Goal: Task Accomplishment & Management: Manage account settings

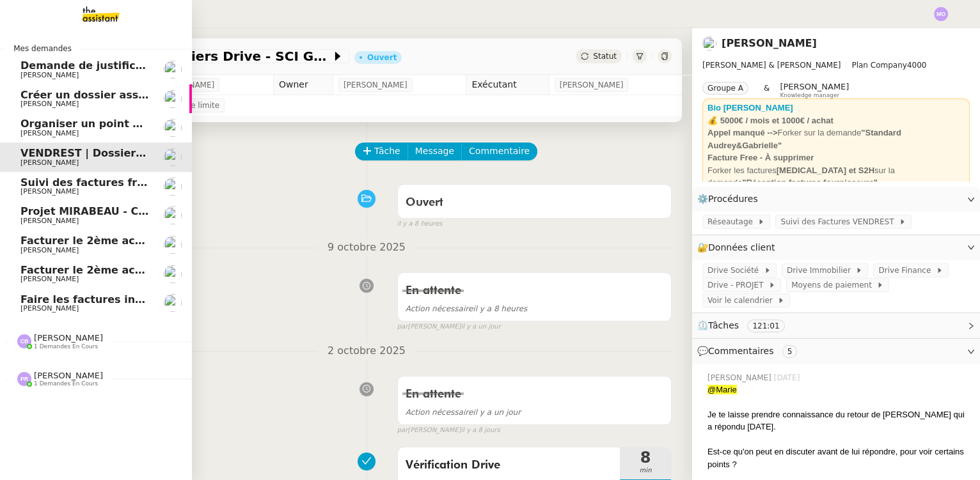
scroll to position [116, 0]
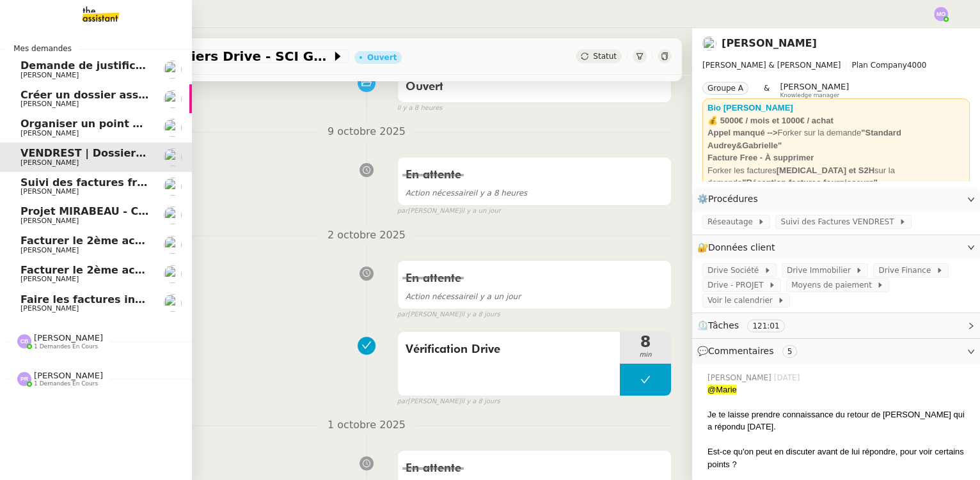
click at [96, 301] on span "Faire les factures indiquées" at bounding box center [100, 300] width 160 height 12
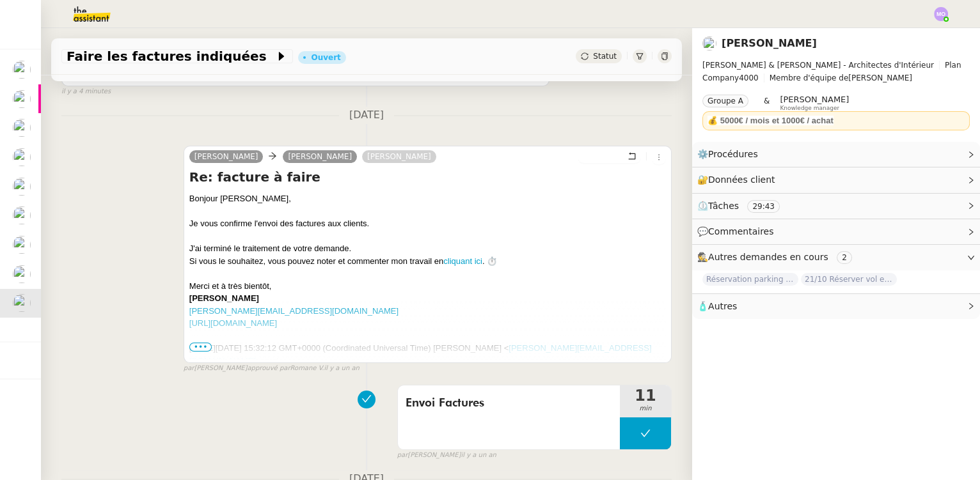
scroll to position [407, 0]
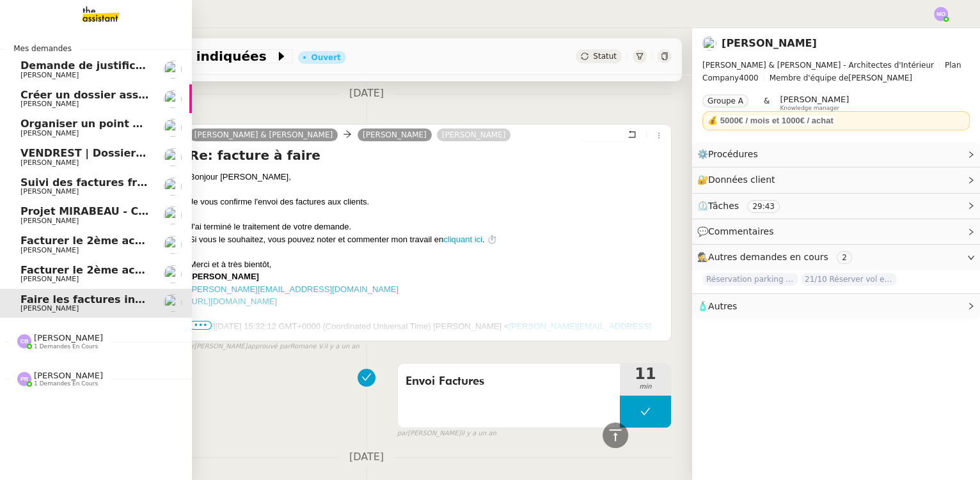
click at [61, 244] on span "Facturer le 2ème acompte GLAÏEUL" at bounding box center [121, 241] width 203 height 12
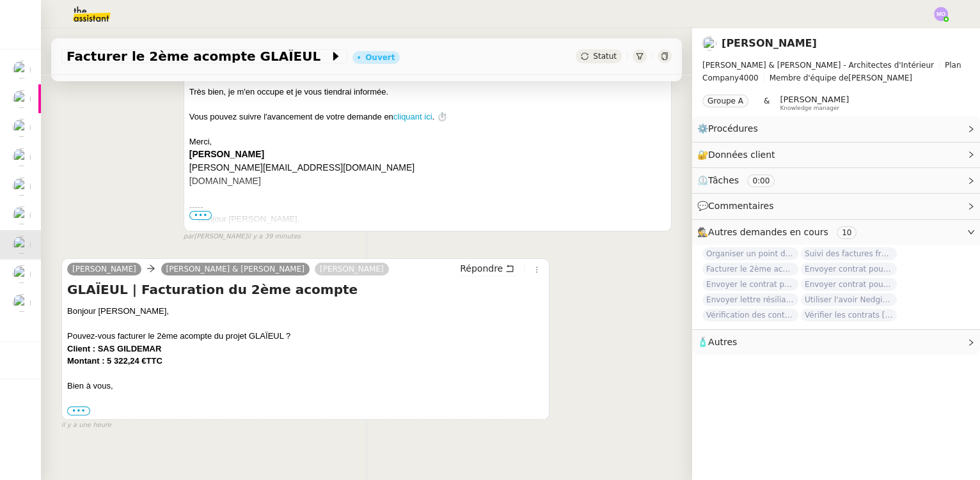
scroll to position [280, 0]
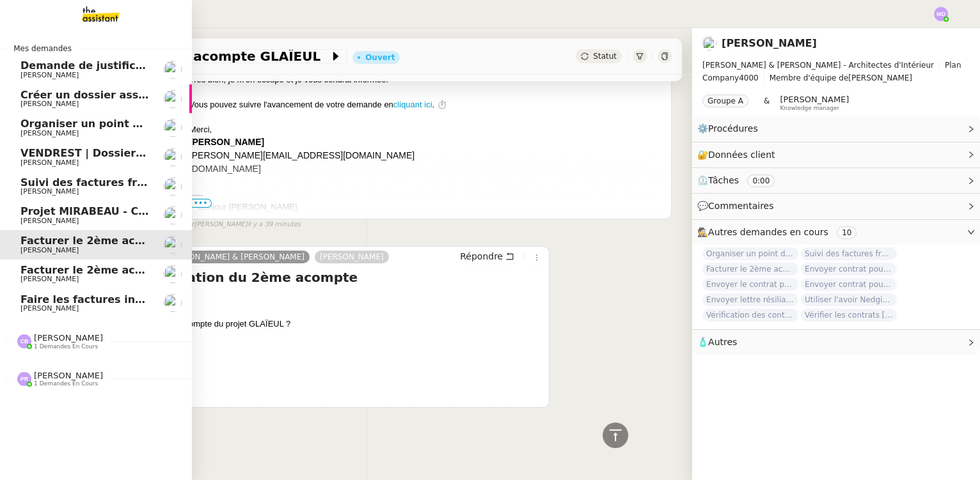
click at [42, 344] on span "1 demandes en cours" at bounding box center [66, 346] width 64 height 7
click at [75, 370] on span "Gestion des factures d'achat - septembre/octobre" at bounding box center [167, 366] width 294 height 12
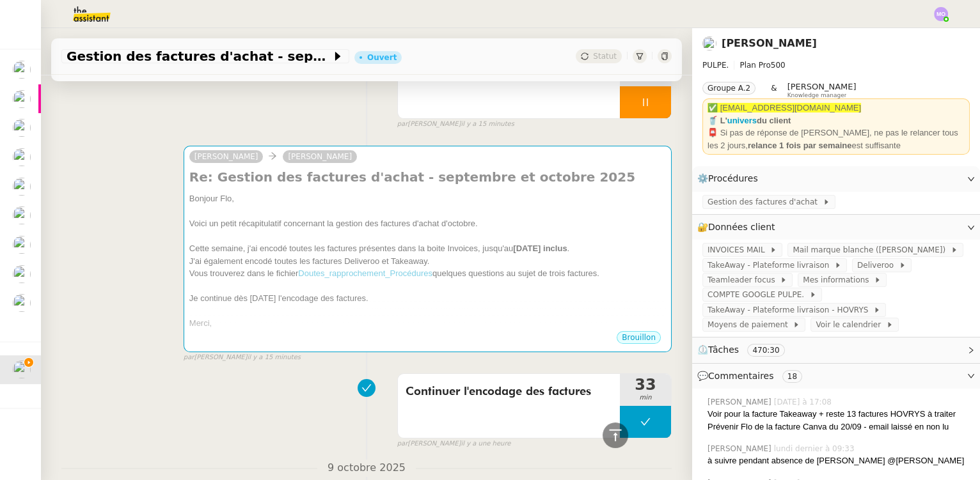
scroll to position [36, 0]
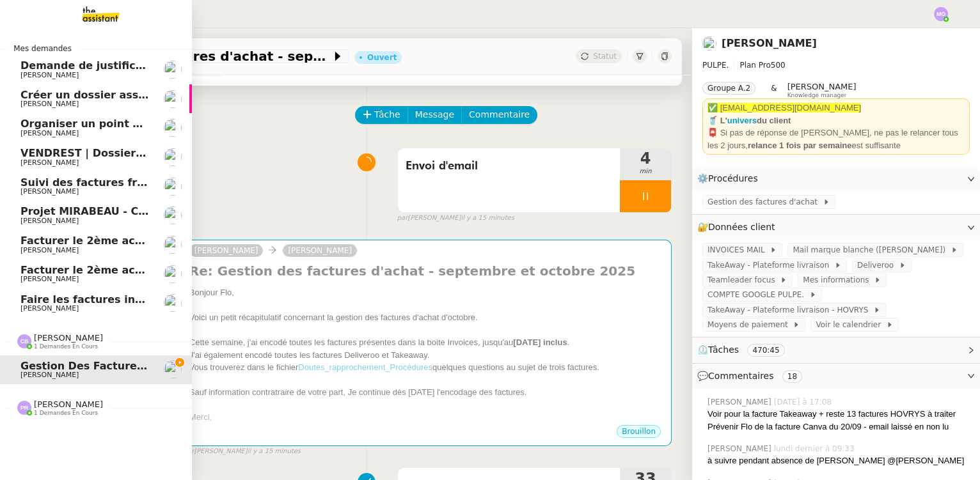
click at [59, 407] on span "[PERSON_NAME]" at bounding box center [68, 405] width 69 height 10
click at [89, 432] on span "Pointage mensuel - Ne rien envoyer au client - voir procédure - 7 octobre 2025" at bounding box center [251, 433] width 462 height 12
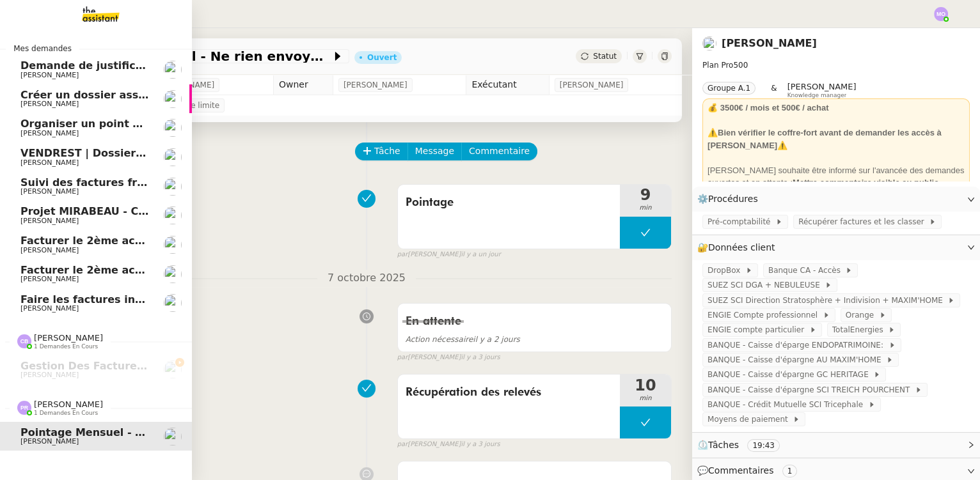
click at [56, 303] on span "Faire les factures indiquées" at bounding box center [100, 300] width 160 height 12
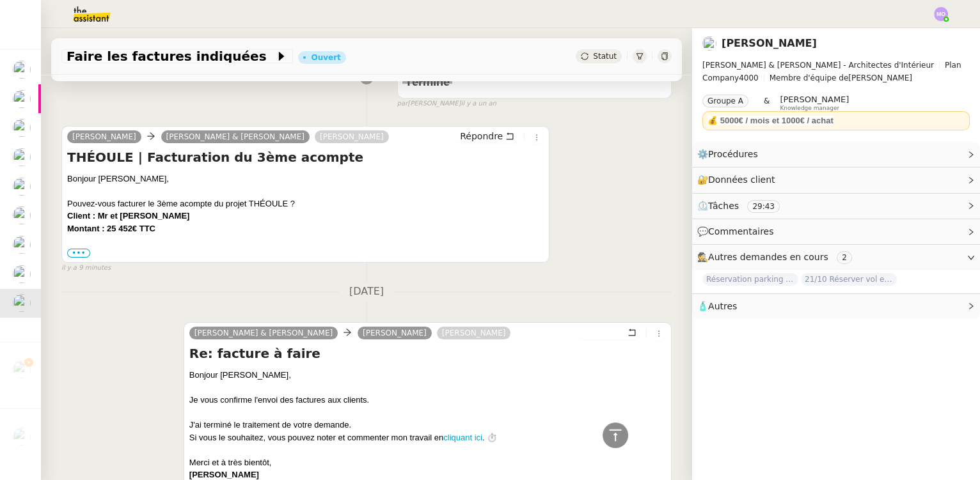
scroll to position [174, 0]
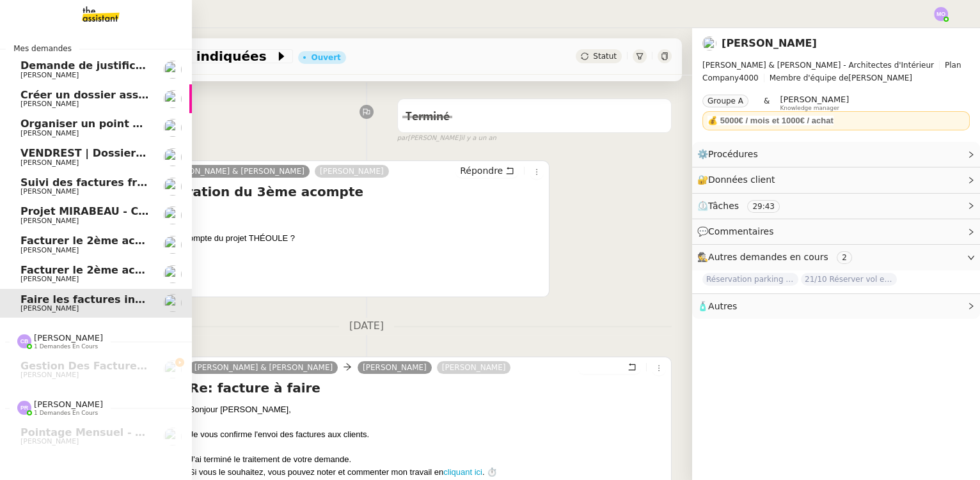
click at [50, 278] on span "[PERSON_NAME]" at bounding box center [49, 279] width 58 height 8
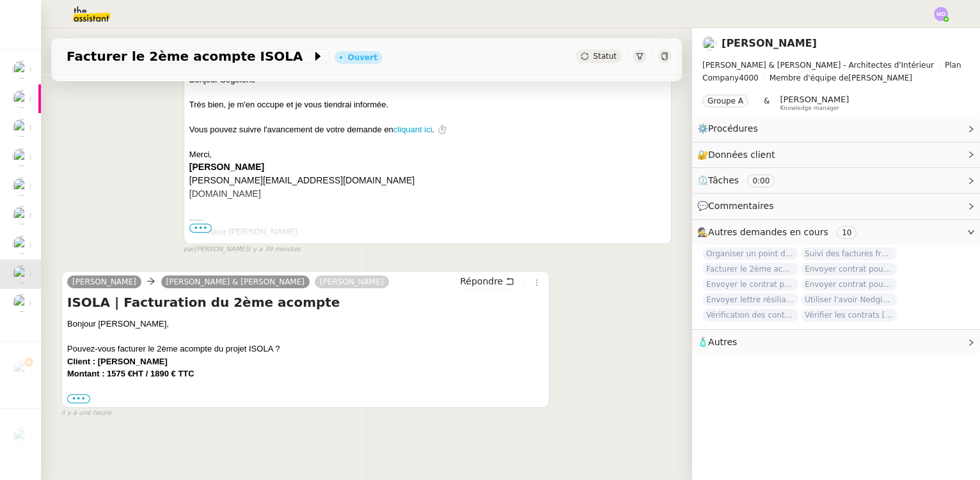
scroll to position [255, 0]
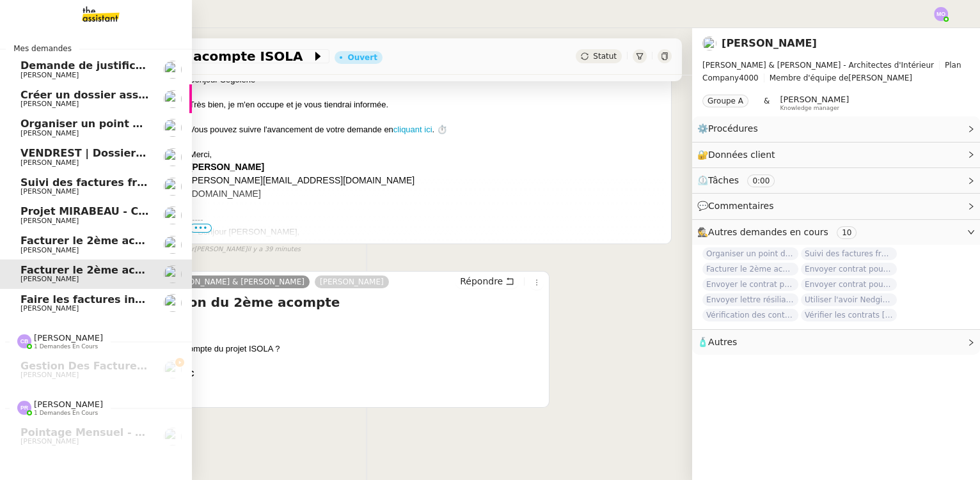
click at [108, 297] on span "Faire les factures indiquées" at bounding box center [100, 300] width 160 height 12
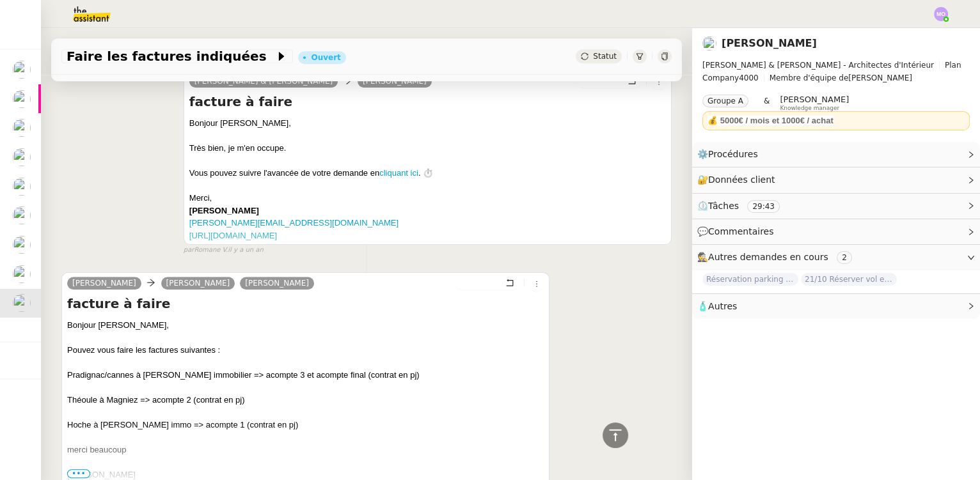
scroll to position [1895, 0]
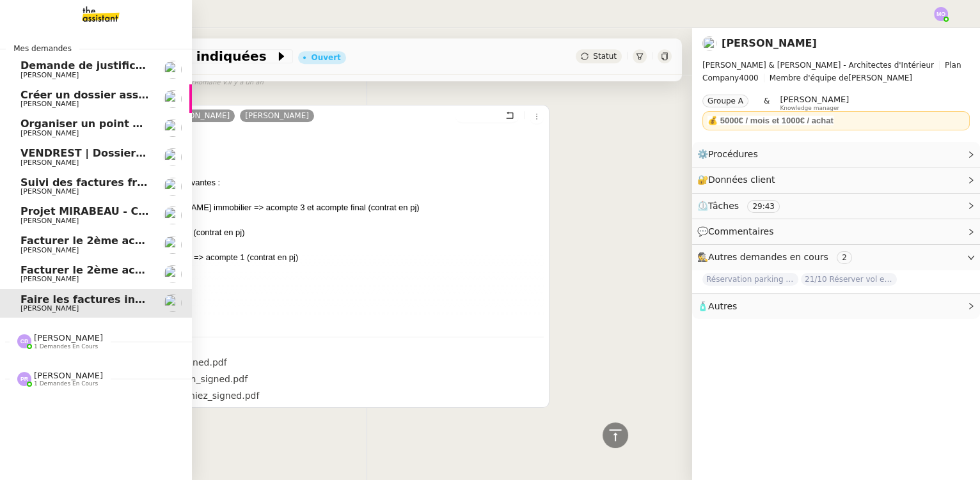
click at [92, 266] on span "Facturer le 2ème acompte ISOLA" at bounding box center [114, 270] width 189 height 12
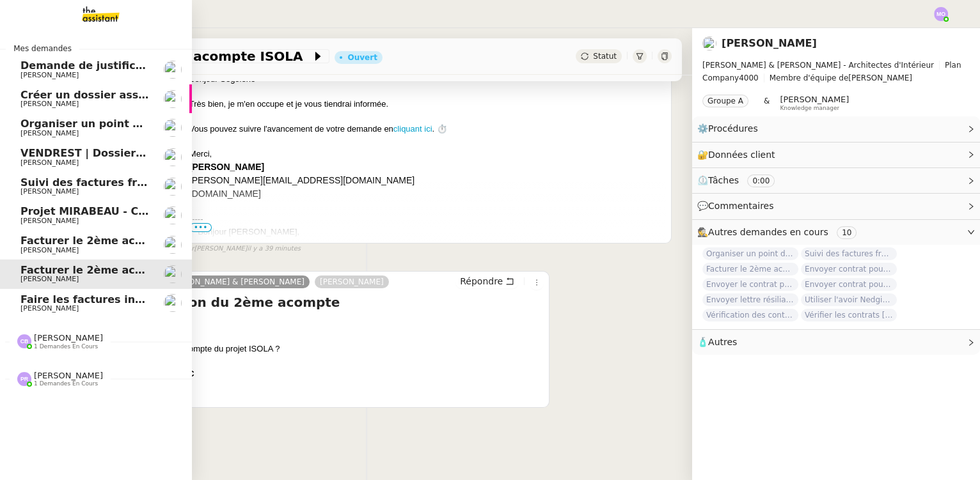
click at [93, 248] on span "[PERSON_NAME]" at bounding box center [84, 251] width 129 height 8
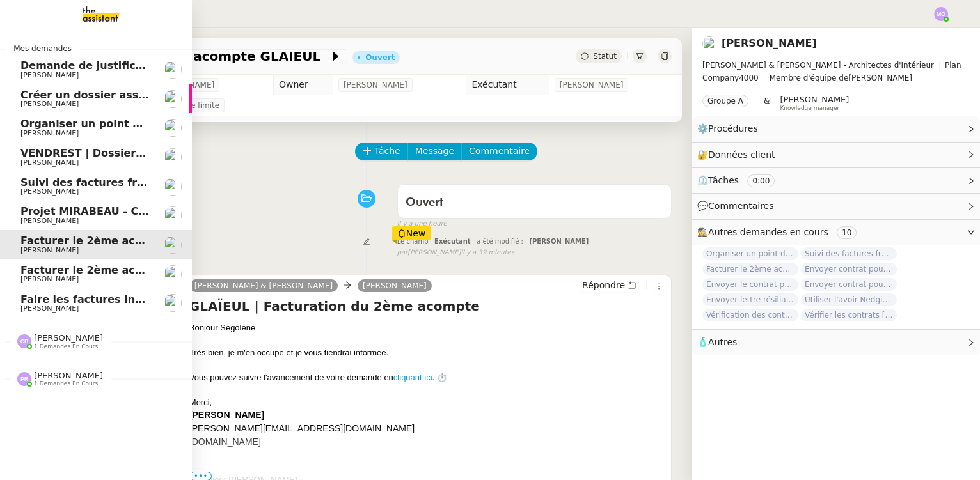
click at [81, 220] on span "[PERSON_NAME]" at bounding box center [84, 221] width 129 height 8
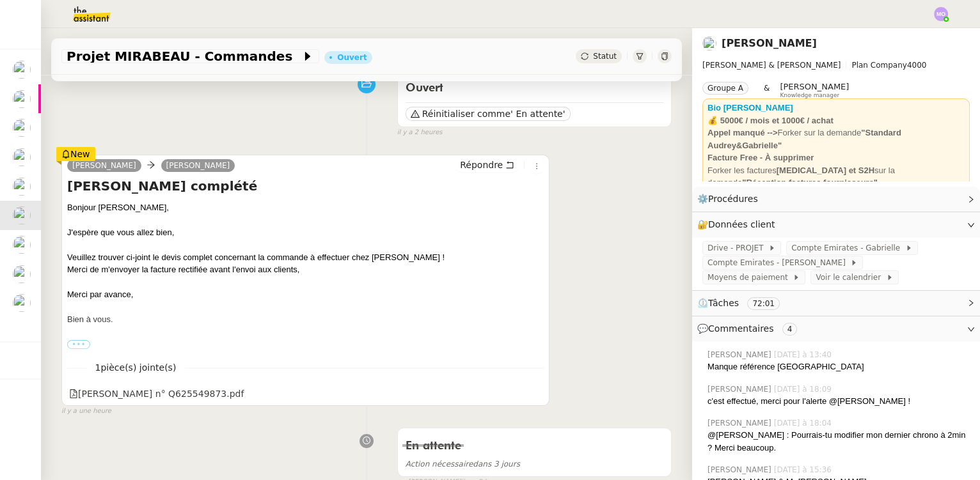
scroll to position [174, 0]
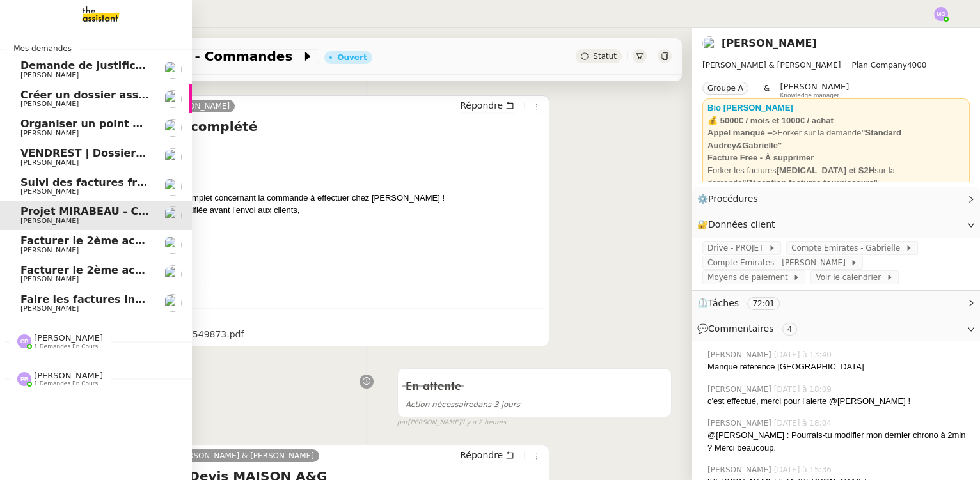
click at [62, 193] on span "[PERSON_NAME]" at bounding box center [49, 191] width 58 height 8
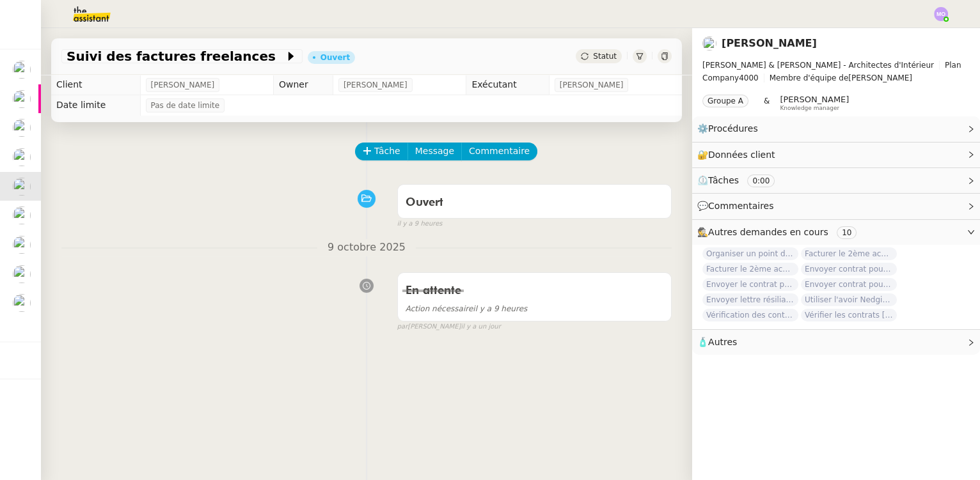
click at [593, 53] on span "Statut" at bounding box center [605, 56] width 24 height 9
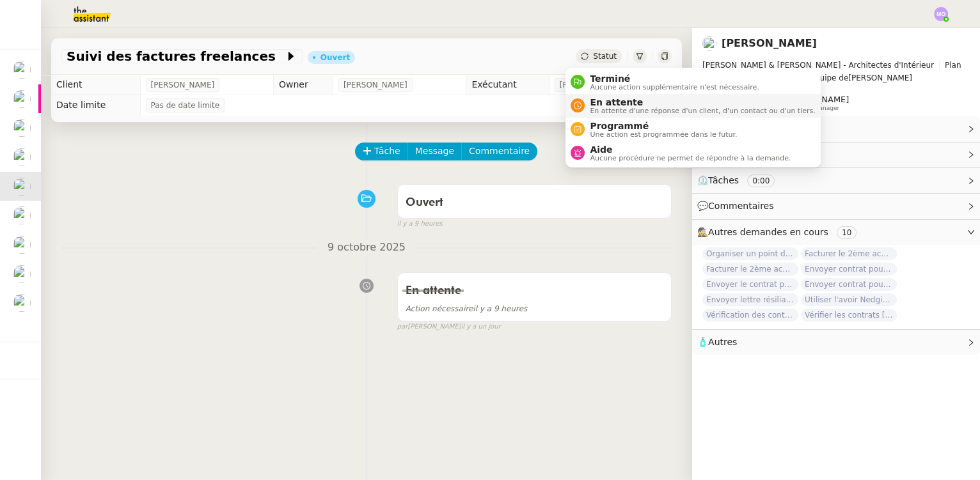
click at [603, 102] on span "En attente" at bounding box center [702, 102] width 225 height 10
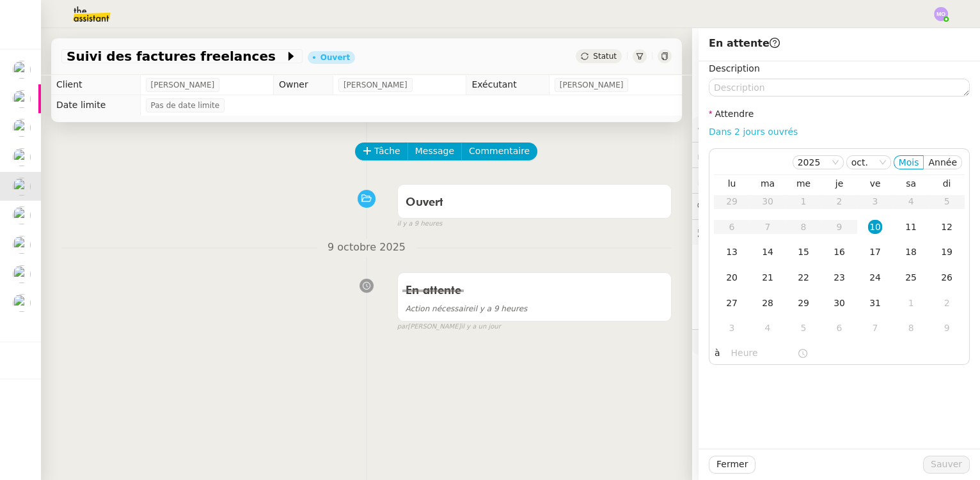
click at [723, 135] on link "Dans 2 jours ouvrés" at bounding box center [753, 132] width 89 height 10
type input "07:00"
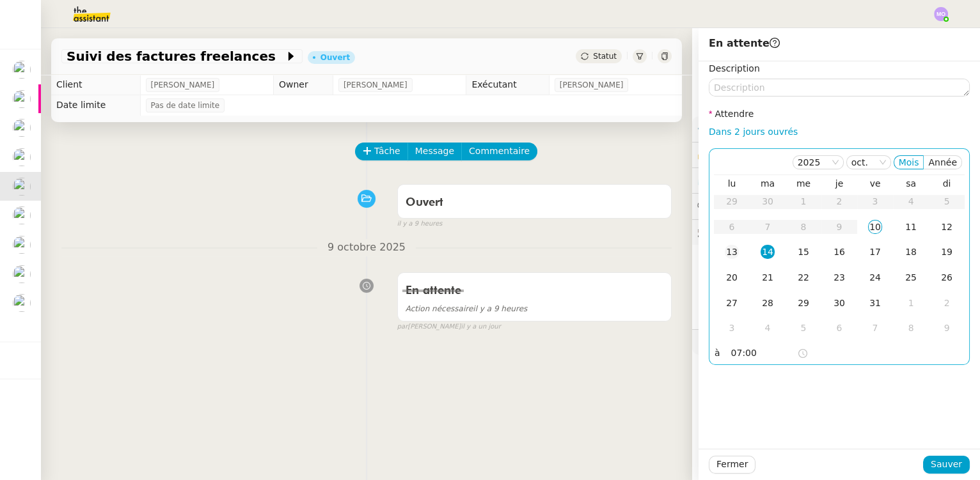
click at [725, 257] on div "13" at bounding box center [732, 252] width 14 height 14
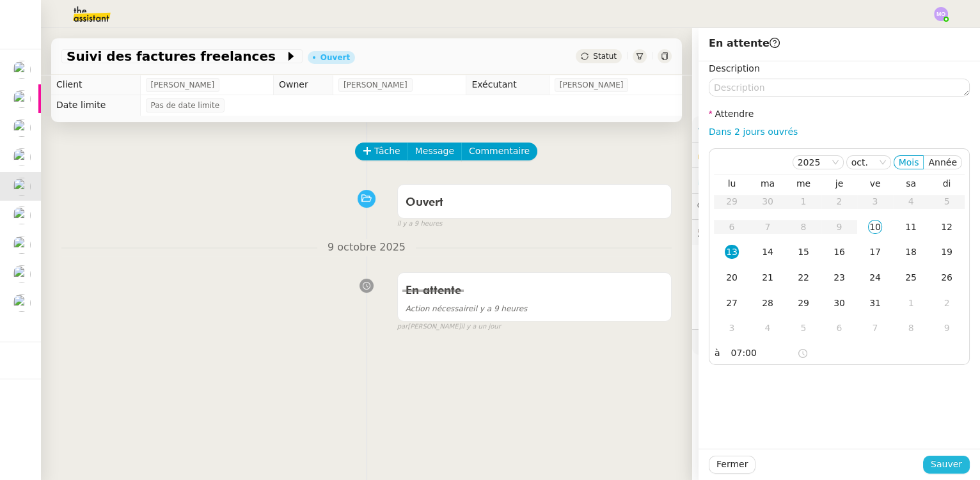
click at [931, 462] on span "Sauver" at bounding box center [946, 464] width 31 height 15
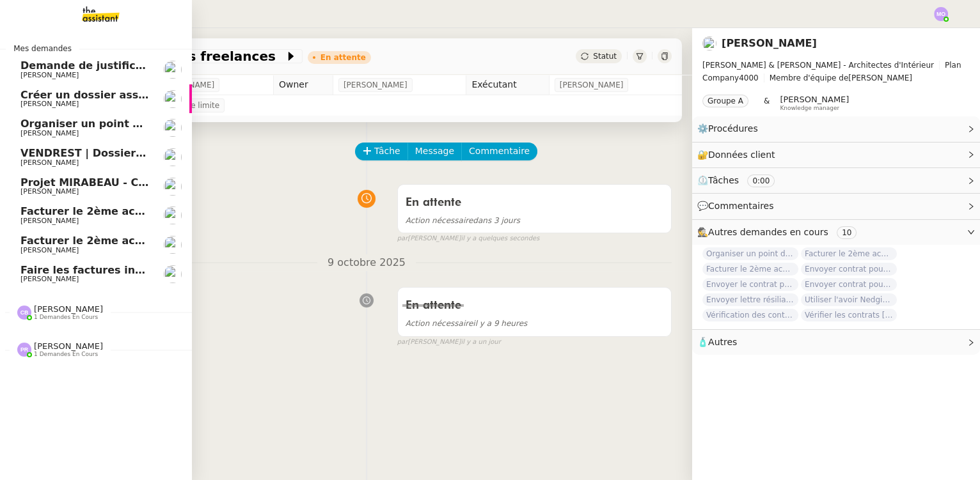
click at [83, 159] on span "[PERSON_NAME]" at bounding box center [84, 163] width 129 height 8
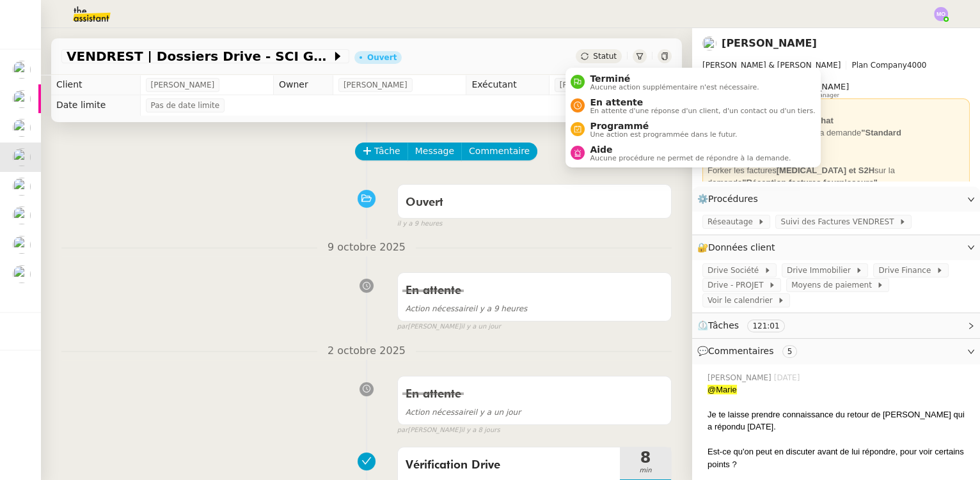
click at [593, 57] on span "Statut" at bounding box center [605, 56] width 24 height 9
click at [613, 102] on span "En attente" at bounding box center [702, 102] width 225 height 10
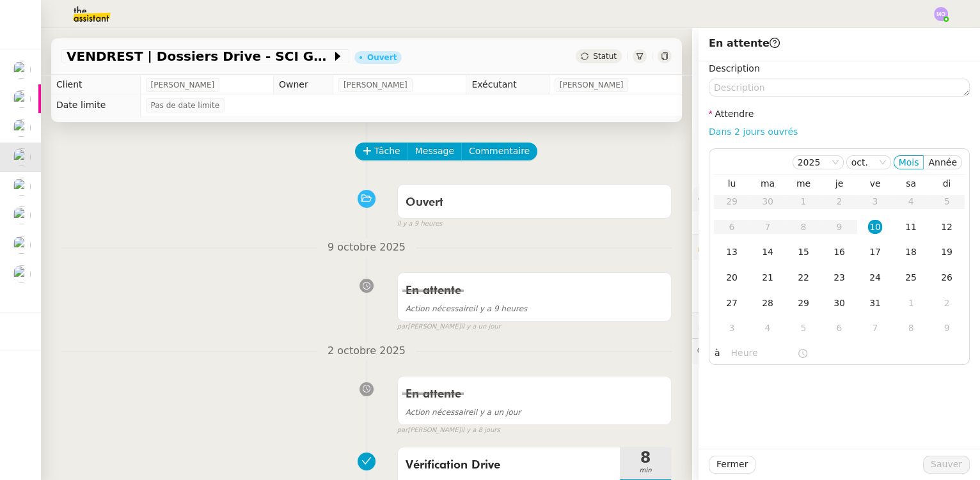
click at [722, 128] on link "Dans 2 jours ouvrés" at bounding box center [753, 132] width 89 height 10
type input "07:00"
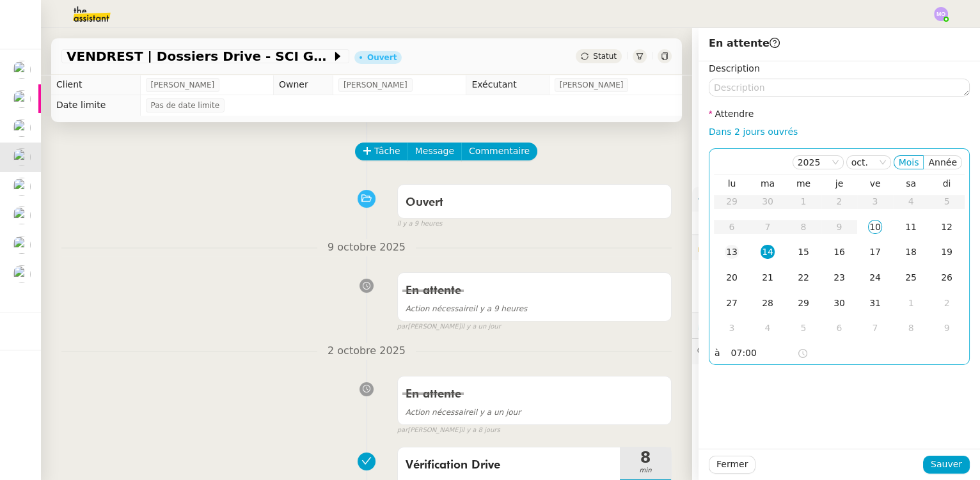
click at [725, 256] on div "13" at bounding box center [732, 252] width 14 height 14
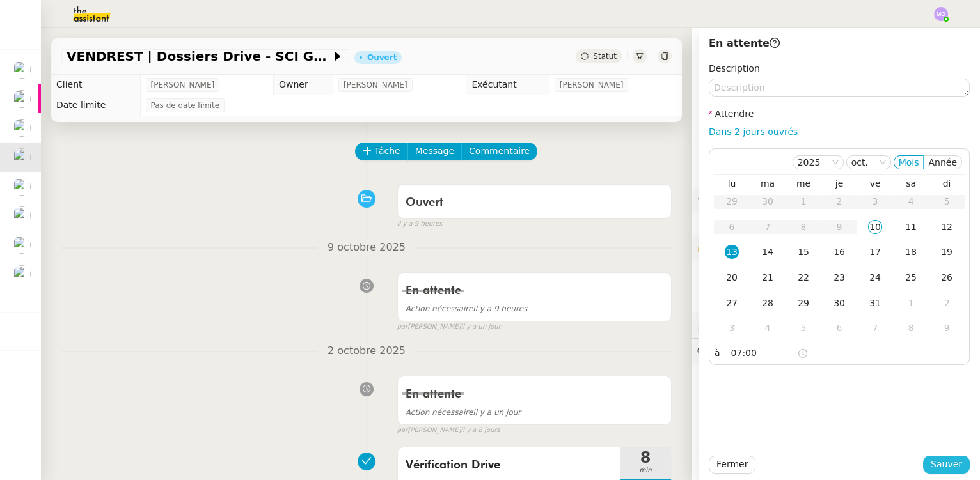
click at [931, 460] on span "Sauver" at bounding box center [946, 464] width 31 height 15
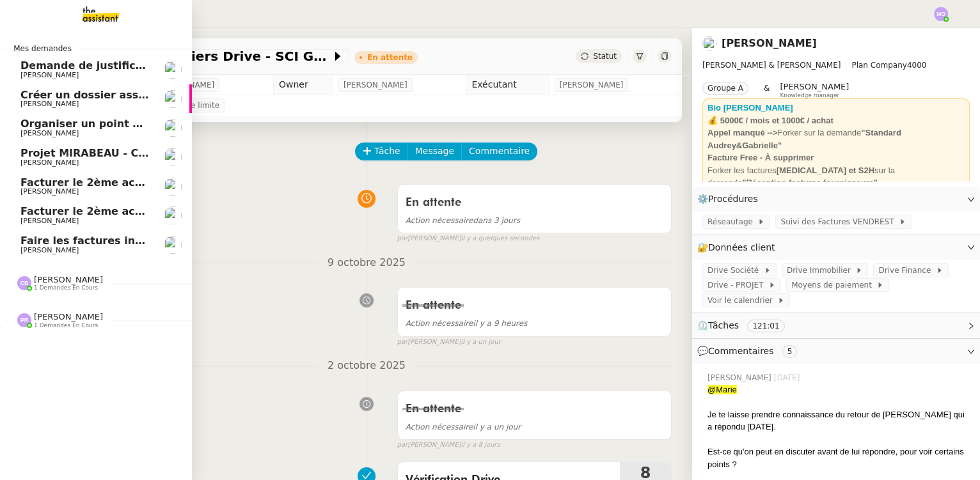
click at [87, 128] on span "Organiser un point de synchronisation" at bounding box center [131, 124] width 222 height 12
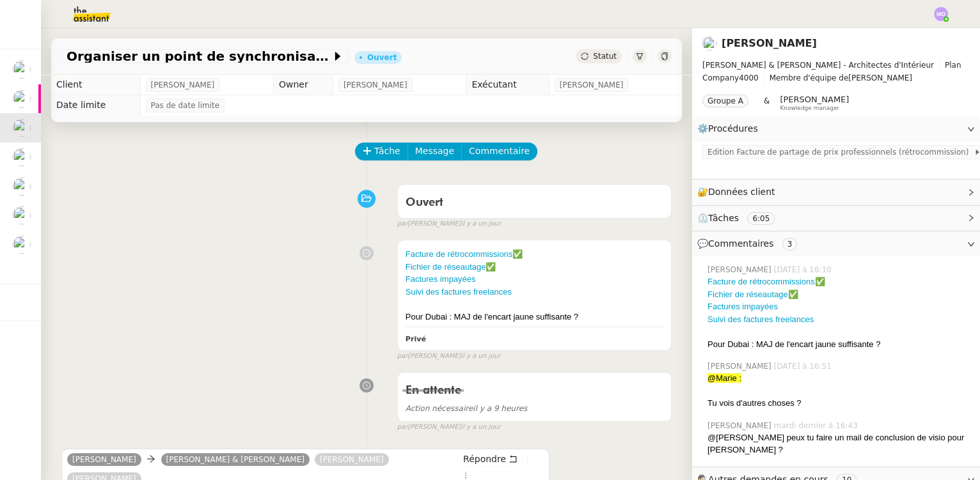
click at [594, 56] on span "Statut" at bounding box center [605, 56] width 24 height 9
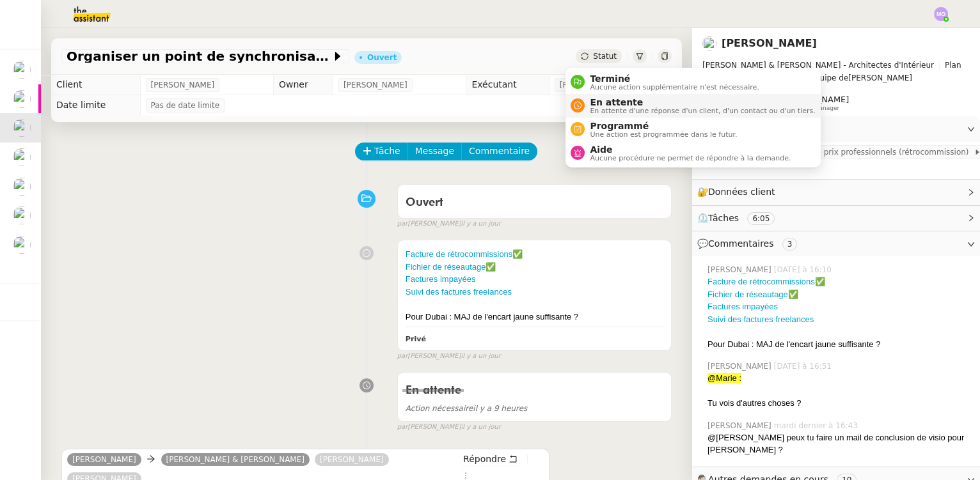
click at [603, 102] on span "En attente" at bounding box center [702, 102] width 225 height 10
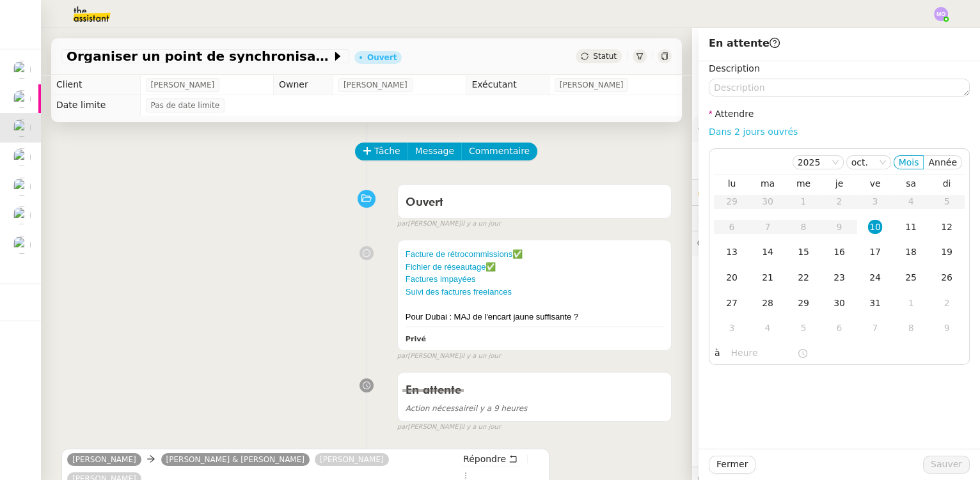
click at [732, 131] on link "Dans 2 jours ouvrés" at bounding box center [753, 132] width 89 height 10
type input "07:00"
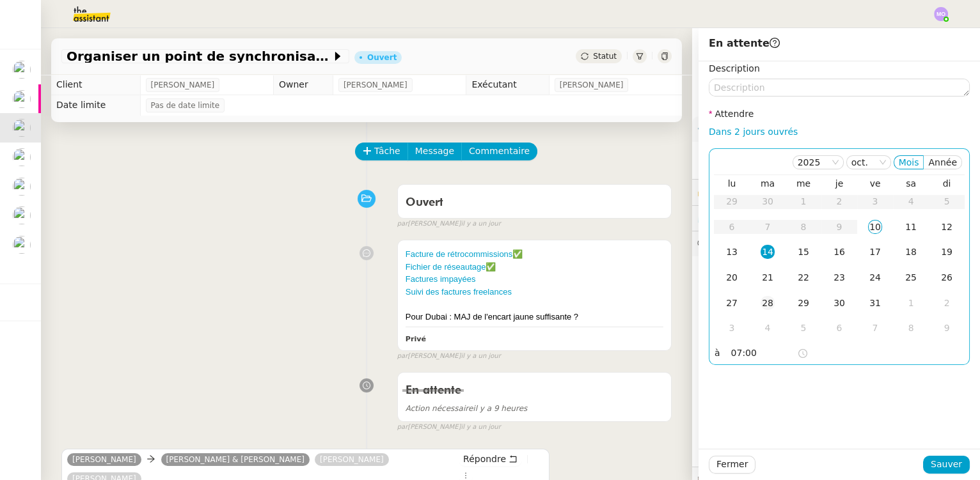
drag, startPoint x: 728, startPoint y: 256, endPoint x: 754, endPoint y: 301, distance: 51.9
click at [728, 257] on div "13" at bounding box center [732, 252] width 14 height 14
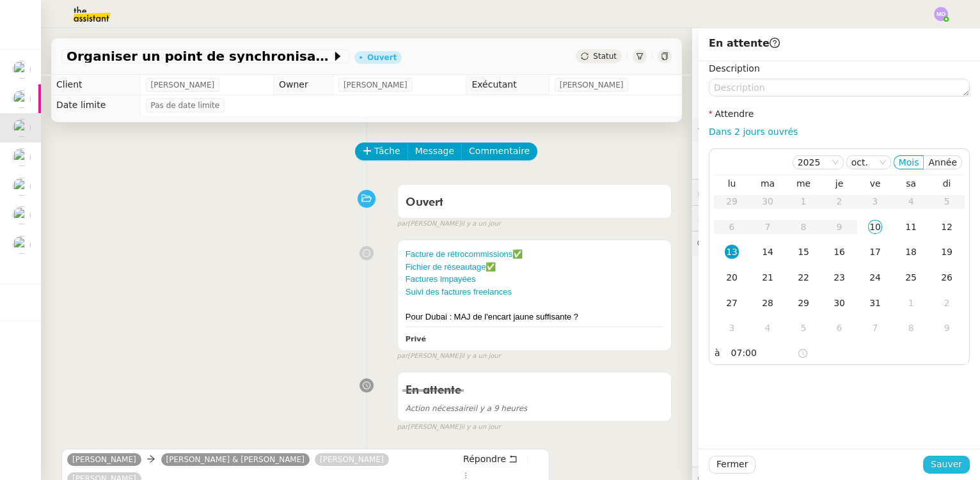
click at [931, 462] on span "Sauver" at bounding box center [946, 464] width 31 height 15
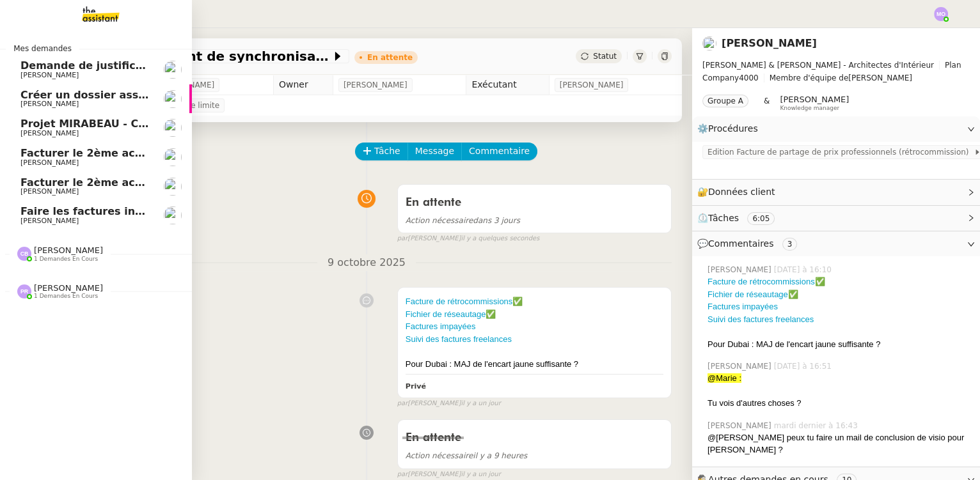
click at [84, 96] on span "Créer un dossier assurance Descudet" at bounding box center [127, 95] width 215 height 12
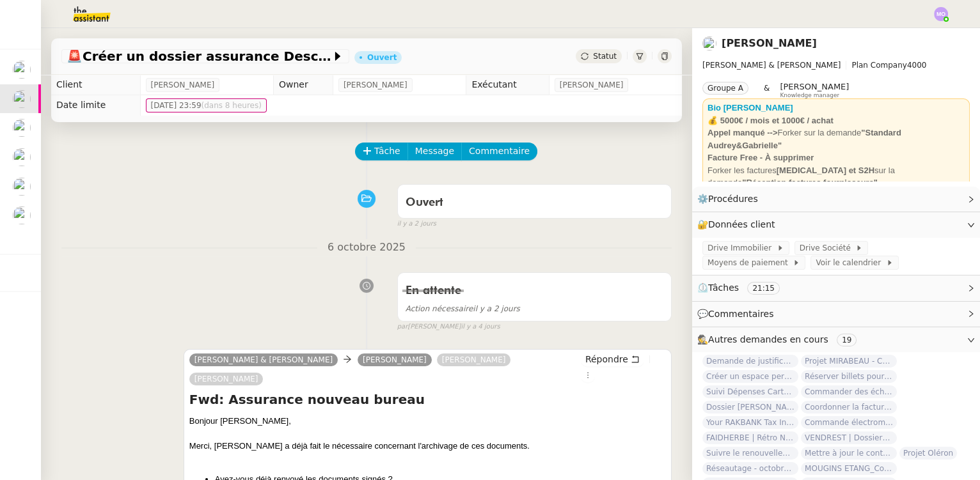
click at [594, 56] on span "Statut" at bounding box center [605, 56] width 24 height 9
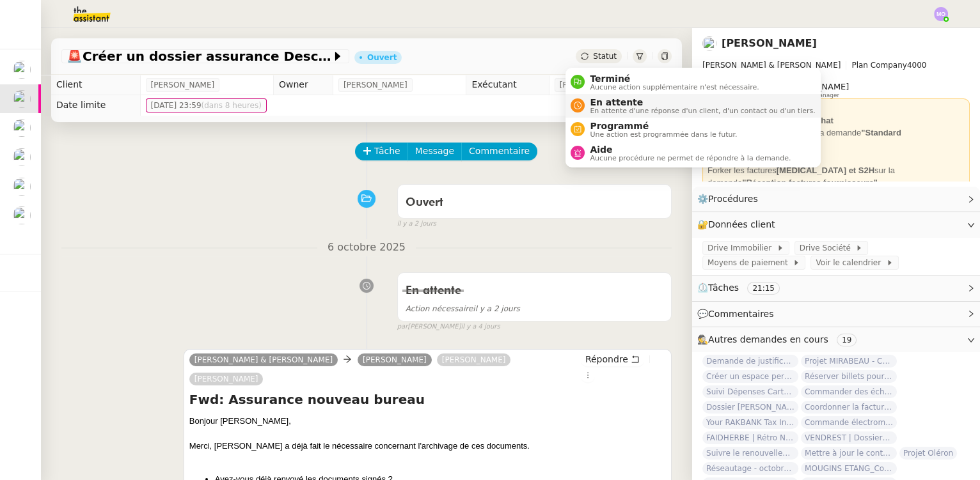
click at [610, 100] on span "En attente" at bounding box center [702, 102] width 225 height 10
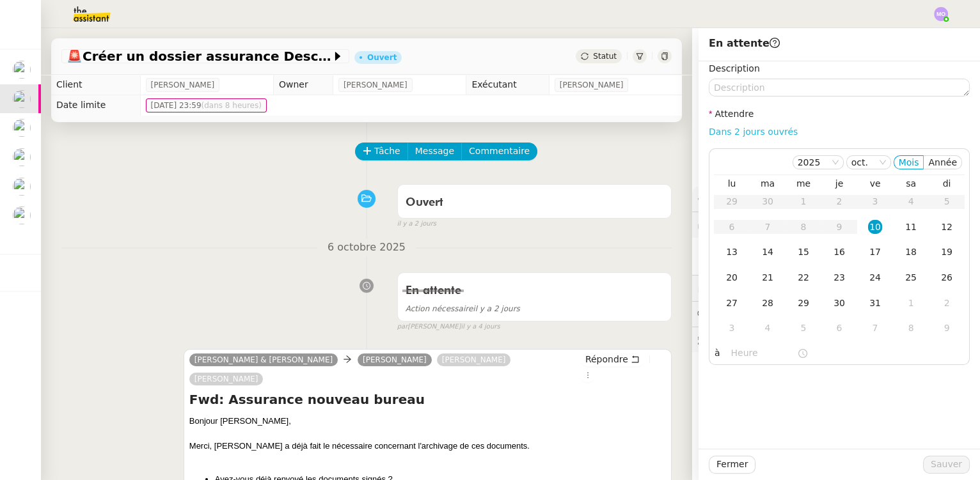
click at [736, 130] on link "Dans 2 jours ouvrés" at bounding box center [753, 132] width 89 height 10
type input "07:00"
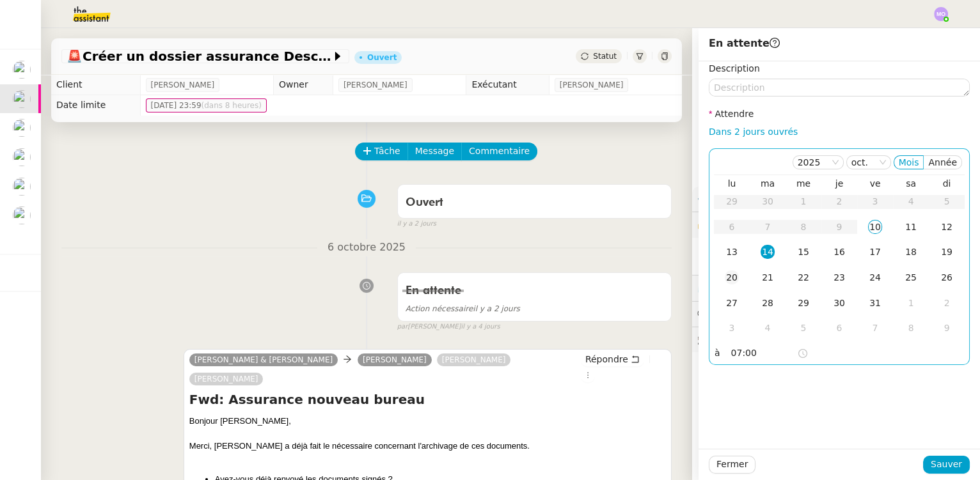
drag, startPoint x: 729, startPoint y: 251, endPoint x: 739, endPoint y: 266, distance: 18.8
click at [729, 251] on div "13" at bounding box center [732, 252] width 14 height 14
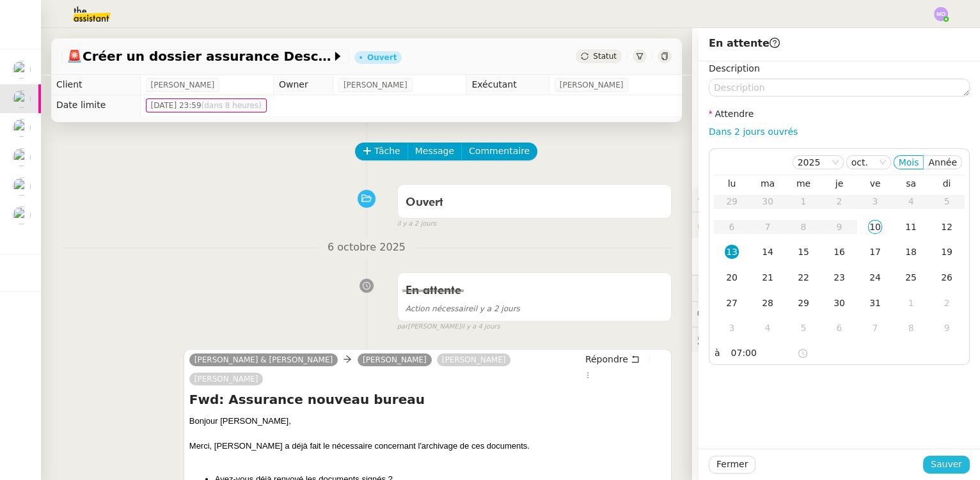
click at [931, 462] on span "Sauver" at bounding box center [946, 464] width 31 height 15
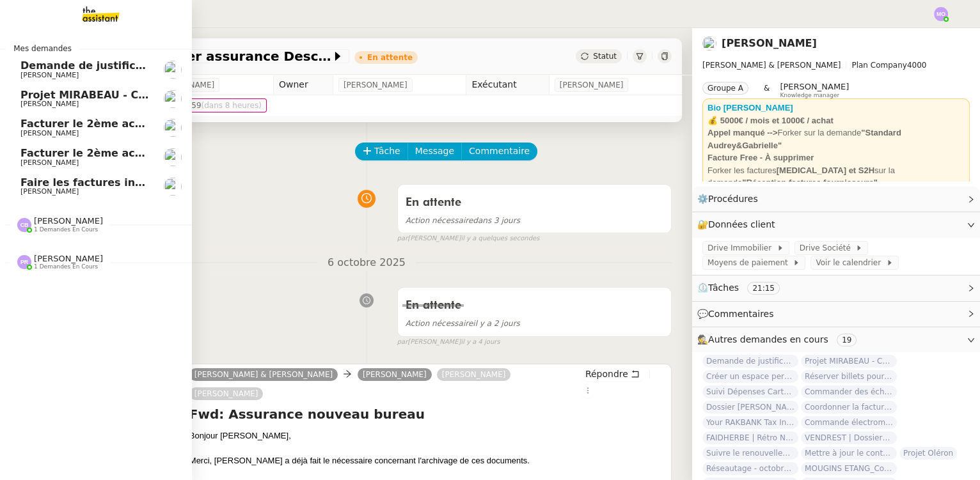
click at [111, 105] on span "[PERSON_NAME]" at bounding box center [84, 104] width 129 height 8
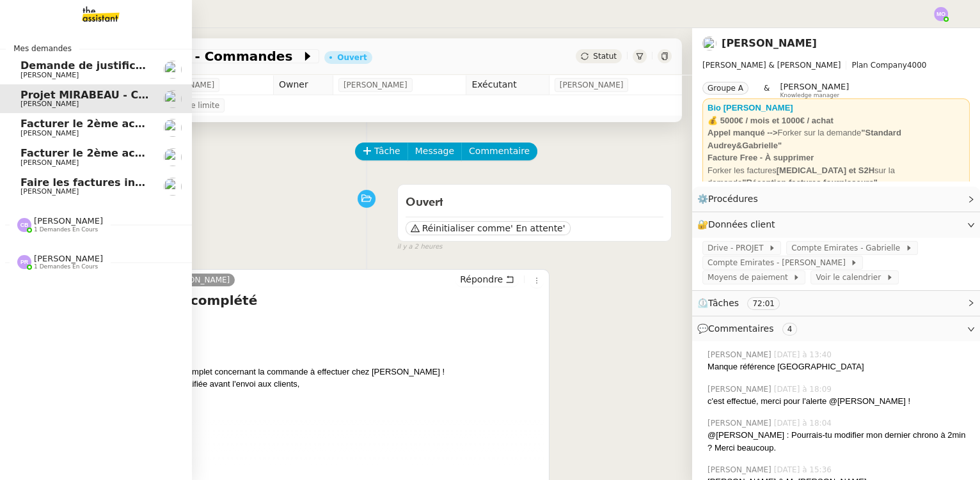
click at [118, 79] on span "[PERSON_NAME]" at bounding box center [84, 76] width 129 height 8
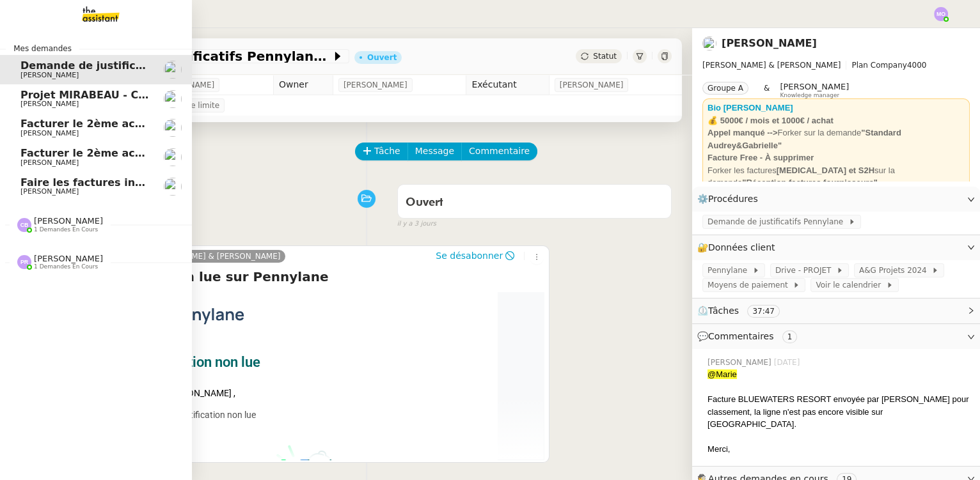
click at [90, 104] on span "[PERSON_NAME]" at bounding box center [84, 104] width 129 height 8
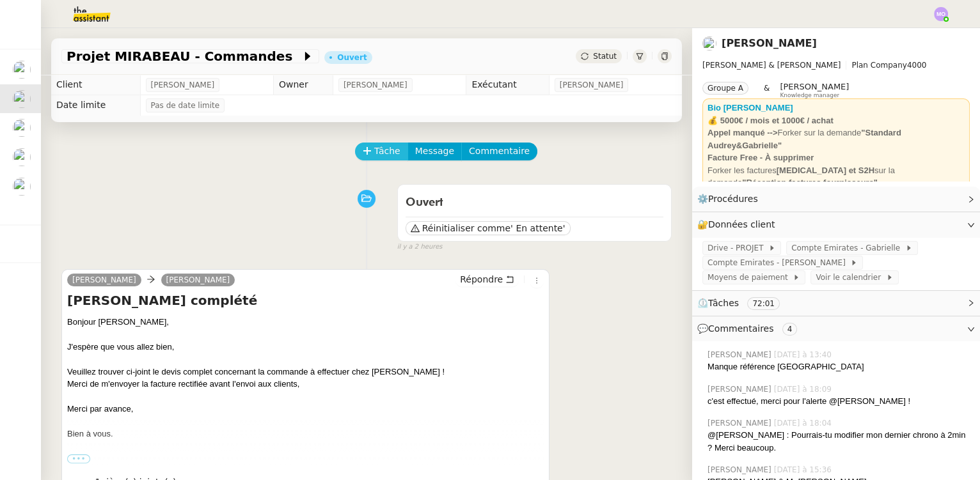
click at [375, 148] on span "Tâche" at bounding box center [387, 151] width 26 height 15
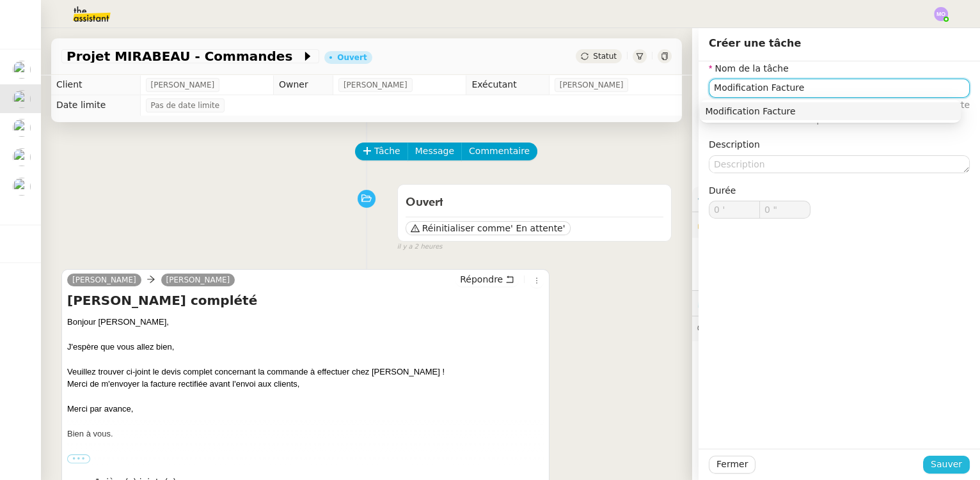
type input "Modification Facture"
click at [943, 464] on span "Sauver" at bounding box center [946, 464] width 31 height 15
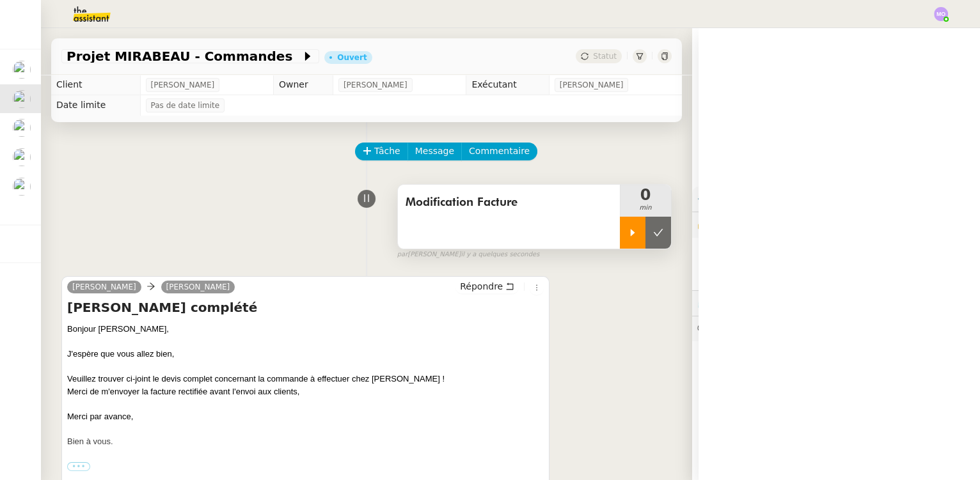
click at [620, 241] on div at bounding box center [633, 233] width 26 height 32
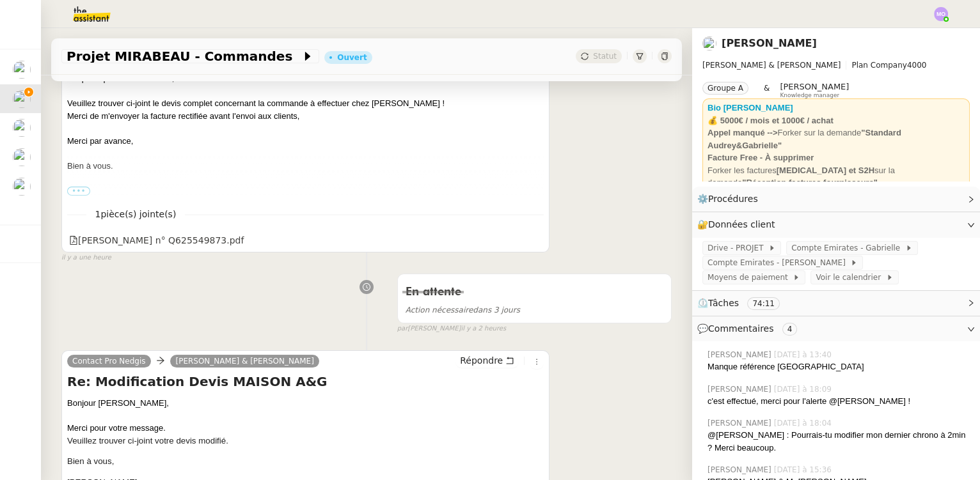
scroll to position [290, 0]
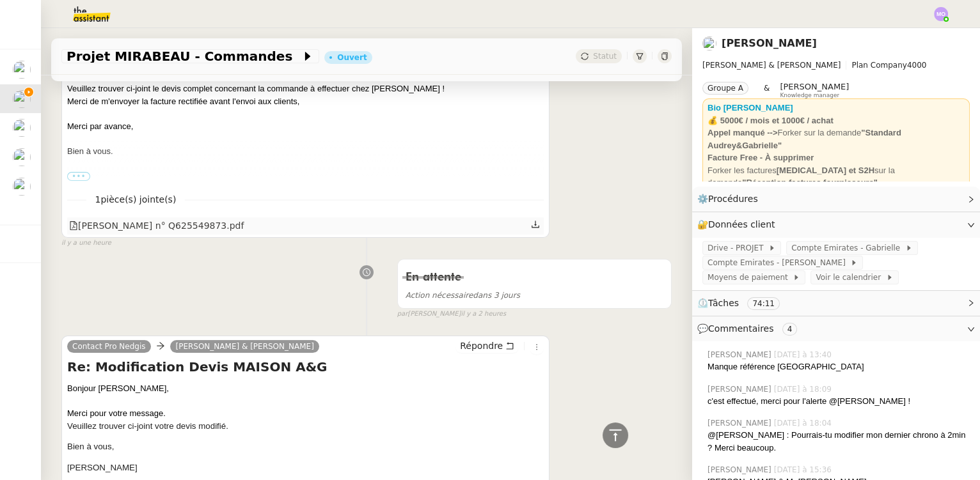
click at [176, 231] on div "[PERSON_NAME] n° Q625549873.pdf" at bounding box center [156, 226] width 175 height 15
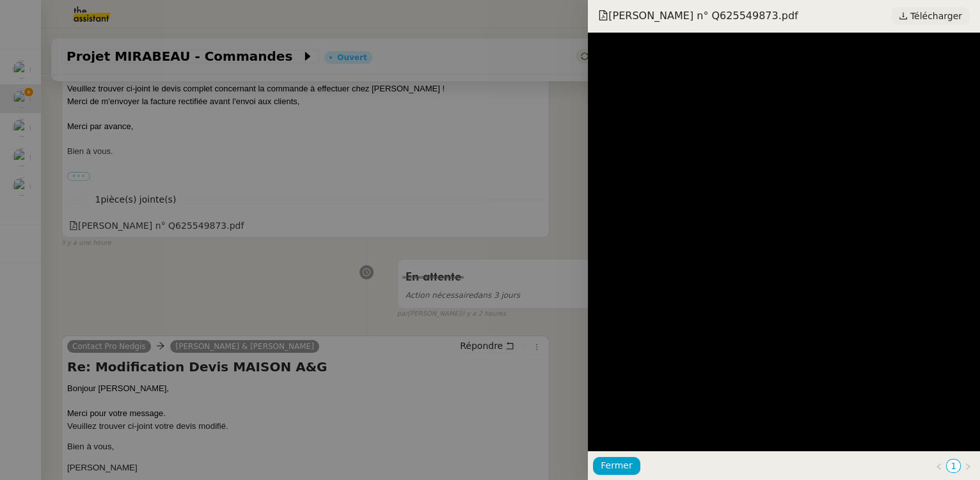
click at [923, 17] on span "Télécharger" at bounding box center [936, 16] width 52 height 17
click at [319, 292] on div at bounding box center [490, 240] width 980 height 480
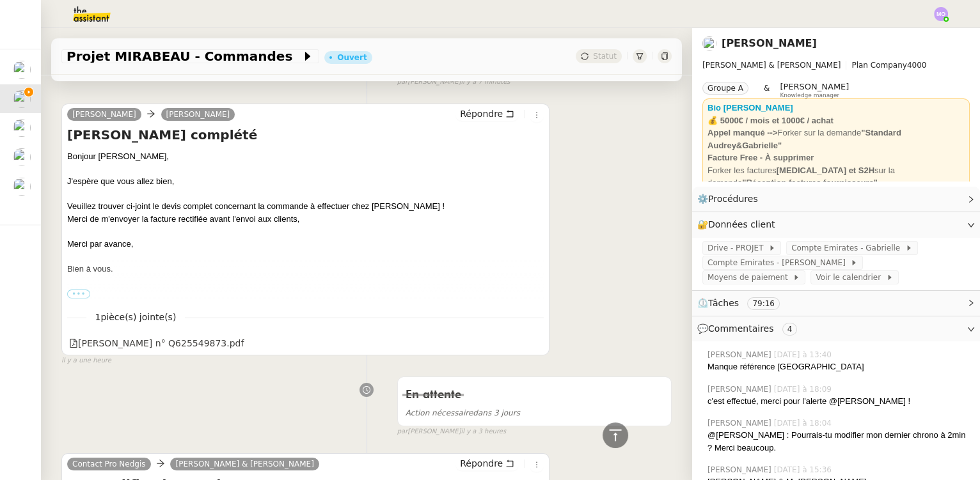
scroll to position [0, 0]
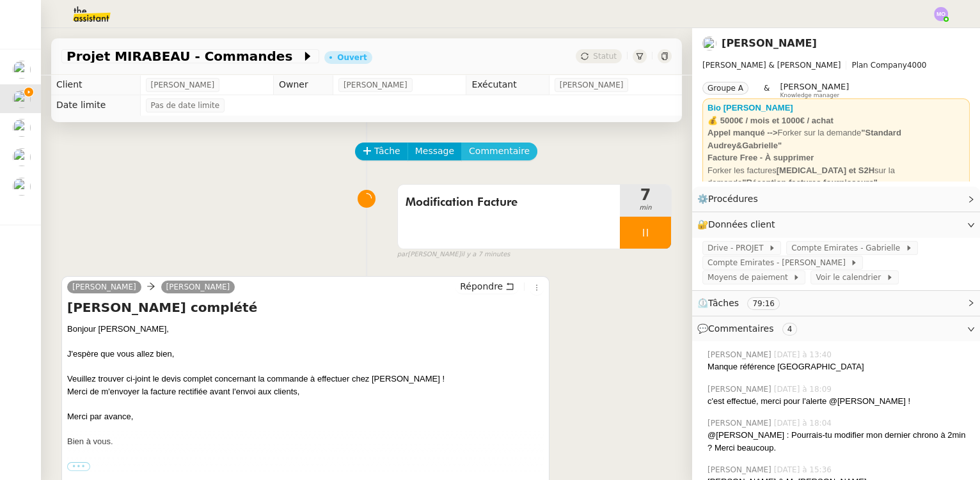
click at [475, 158] on span "Commentaire" at bounding box center [499, 151] width 61 height 15
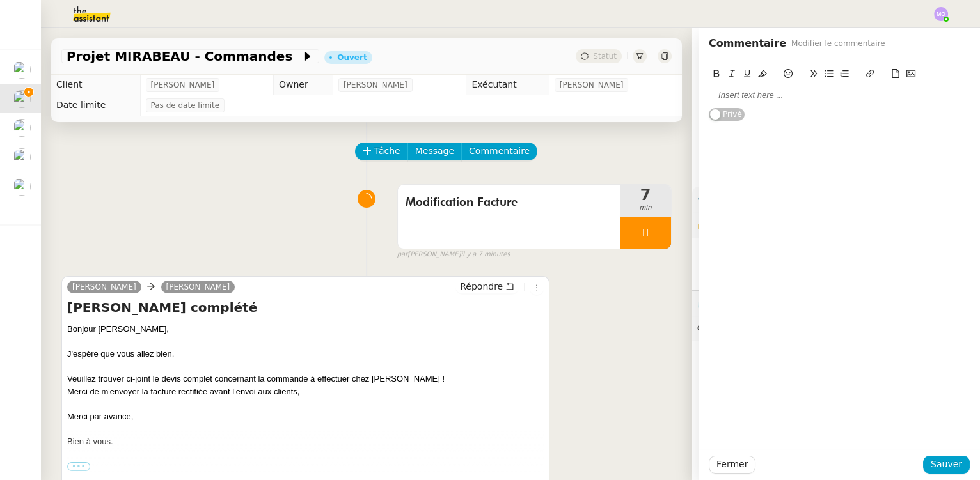
click at [891, 77] on icon at bounding box center [895, 73] width 9 height 9
click at [931, 464] on span "Sauver" at bounding box center [946, 464] width 31 height 15
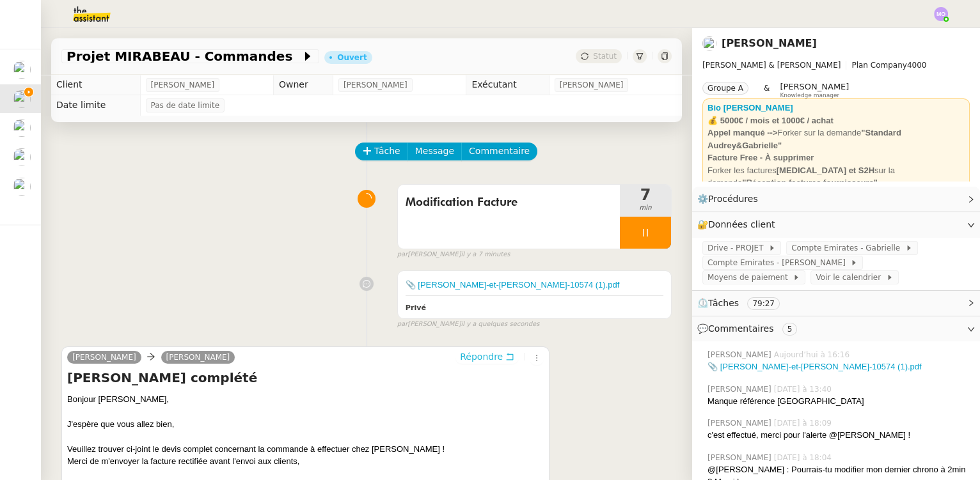
click at [471, 354] on span "Répondre" at bounding box center [481, 357] width 43 height 13
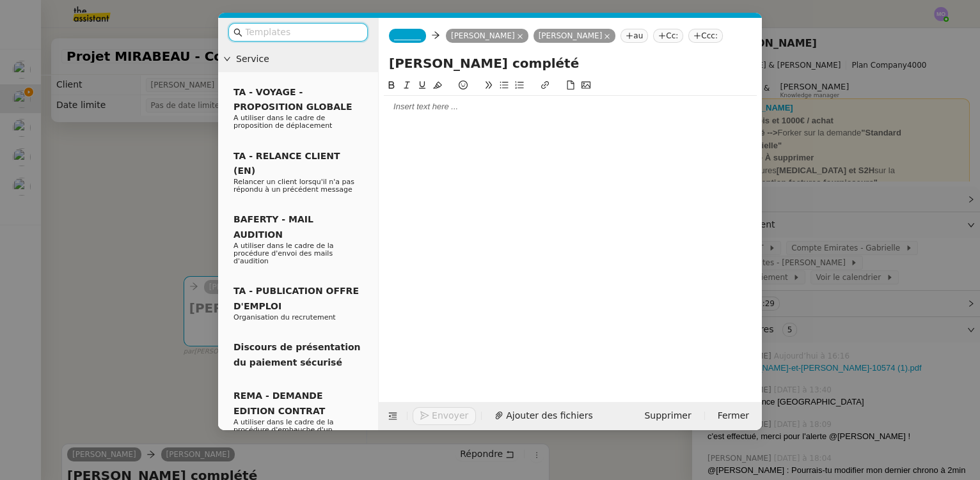
click at [411, 22] on div "_______ [PERSON_NAME] [PERSON_NAME] au Cc: Ccc:" at bounding box center [570, 36] width 383 height 36
click at [402, 32] on span "_______" at bounding box center [407, 35] width 27 height 9
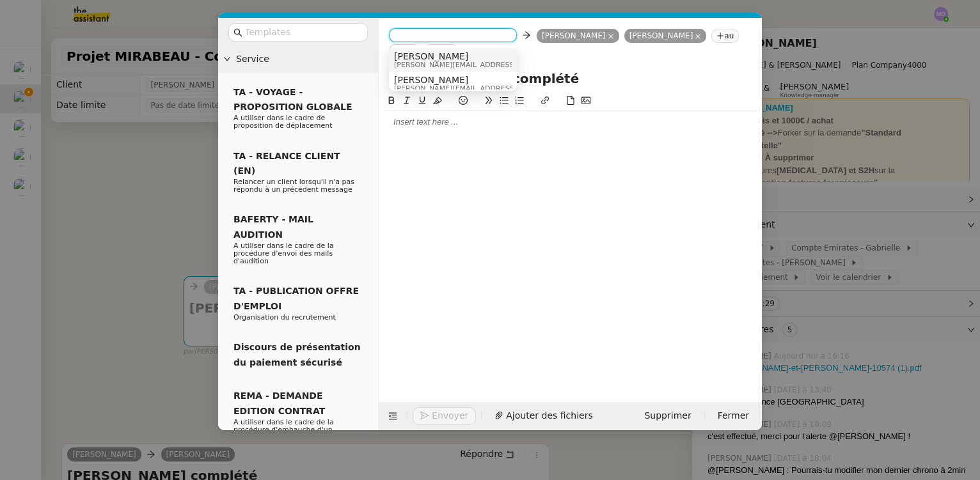
click at [439, 61] on span "[PERSON_NAME][EMAIL_ADDRESS][DOMAIN_NAME]" at bounding box center [485, 64] width 182 height 7
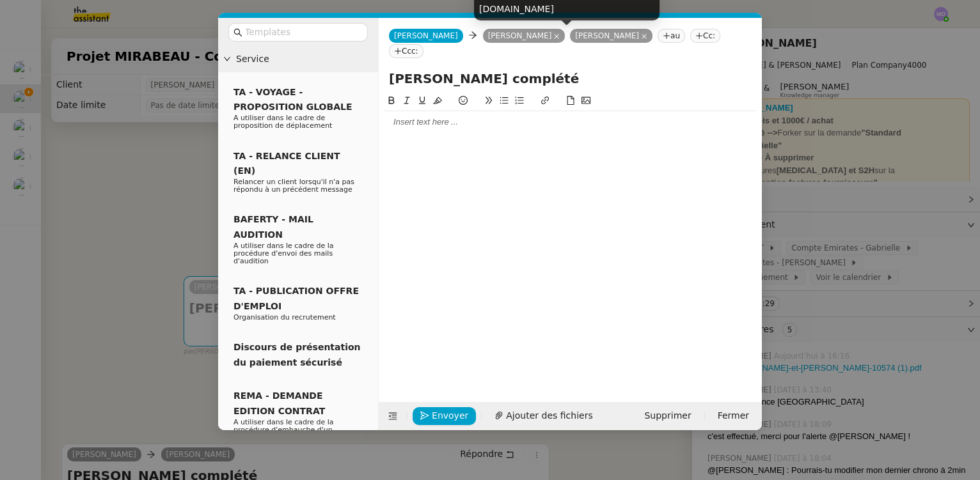
click at [642, 37] on icon at bounding box center [644, 36] width 5 height 5
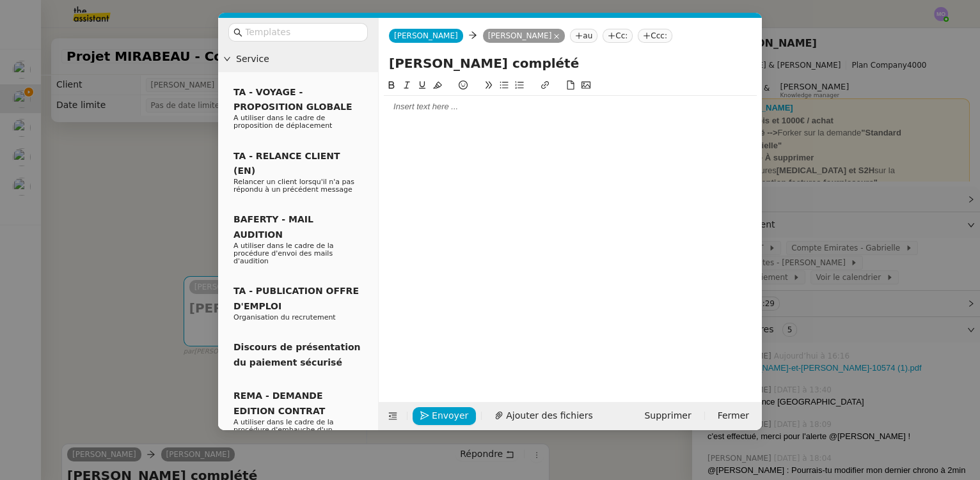
click at [413, 111] on div at bounding box center [570, 107] width 373 height 12
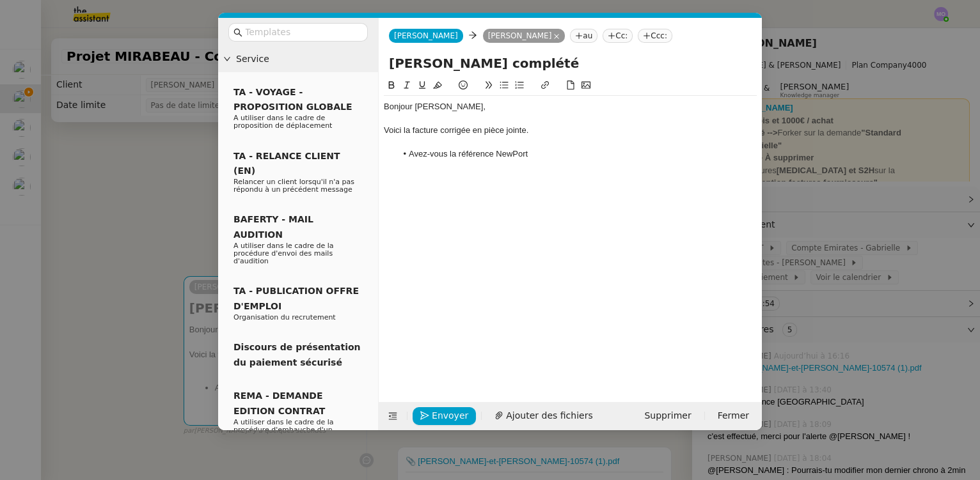
click at [161, 197] on nz-modal-container "Service TA - VOYAGE - PROPOSITION GLOBALE A utiliser dans le cadre de propositi…" at bounding box center [490, 240] width 980 height 480
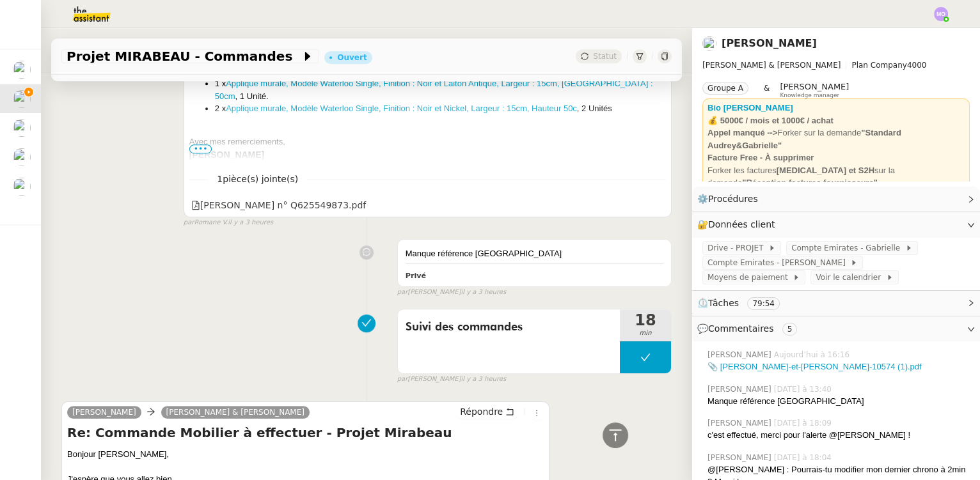
scroll to position [1272, 0]
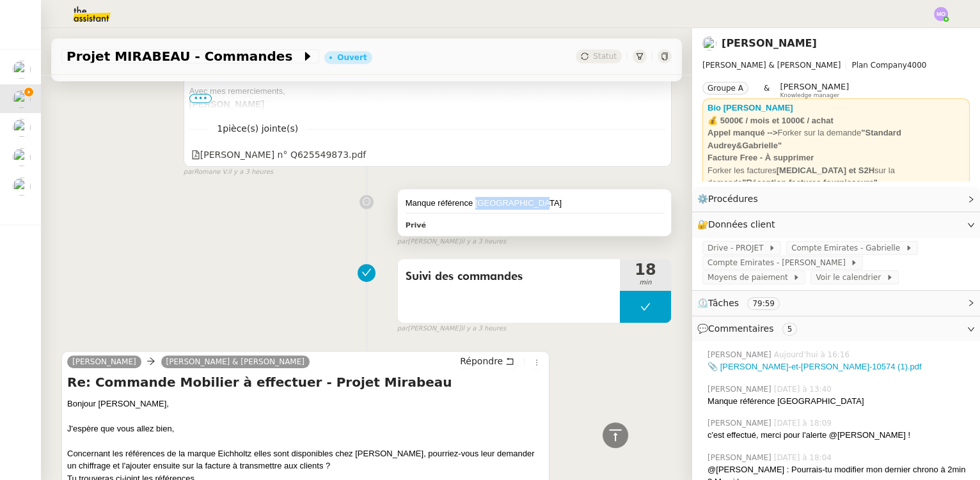
drag, startPoint x: 468, startPoint y: 203, endPoint x: 521, endPoint y: 201, distance: 53.2
click at [521, 201] on div "Manque référence [GEOGRAPHIC_DATA]" at bounding box center [535, 203] width 258 height 13
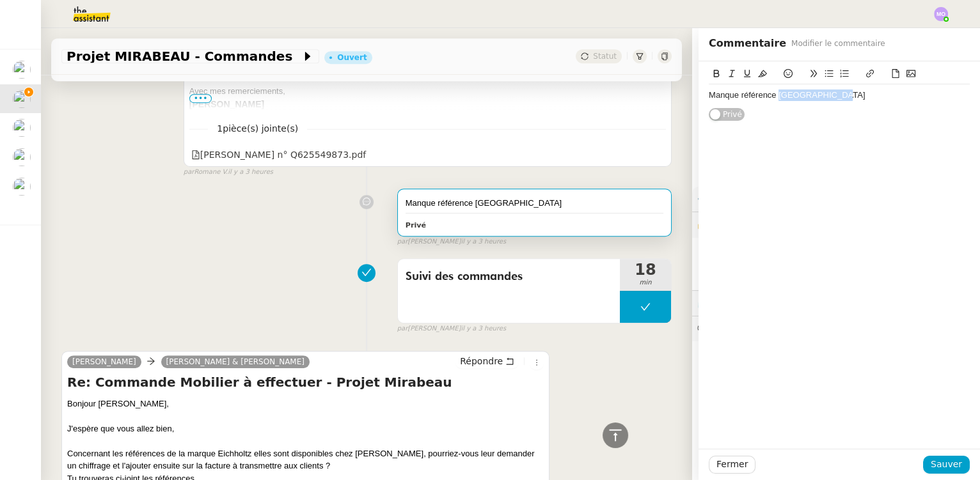
drag, startPoint x: 770, startPoint y: 95, endPoint x: 827, endPoint y: 93, distance: 57.6
click at [827, 93] on div "Manque référence [GEOGRAPHIC_DATA]" at bounding box center [839, 96] width 261 height 12
copy div "[GEOGRAPHIC_DATA]"
click at [347, 203] on div at bounding box center [366, 201] width 61 height 15
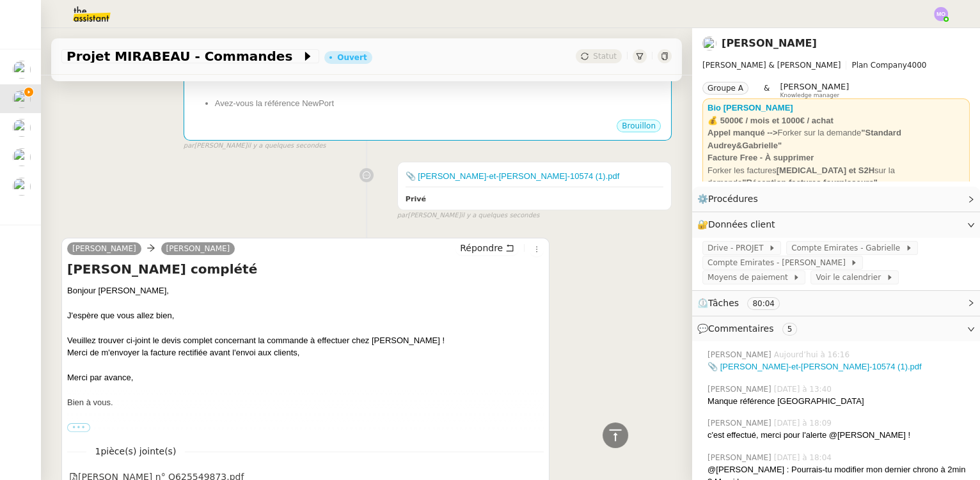
scroll to position [167, 0]
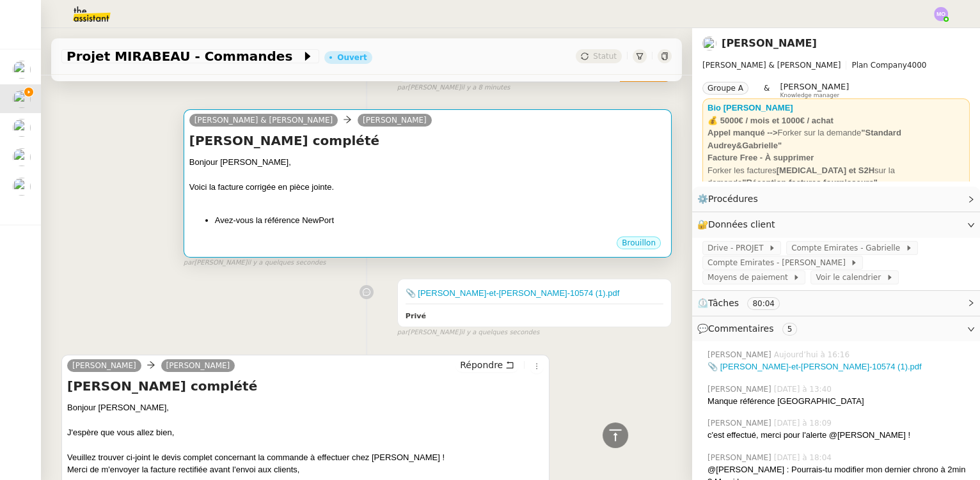
click at [452, 221] on li "Avez-vous la référence NewPort" at bounding box center [440, 220] width 451 height 13
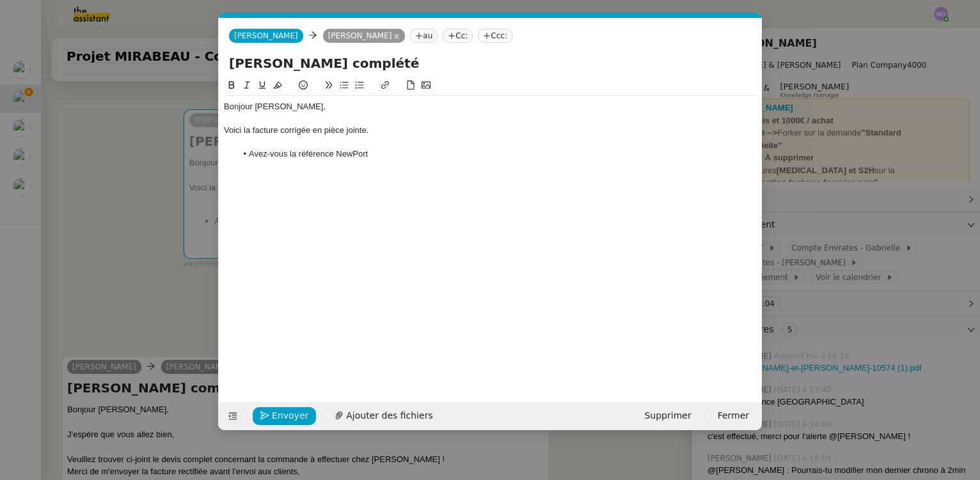
scroll to position [0, 27]
click at [355, 152] on li "Avez-vous la référence NewPort" at bounding box center [497, 154] width 521 height 12
click at [355, 153] on li "Avez-vous la référence NewPort" at bounding box center [497, 154] width 521 height 12
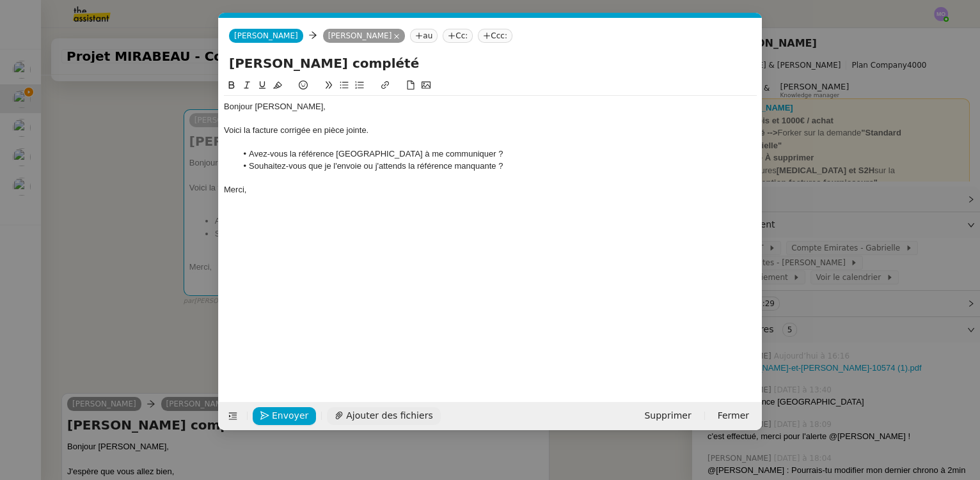
click at [377, 412] on span "Ajouter des fichiers" at bounding box center [389, 416] width 86 height 15
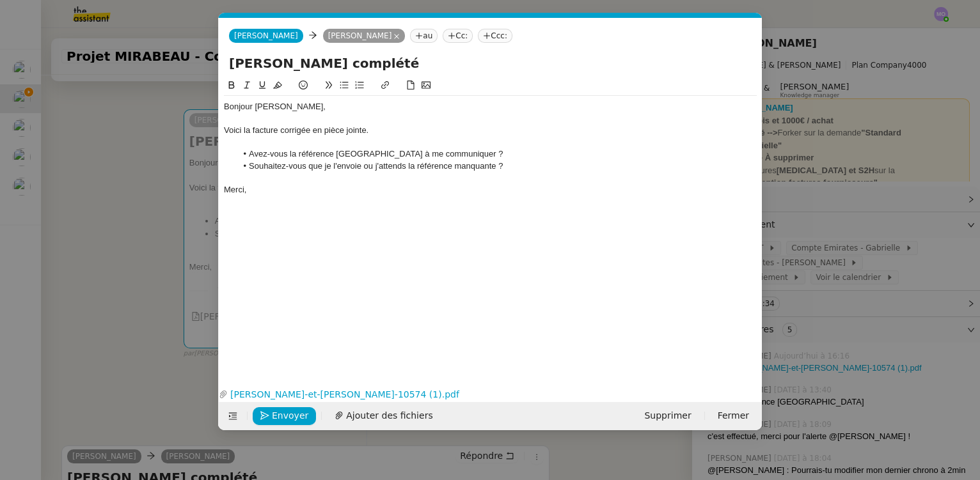
click at [120, 210] on nz-modal-container "Service TA - VOYAGE - PROPOSITION GLOBALE A utiliser dans le cadre de propositi…" at bounding box center [490, 240] width 980 height 480
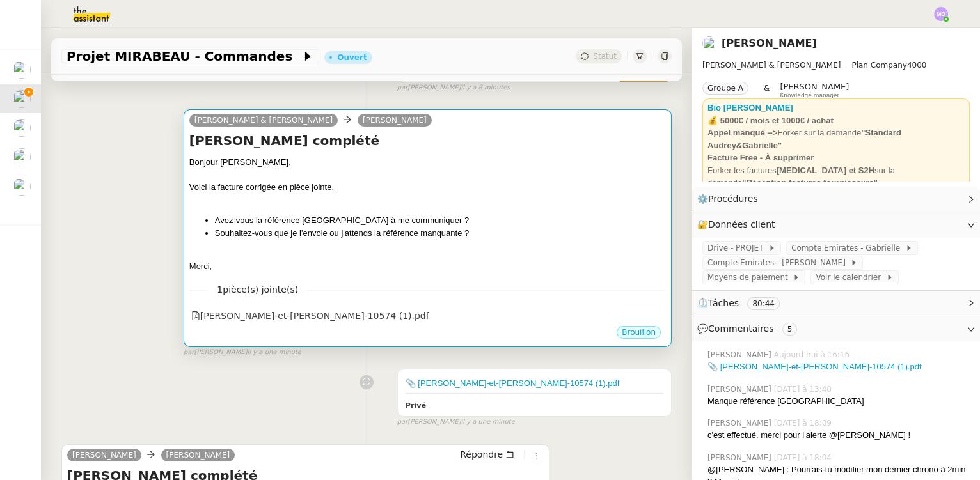
click at [406, 217] on li "Avez-vous la référence [GEOGRAPHIC_DATA] à me communiquer ?" at bounding box center [440, 220] width 451 height 13
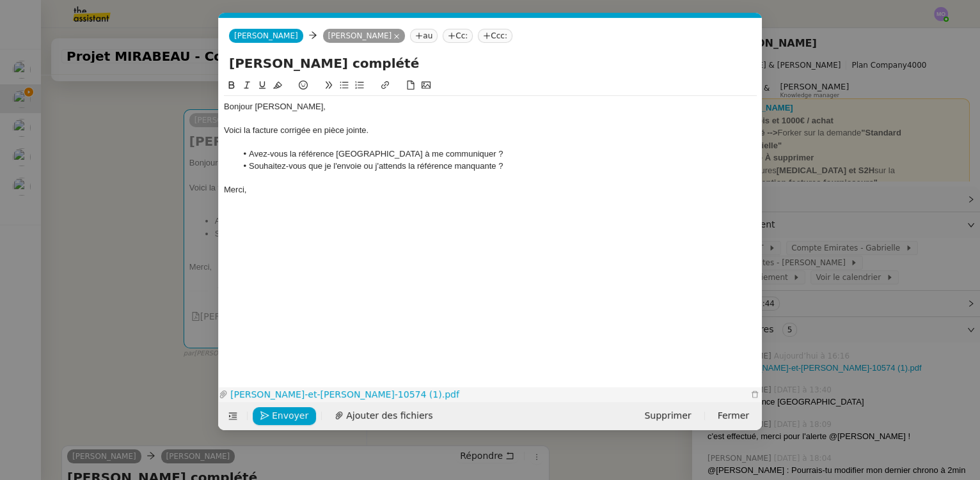
scroll to position [0, 27]
click at [292, 418] on span "Envoyer" at bounding box center [290, 416] width 36 height 15
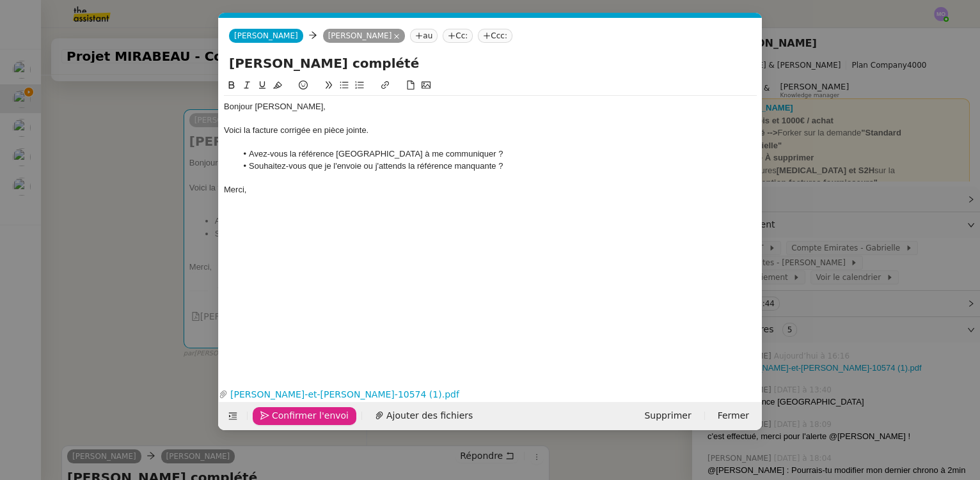
click at [292, 418] on span "Confirmer l'envoi" at bounding box center [310, 416] width 77 height 15
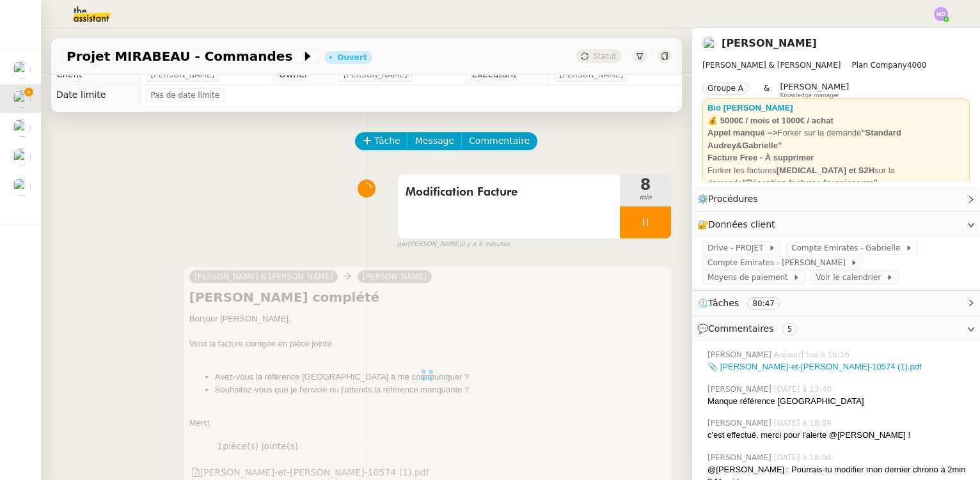
scroll to position [0, 0]
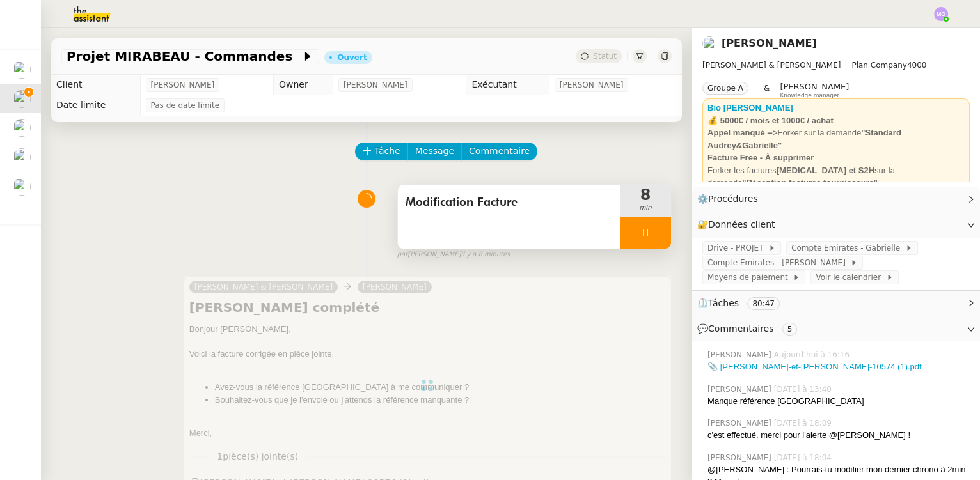
click at [646, 233] on div at bounding box center [645, 233] width 51 height 32
click at [653, 233] on icon at bounding box center [658, 233] width 10 height 10
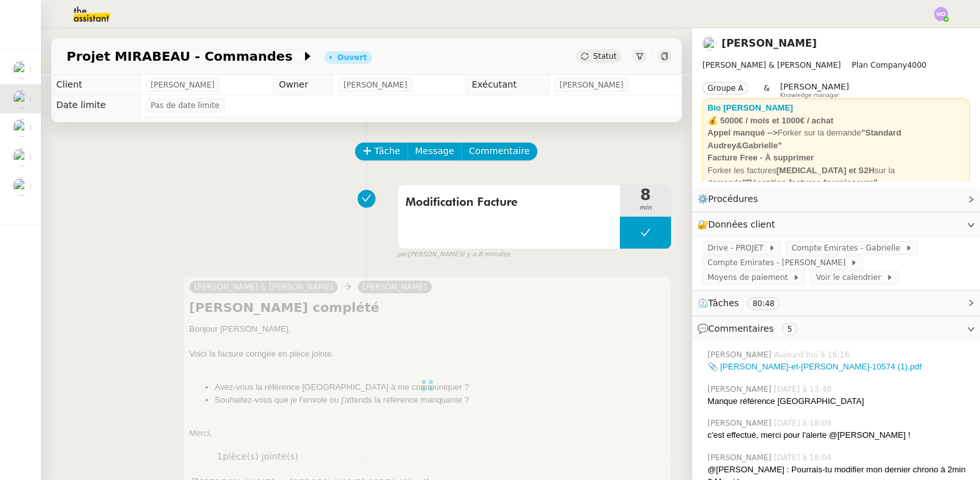
click at [597, 49] on div "Projet MIRABEAU - Commandes Ouvert Statut" at bounding box center [366, 56] width 631 height 36
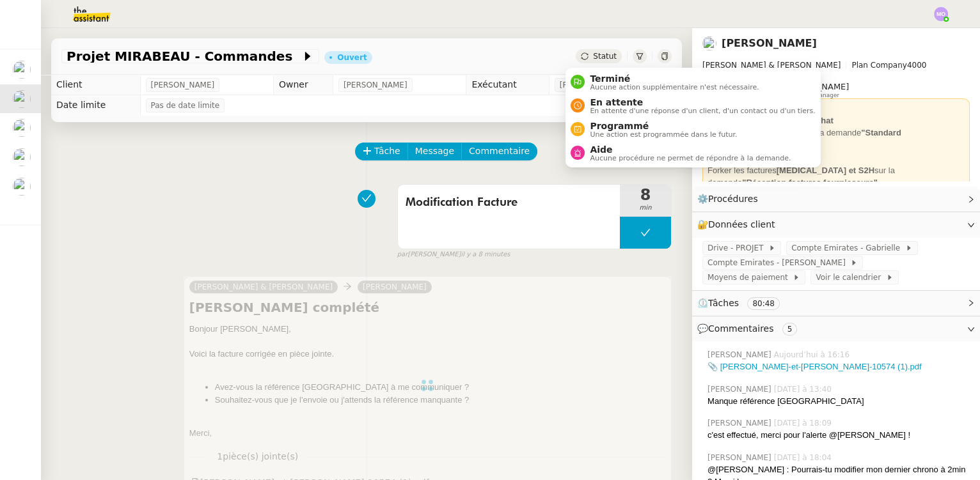
click at [598, 54] on span "Statut" at bounding box center [605, 56] width 24 height 9
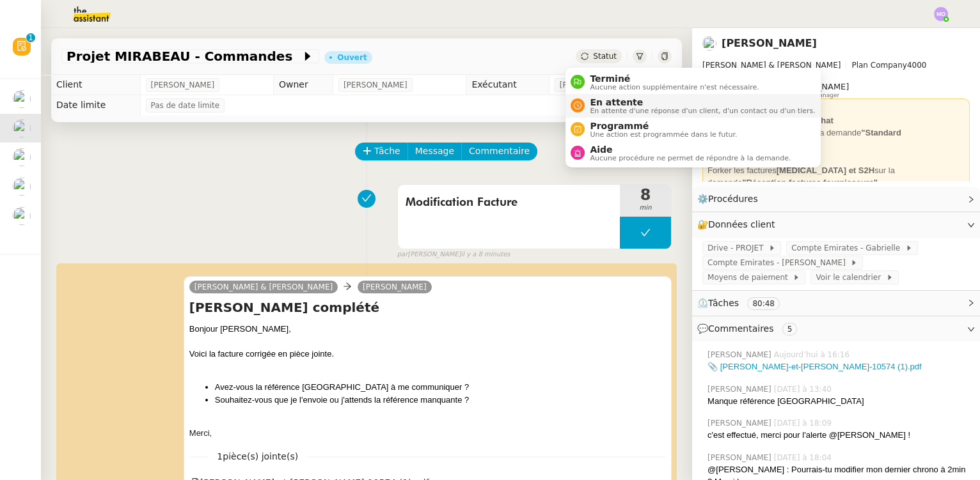
click at [620, 99] on span "En attente" at bounding box center [702, 102] width 225 height 10
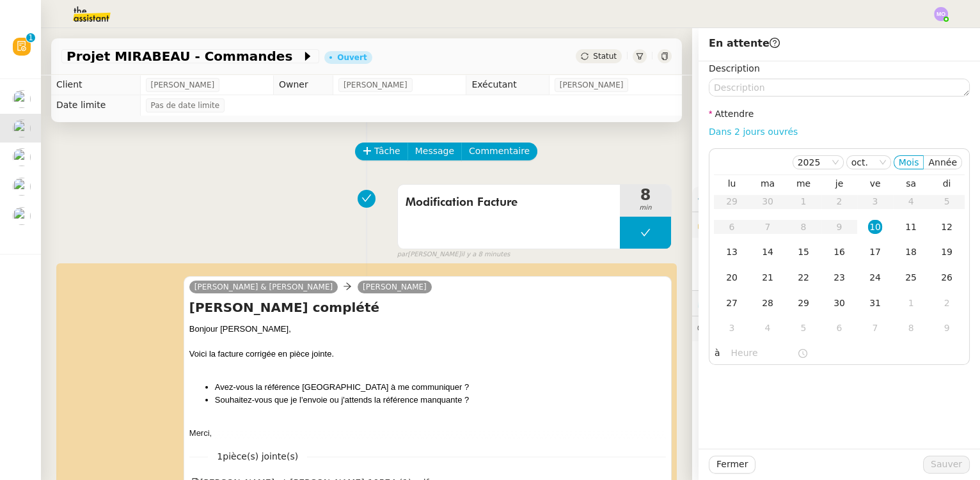
click at [725, 129] on link "Dans 2 jours ouvrés" at bounding box center [753, 132] width 89 height 10
type input "07:00"
click at [926, 462] on button "Sauver" at bounding box center [946, 465] width 47 height 18
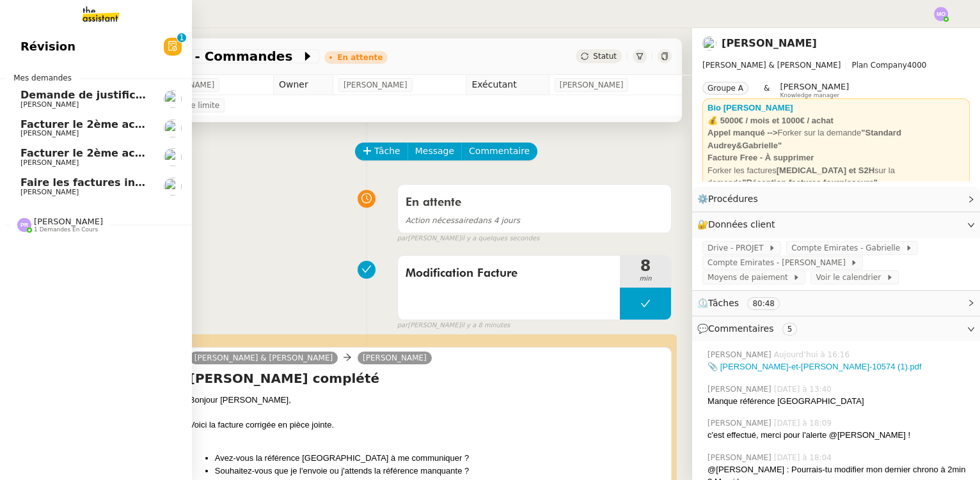
click at [102, 182] on span "Faire les factures indiquées" at bounding box center [100, 183] width 160 height 12
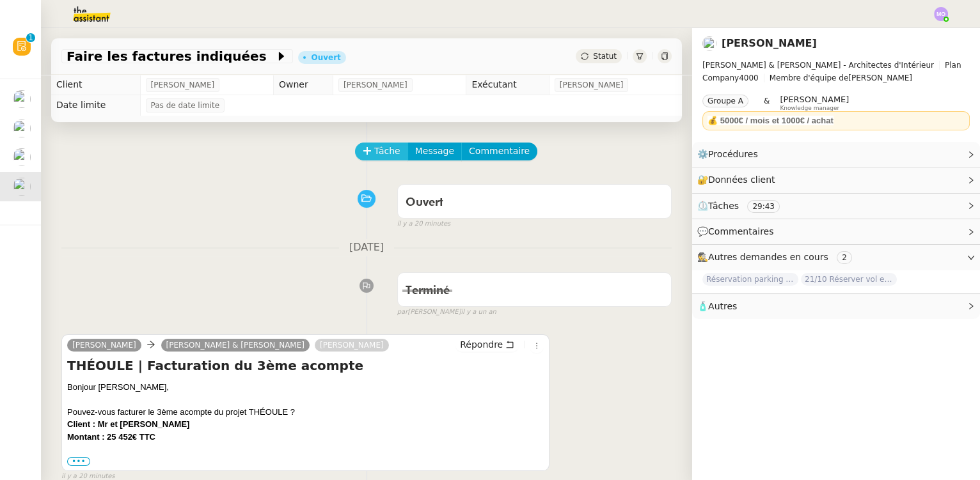
click at [365, 155] on button "Tâche" at bounding box center [381, 152] width 53 height 18
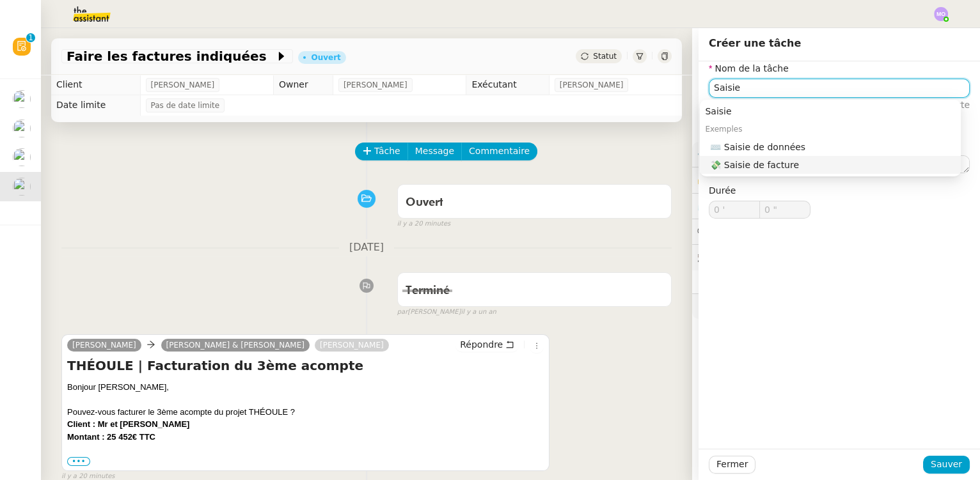
drag, startPoint x: 735, startPoint y: 166, endPoint x: 748, endPoint y: 198, distance: 34.4
click at [736, 166] on div "💸 Saisie de facture" at bounding box center [833, 165] width 246 height 12
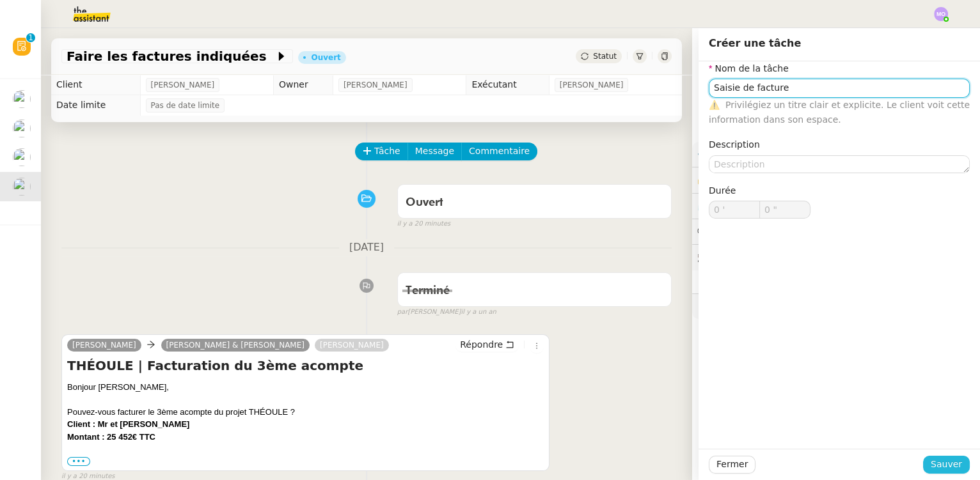
type input "Saisie de facture"
click at [931, 463] on span "Sauver" at bounding box center [946, 464] width 31 height 15
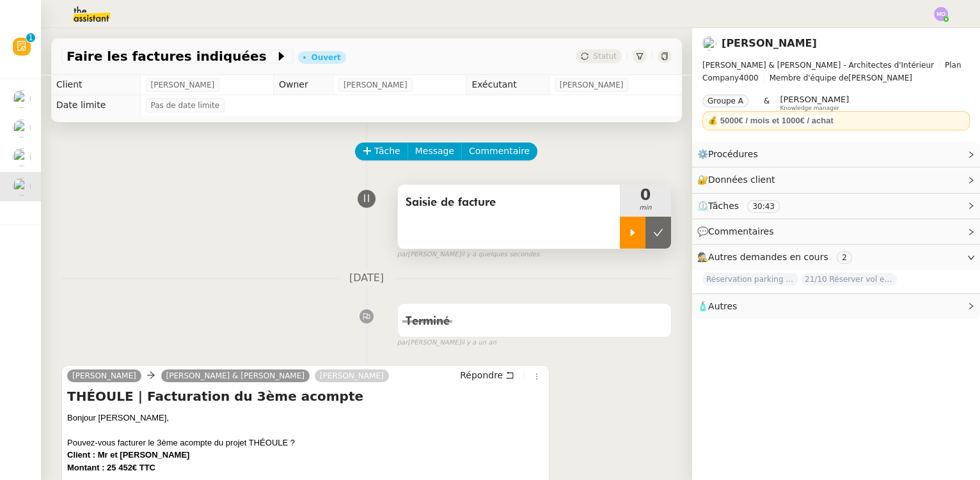
click at [628, 237] on icon at bounding box center [633, 233] width 10 height 10
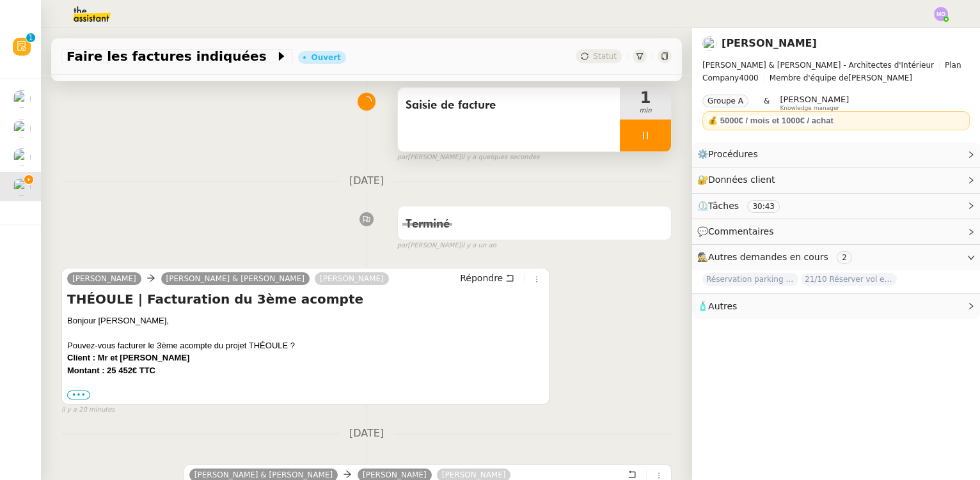
scroll to position [116, 0]
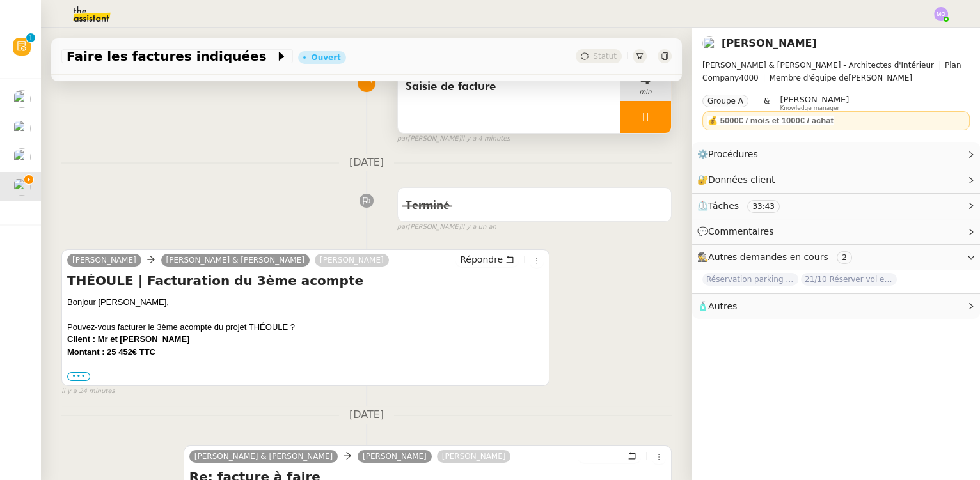
click at [227, 175] on div "[DATE] Terminé false par [PERSON_NAME] [DATE] 👌👌👌 message envoyé ✌️✌️✌️ une err…" at bounding box center [366, 193] width 610 height 78
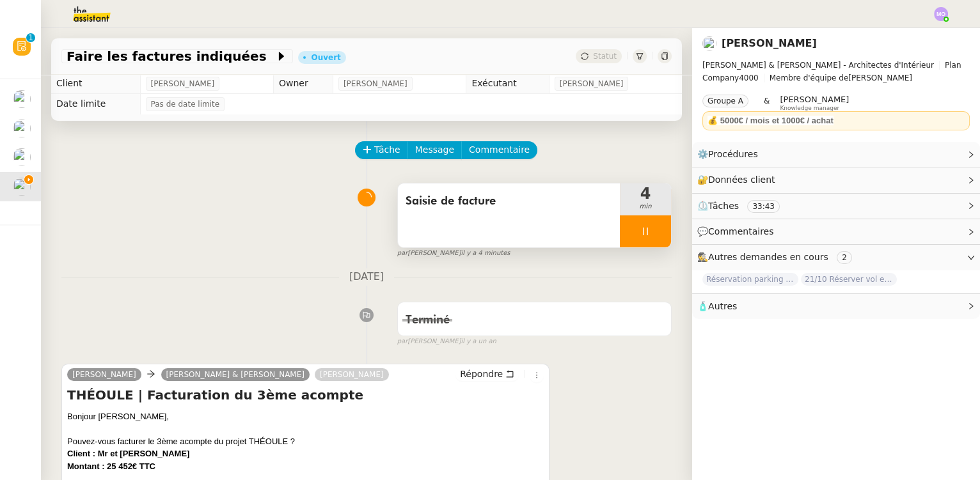
scroll to position [0, 0]
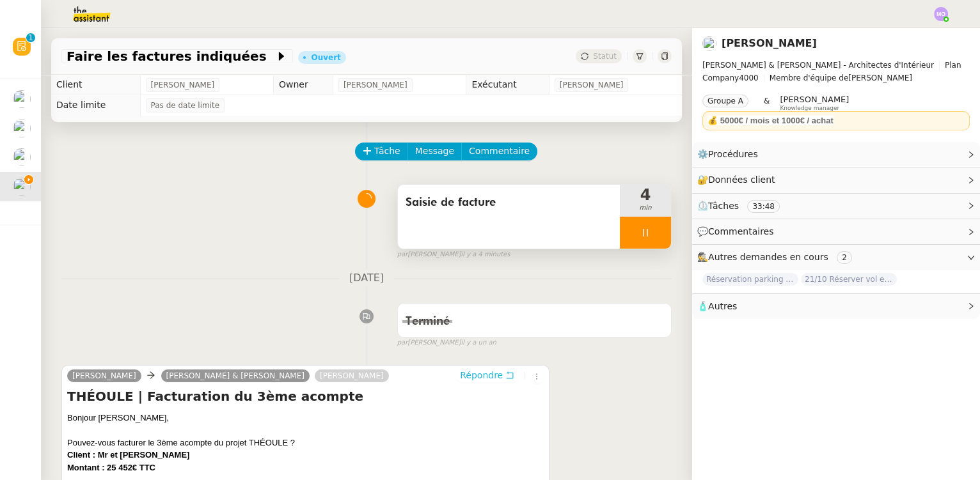
click at [478, 375] on span "Répondre" at bounding box center [481, 375] width 43 height 13
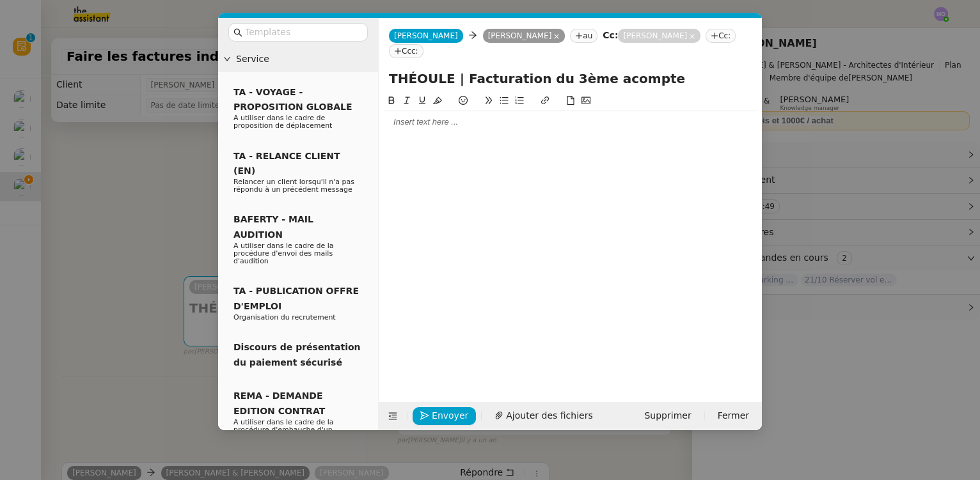
click at [439, 120] on div at bounding box center [570, 122] width 373 height 12
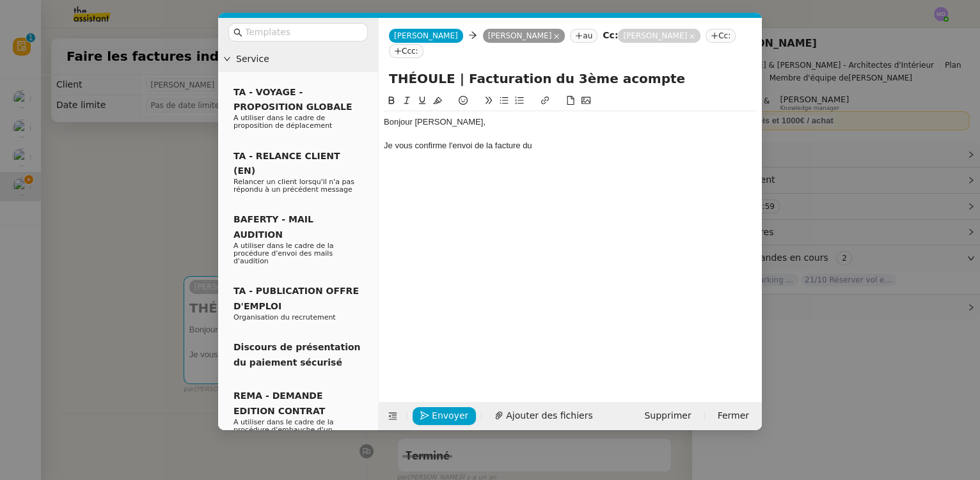
drag, startPoint x: 547, startPoint y: 79, endPoint x: 633, endPoint y: 80, distance: 85.7
click at [633, 80] on input "THÉOULE | Facturation du 3ème acompte" at bounding box center [570, 78] width 363 height 19
click at [591, 145] on div "Je vous confirme l'envoi de la facture du" at bounding box center [570, 146] width 373 height 12
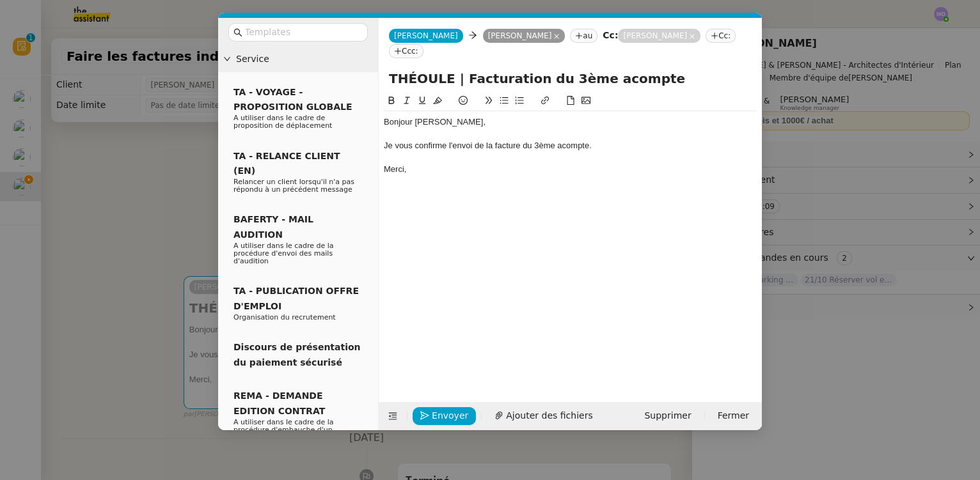
click at [196, 164] on nz-modal-container "Service TA - VOYAGE - PROPOSITION GLOBALE A utiliser dans le cadre de propositi…" at bounding box center [490, 240] width 980 height 480
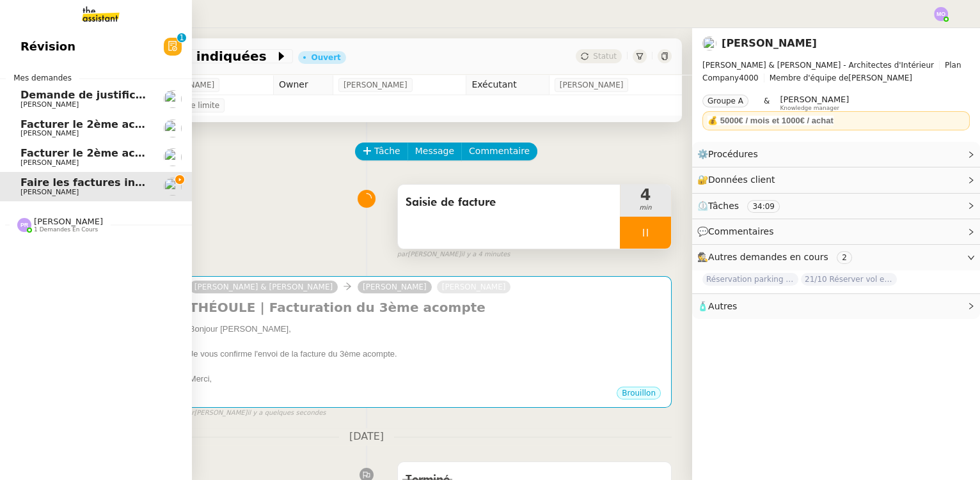
click at [36, 157] on span "Facturer le 2ème acompte ISOLA" at bounding box center [114, 153] width 189 height 12
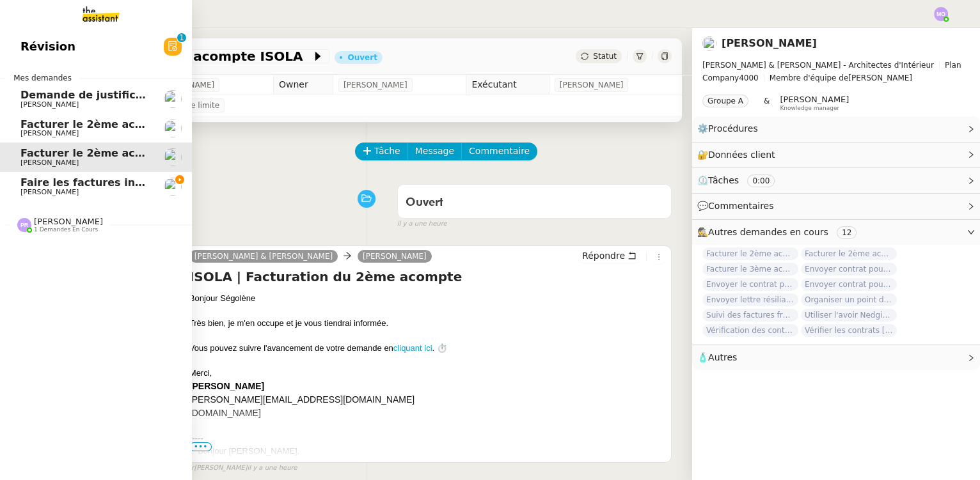
click at [102, 182] on span "Faire les factures indiquées" at bounding box center [100, 183] width 160 height 12
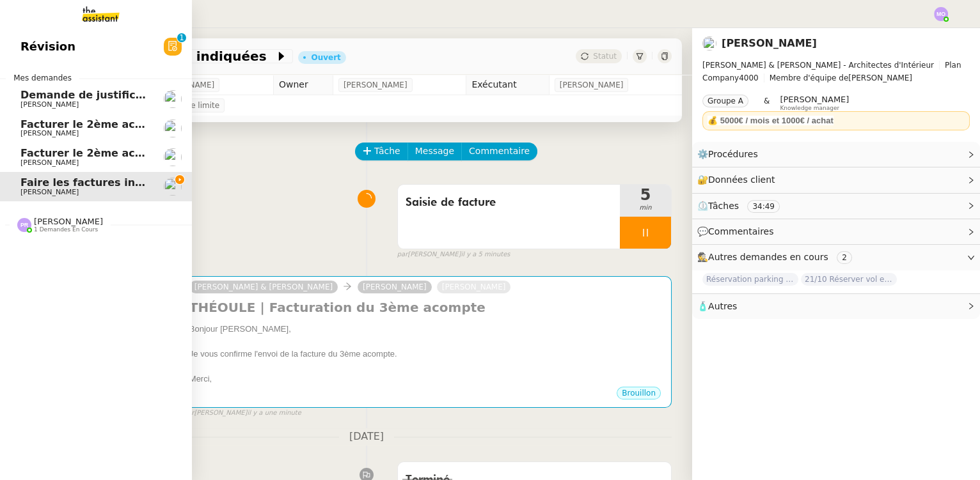
click at [64, 155] on span "Facturer le 2ème acompte ISOLA" at bounding box center [114, 153] width 189 height 12
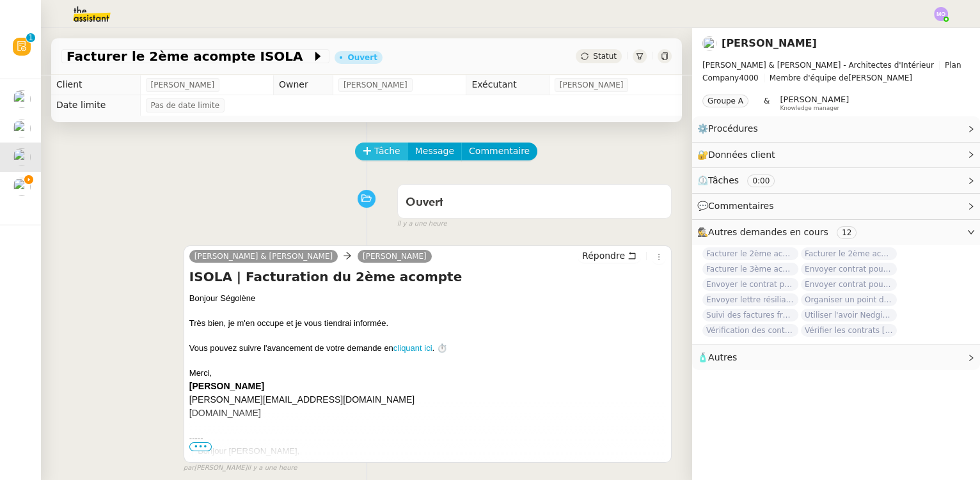
click at [365, 150] on button "Tâche" at bounding box center [381, 152] width 53 height 18
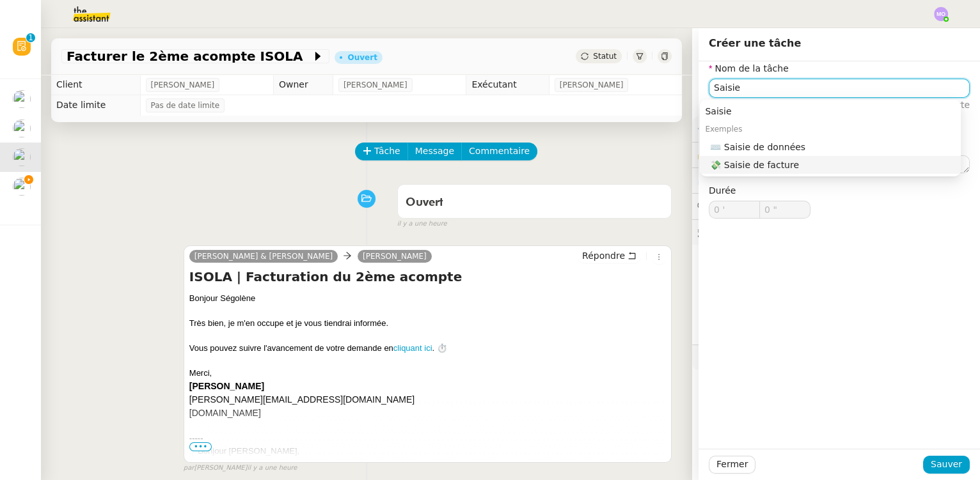
click at [743, 171] on div "💸 Saisie de facture" at bounding box center [833, 165] width 246 height 12
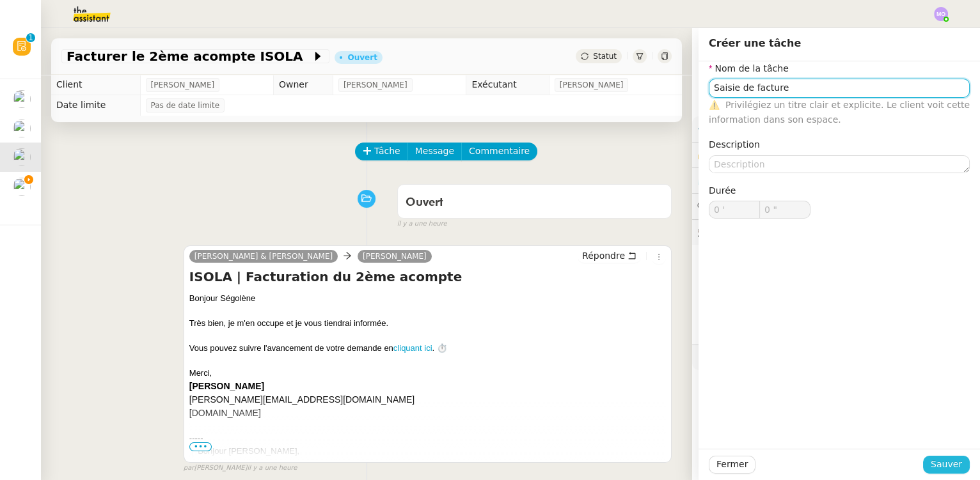
type input "Saisie de facture"
click at [926, 462] on button "Sauver" at bounding box center [946, 465] width 47 height 18
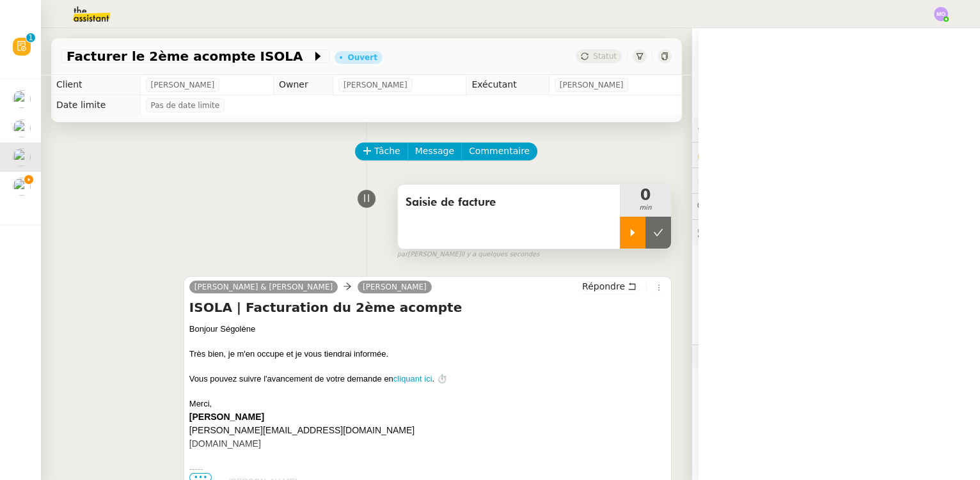
click at [620, 241] on div at bounding box center [633, 233] width 26 height 32
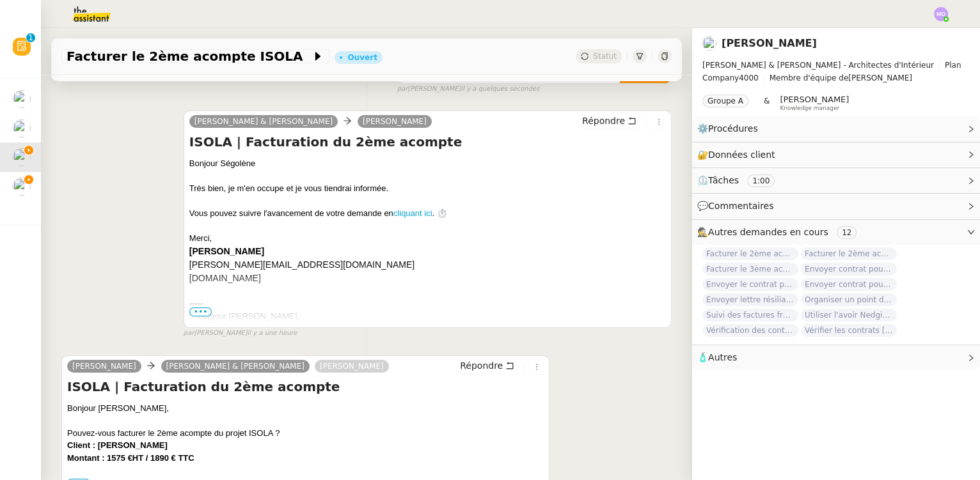
scroll to position [174, 0]
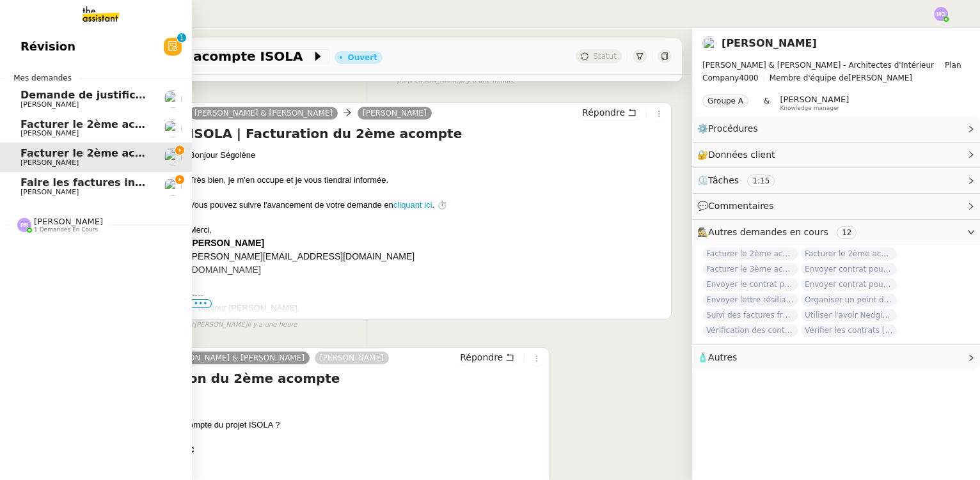
click at [88, 185] on span "Faire les factures indiquées" at bounding box center [100, 183] width 160 height 12
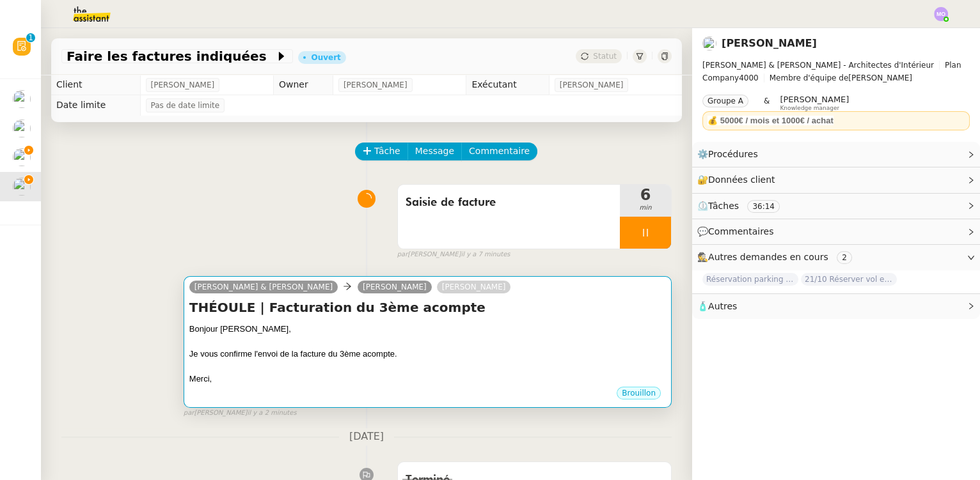
click at [509, 334] on div "Bonjour [PERSON_NAME]," at bounding box center [427, 329] width 477 height 13
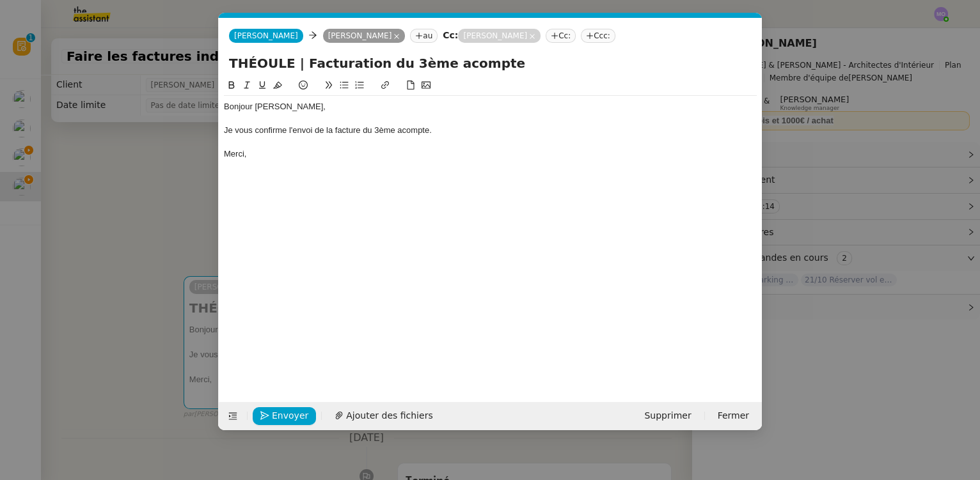
scroll to position [0, 27]
click at [280, 417] on span "Envoyer" at bounding box center [290, 416] width 36 height 15
click at [280, 417] on span "Confirmer l'envoi" at bounding box center [310, 416] width 77 height 15
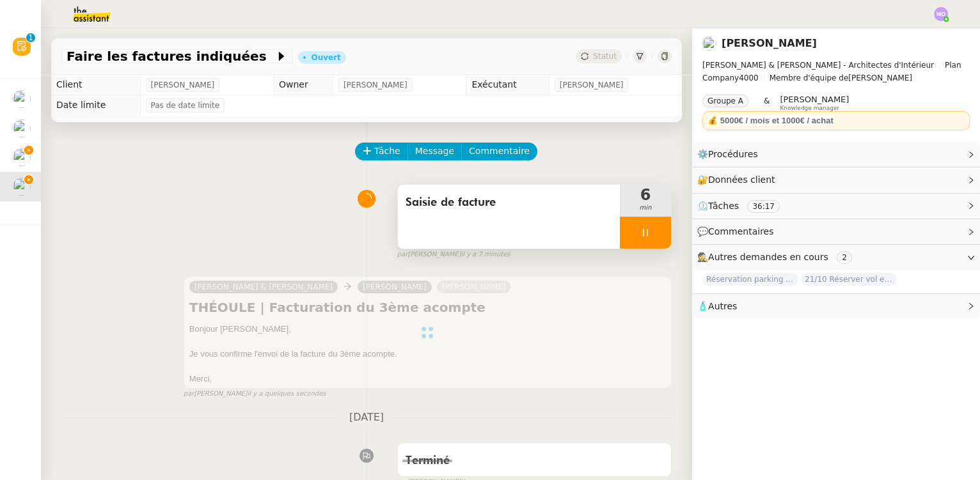
click at [652, 241] on div at bounding box center [645, 233] width 51 height 32
click at [652, 241] on button at bounding box center [658, 233] width 26 height 32
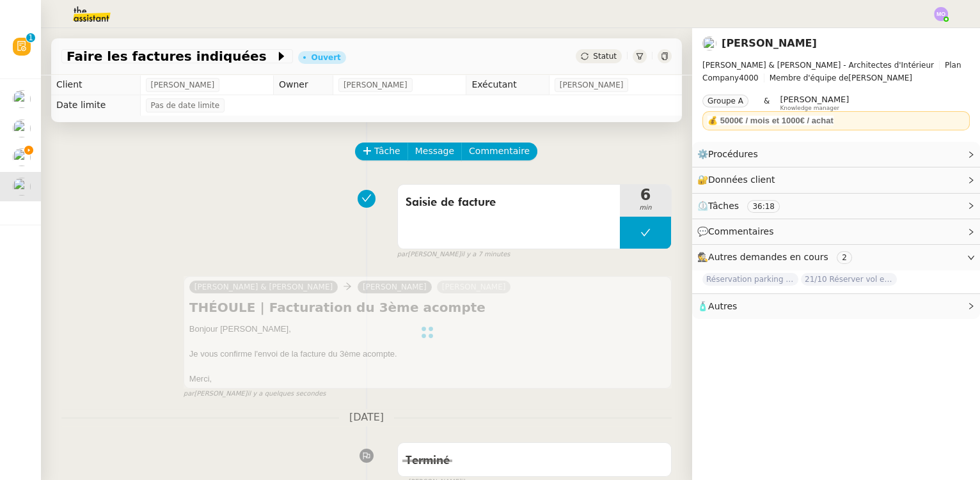
click at [593, 56] on span "Statut" at bounding box center [605, 56] width 24 height 9
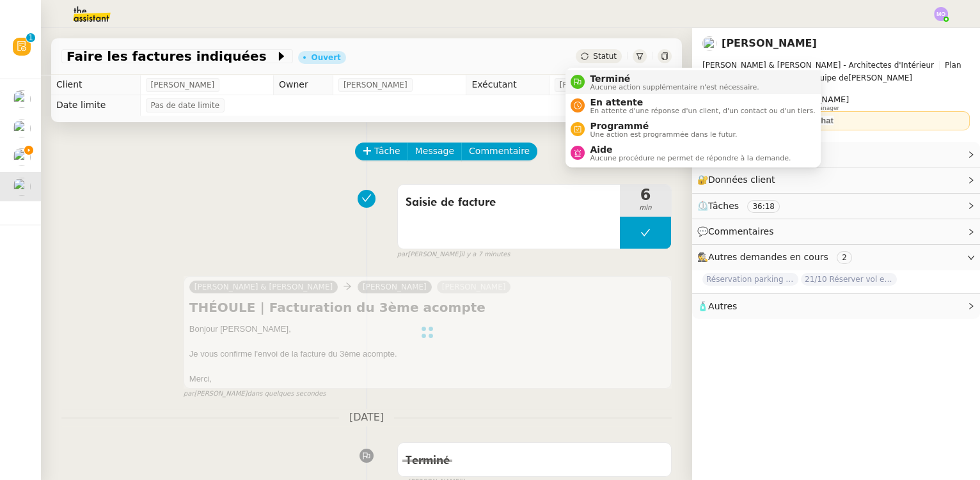
click at [605, 77] on span "Terminé" at bounding box center [674, 79] width 169 height 10
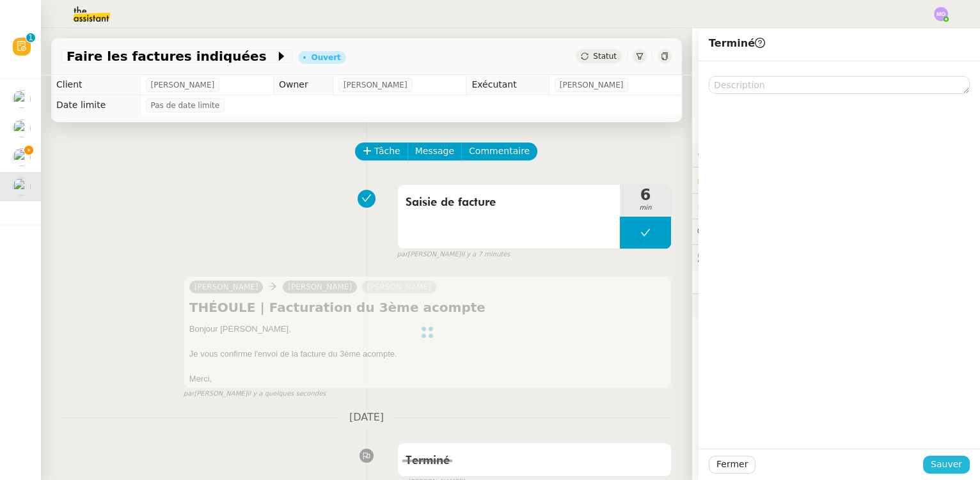
click at [945, 460] on span "Sauver" at bounding box center [946, 464] width 31 height 15
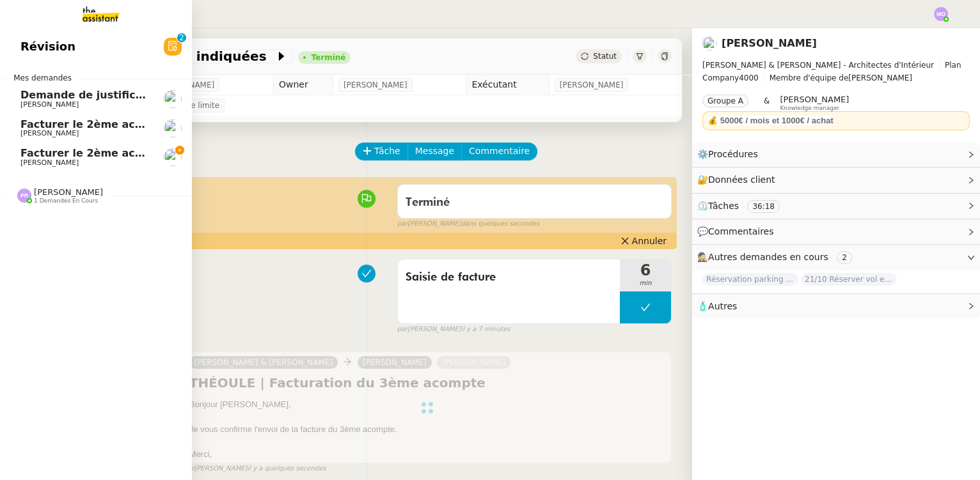
click at [98, 151] on span "Facturer le 2ème acompte ISOLA" at bounding box center [114, 153] width 189 height 12
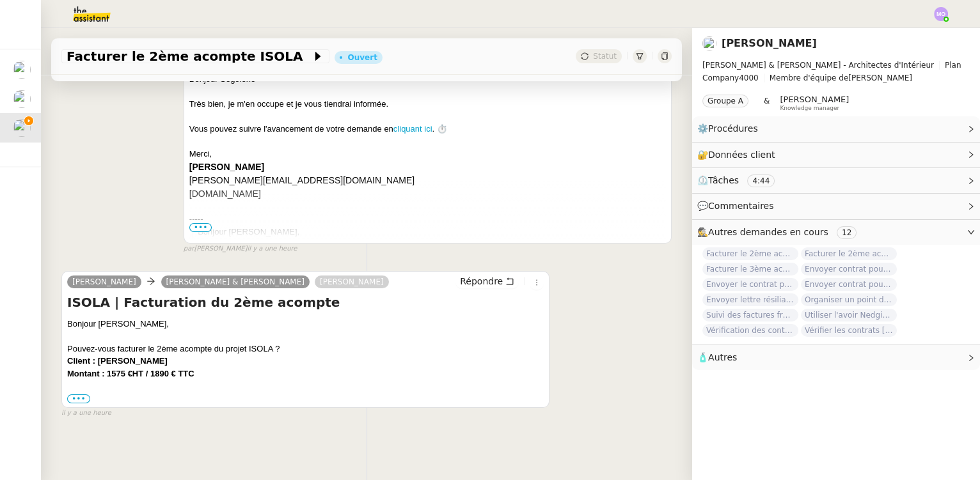
scroll to position [257, 0]
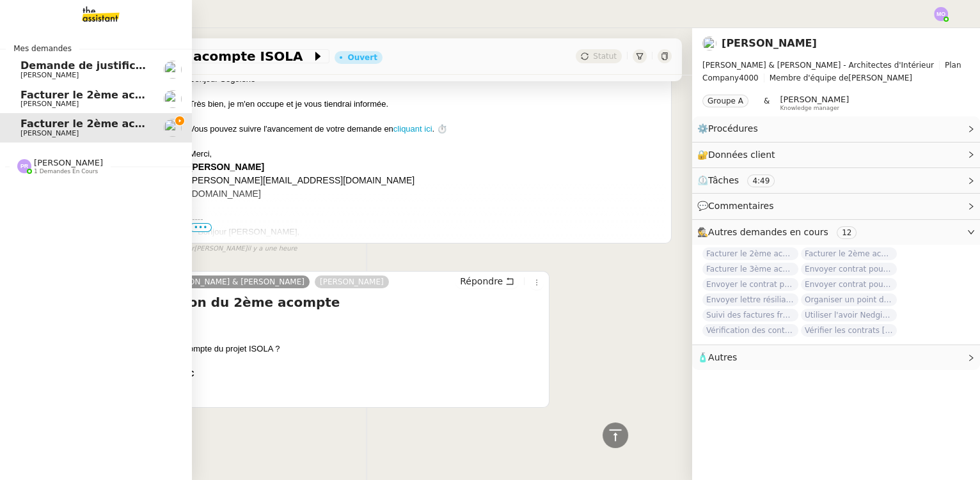
click at [94, 100] on span "Facturer le 2ème acompte GLAÏEUL" at bounding box center [121, 95] width 203 height 12
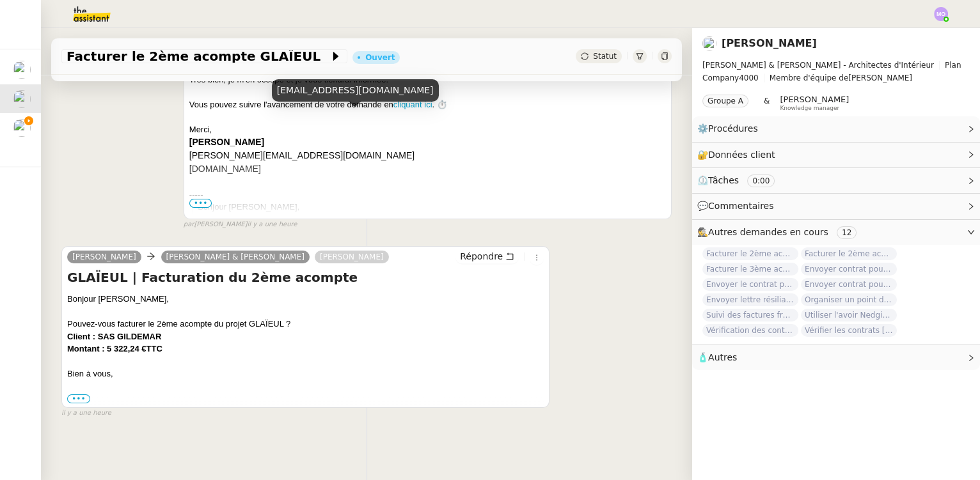
scroll to position [280, 0]
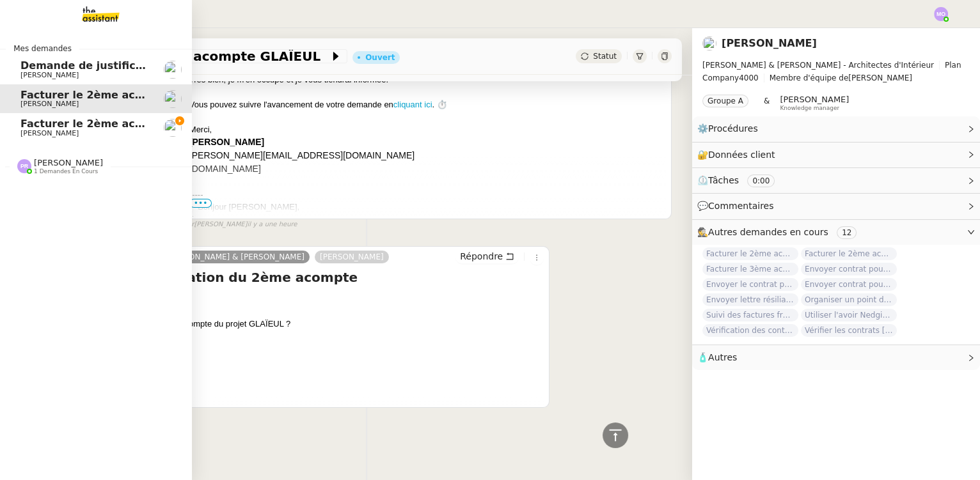
click at [91, 134] on span "[PERSON_NAME]" at bounding box center [84, 134] width 129 height 8
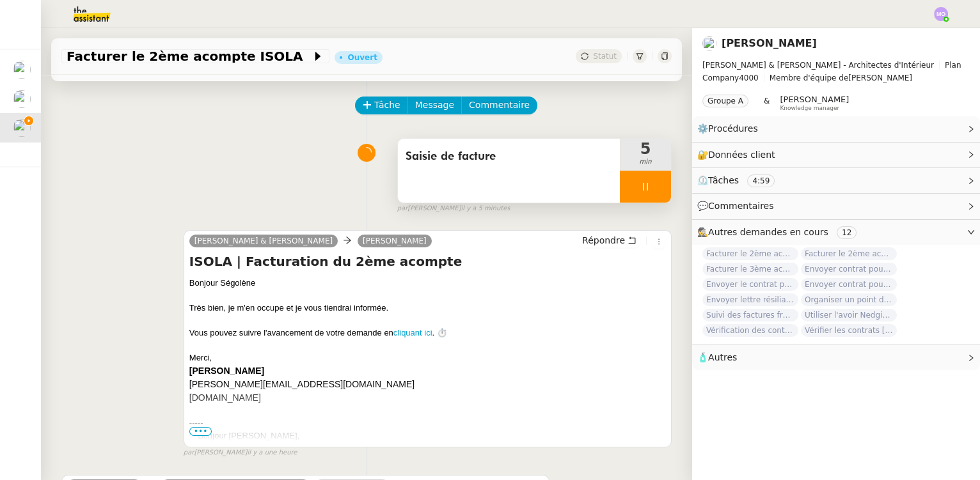
scroll to position [25, 0]
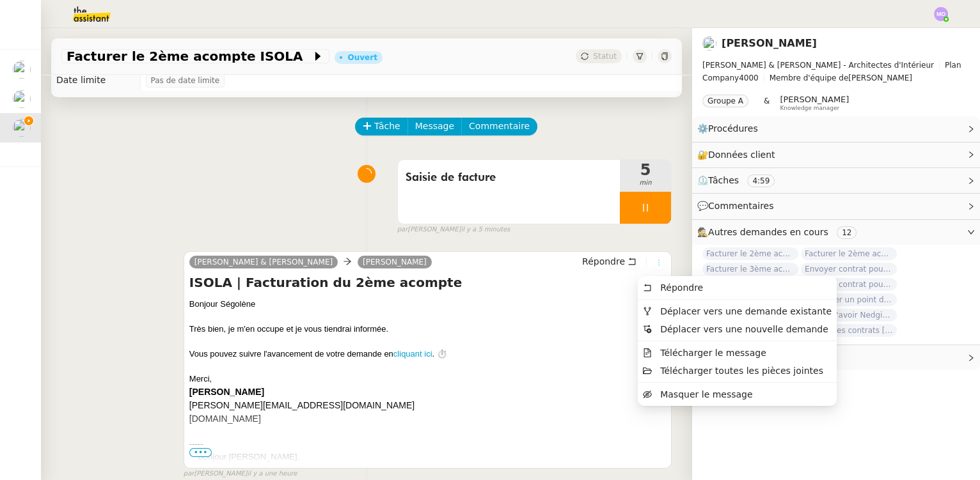
click at [655, 264] on icon at bounding box center [659, 263] width 8 height 8
click at [684, 315] on span "Déplacer vers une demande existante" at bounding box center [745, 311] width 171 height 10
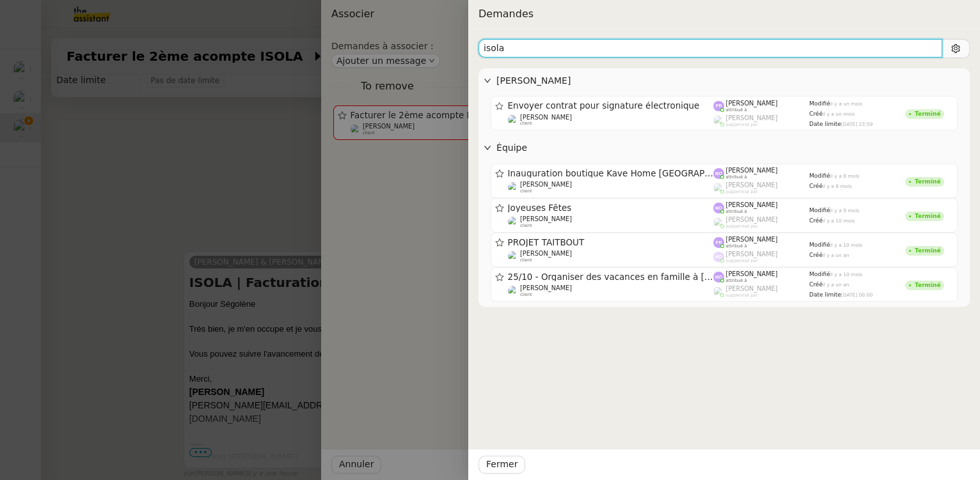
click at [544, 49] on input "isola" at bounding box center [710, 48] width 464 height 19
paste input "ISOLA | Facturation du 1er acompte"
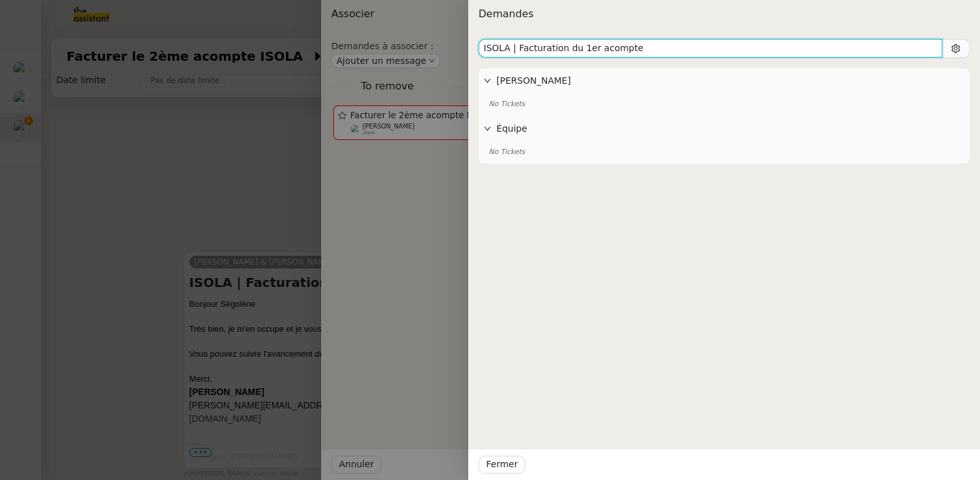
drag, startPoint x: 507, startPoint y: 48, endPoint x: 642, endPoint y: 52, distance: 135.7
click at [642, 52] on input "ISOLA | Facturation du 1er acompte" at bounding box center [710, 48] width 464 height 19
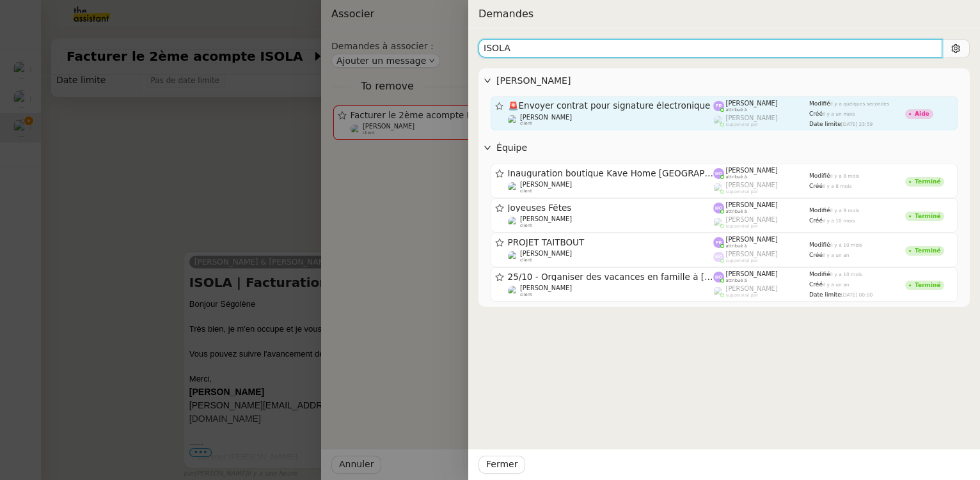
type input "ISOLA"
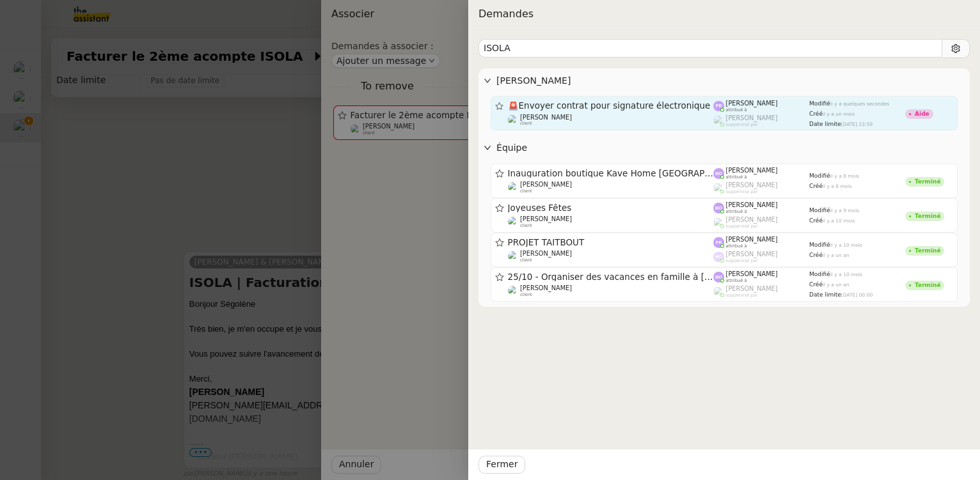
click at [576, 114] on div "[PERSON_NAME] client" at bounding box center [611, 120] width 206 height 13
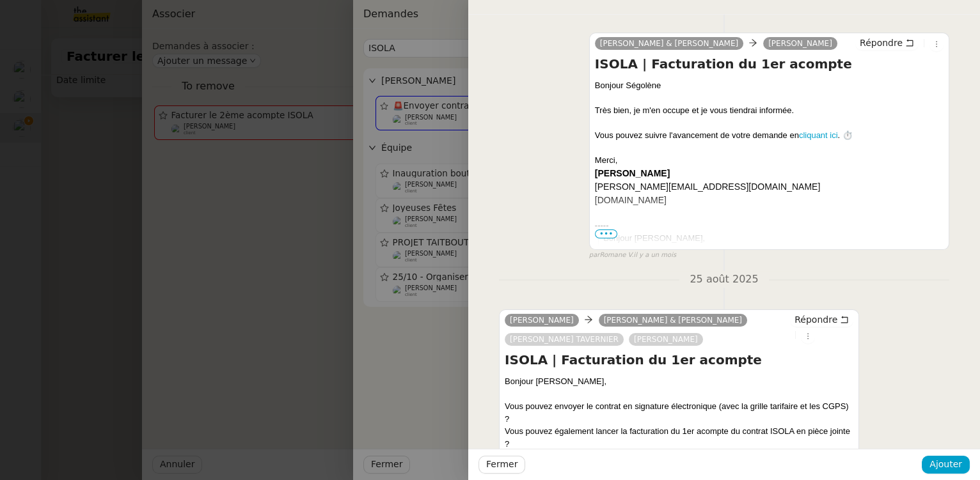
scroll to position [1861, 0]
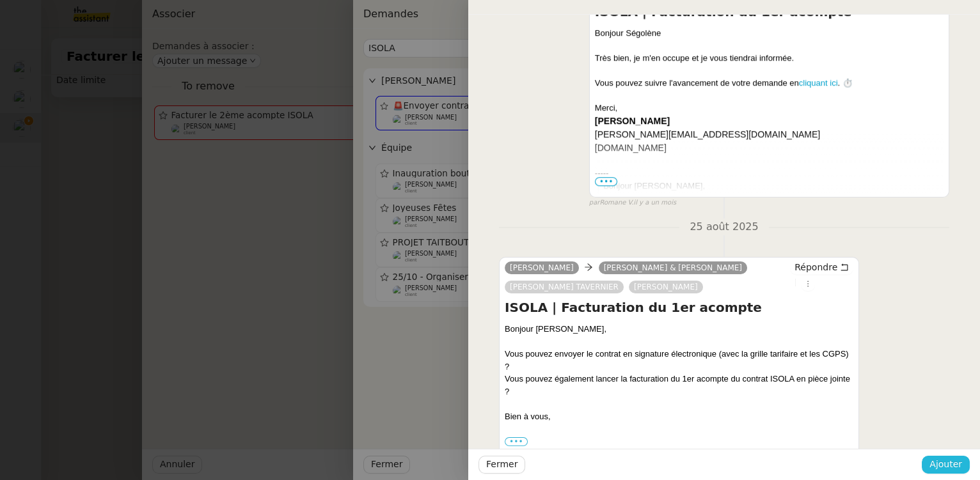
click at [936, 460] on span "Ajouter" at bounding box center [945, 464] width 33 height 15
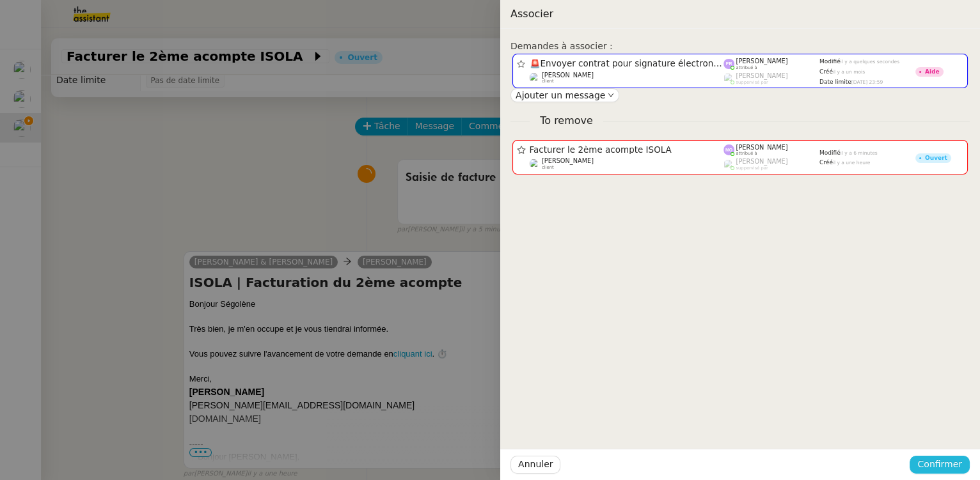
click at [936, 460] on span "Confirmer" at bounding box center [939, 464] width 45 height 15
click at [934, 435] on span "Ajouter" at bounding box center [940, 431] width 33 height 13
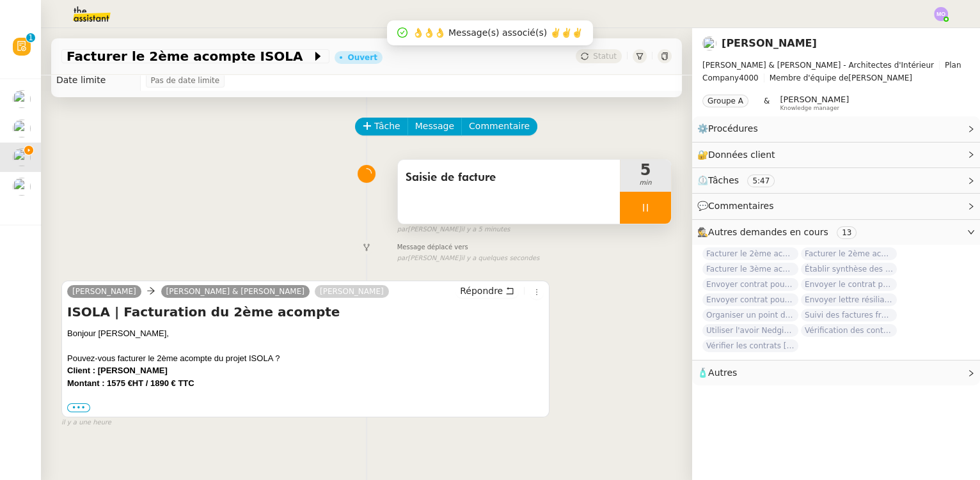
click at [651, 214] on div at bounding box center [645, 208] width 51 height 32
click at [651, 214] on button at bounding box center [658, 208] width 26 height 32
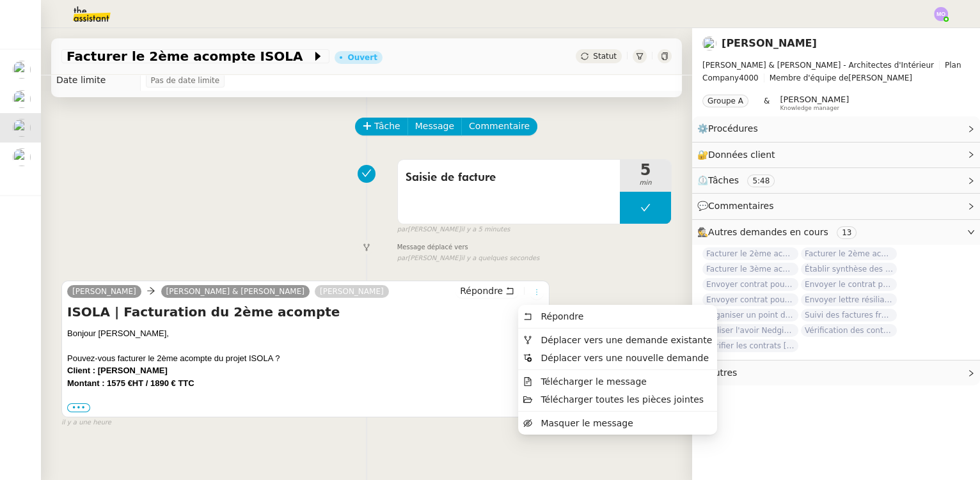
click at [536, 294] on icon at bounding box center [536, 292] width 1 height 6
click at [290, 230] on div "Saisie de facture 5 min false par [PERSON_NAME] il y a 5 minutes" at bounding box center [366, 195] width 610 height 82
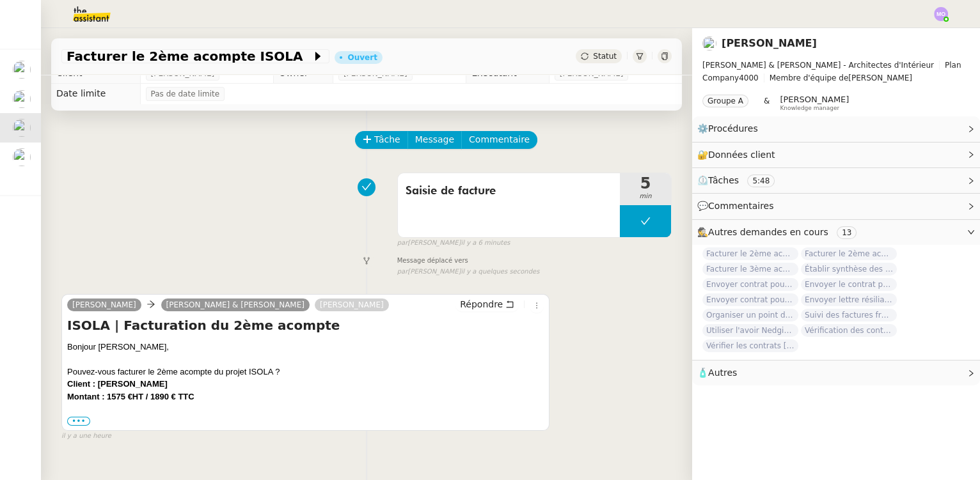
scroll to position [0, 0]
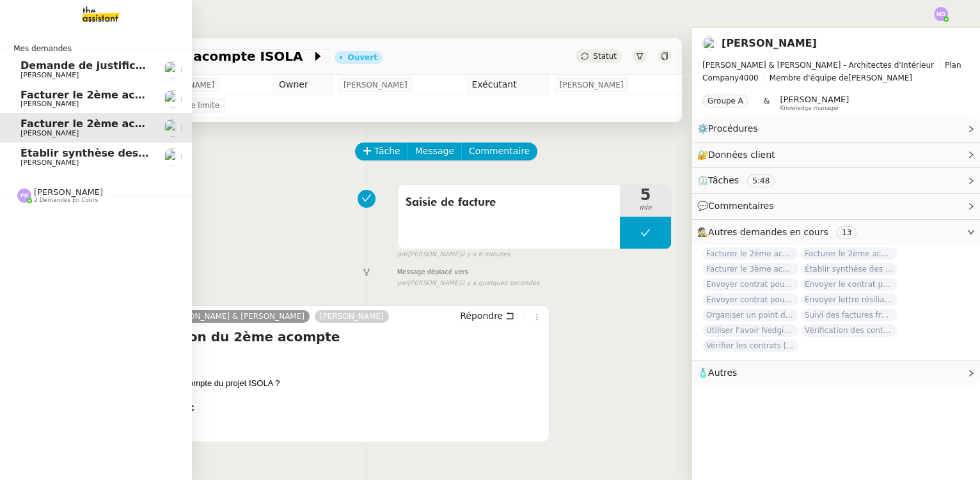
click at [56, 193] on span "[PERSON_NAME]" at bounding box center [68, 192] width 69 height 10
click at [67, 249] on span "Facturer le 2ème acompte LEVALLOIS" at bounding box center [130, 249] width 220 height 12
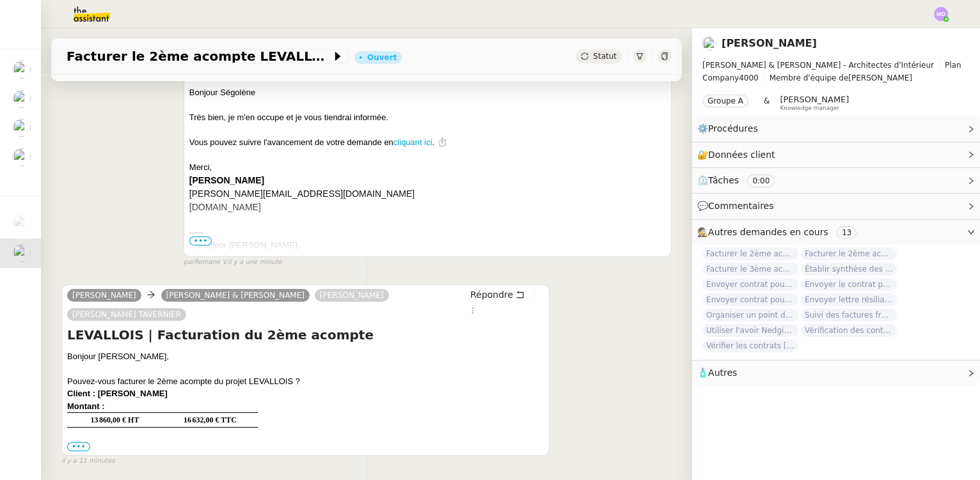
scroll to position [232, 0]
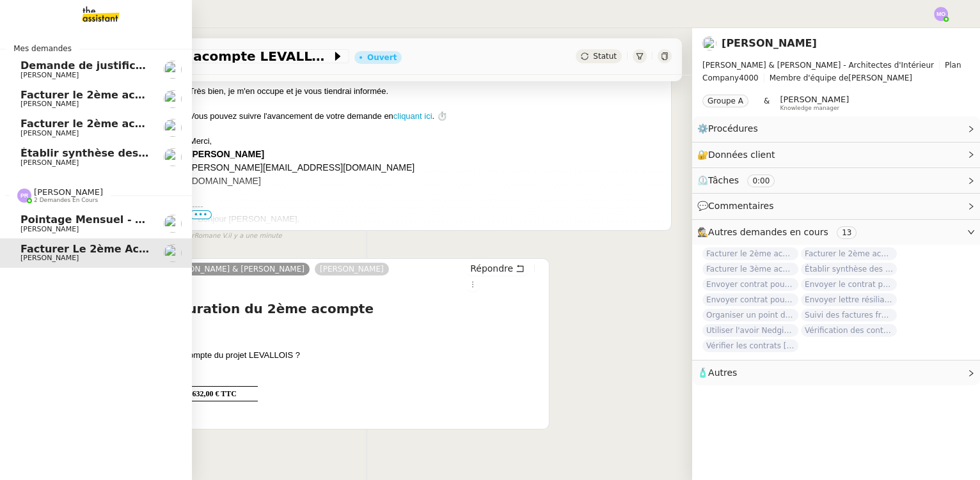
click at [52, 221] on span "Pointage mensuel - Ne rien envoyer au client - voir procédure - 7 octobre 2025" at bounding box center [251, 220] width 462 height 12
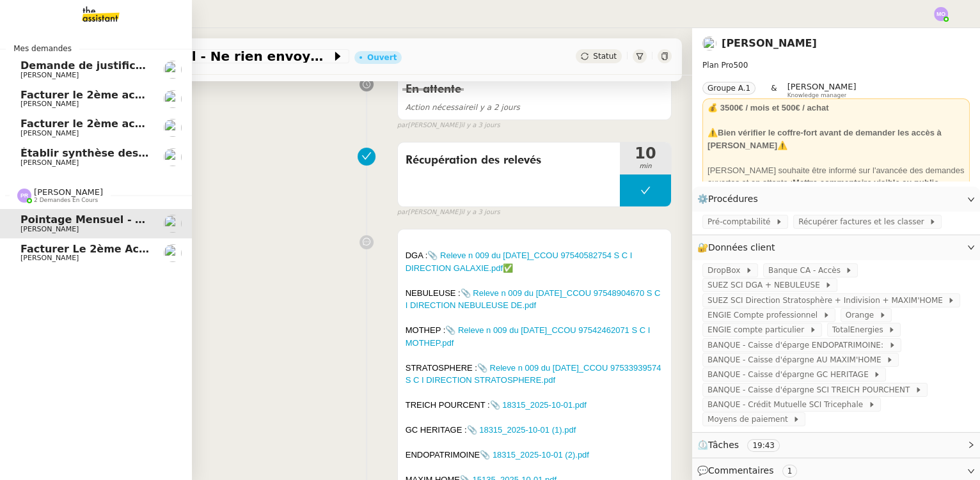
scroll to position [170, 0]
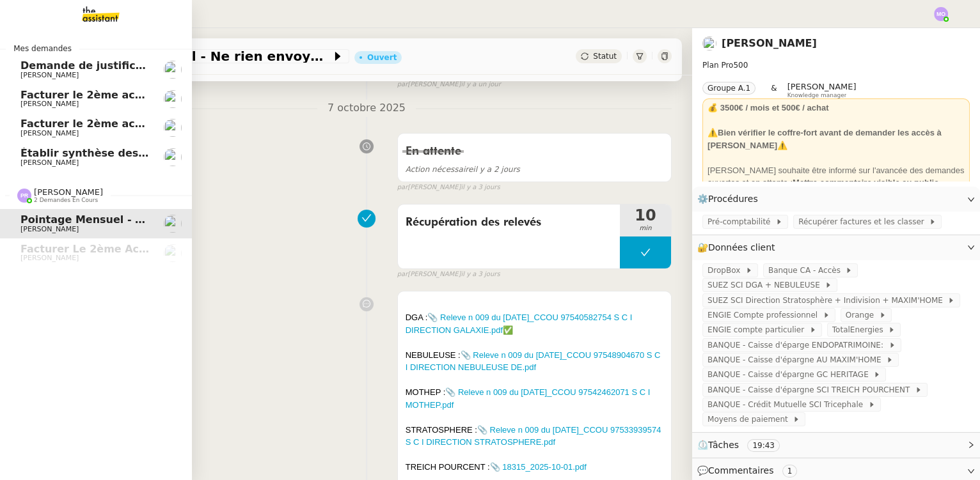
click at [86, 152] on span "Établir synthèse des factures projet PANTHÉON" at bounding box center [157, 153] width 274 height 12
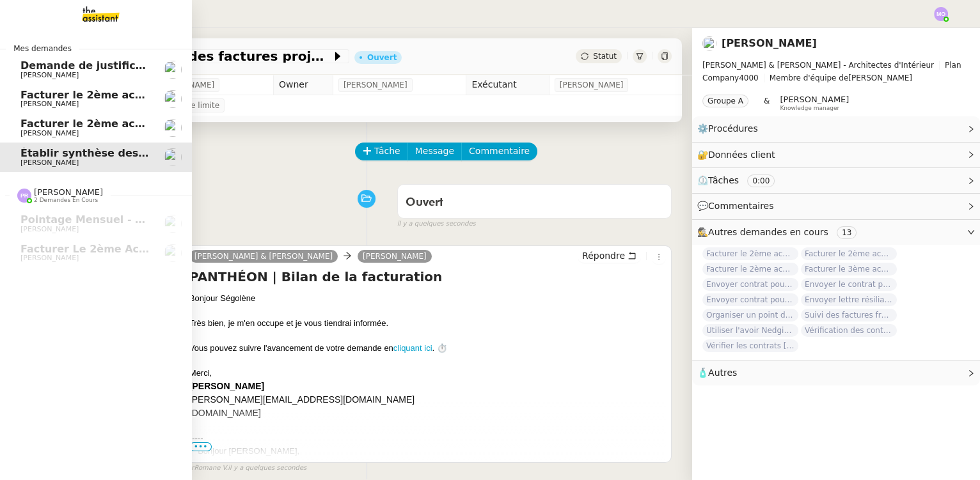
click at [70, 135] on span "[PERSON_NAME]" at bounding box center [49, 133] width 58 height 8
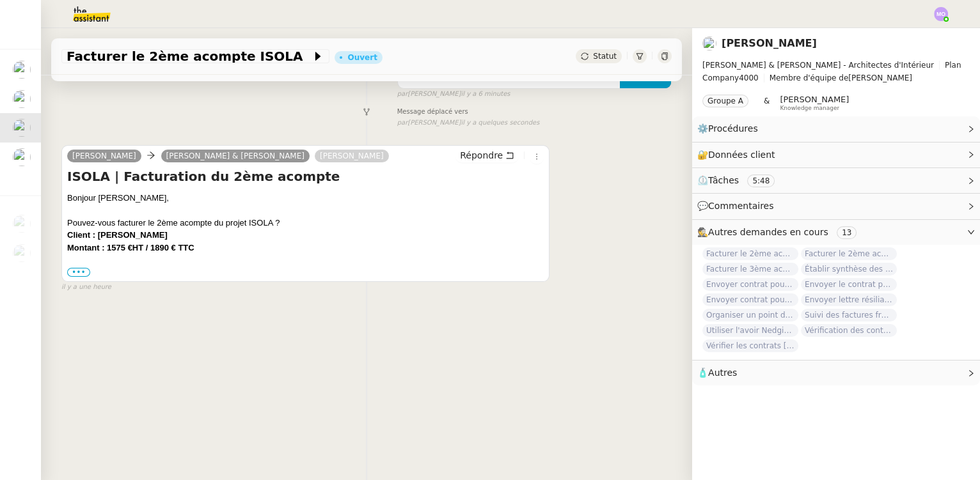
scroll to position [170, 0]
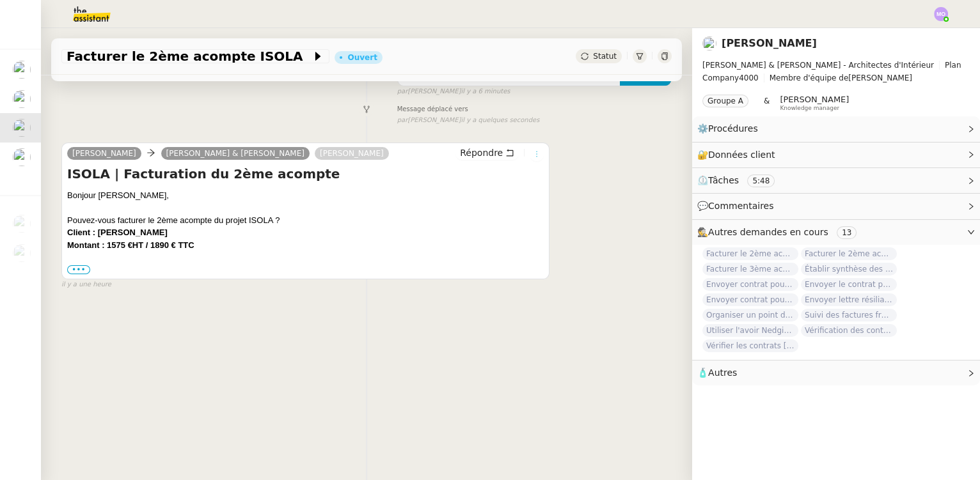
click at [533, 150] on icon at bounding box center [537, 154] width 8 height 8
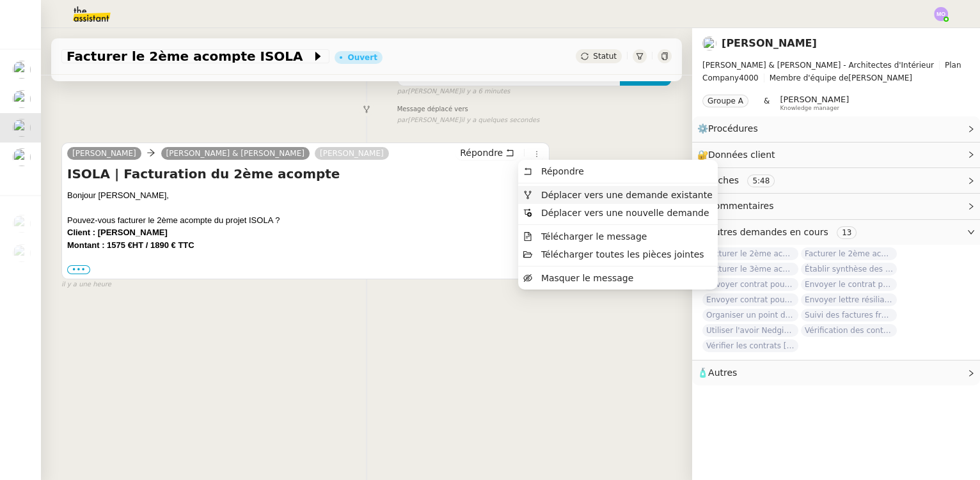
click at [571, 191] on span "Déplacer vers une demande existante" at bounding box center [626, 195] width 171 height 10
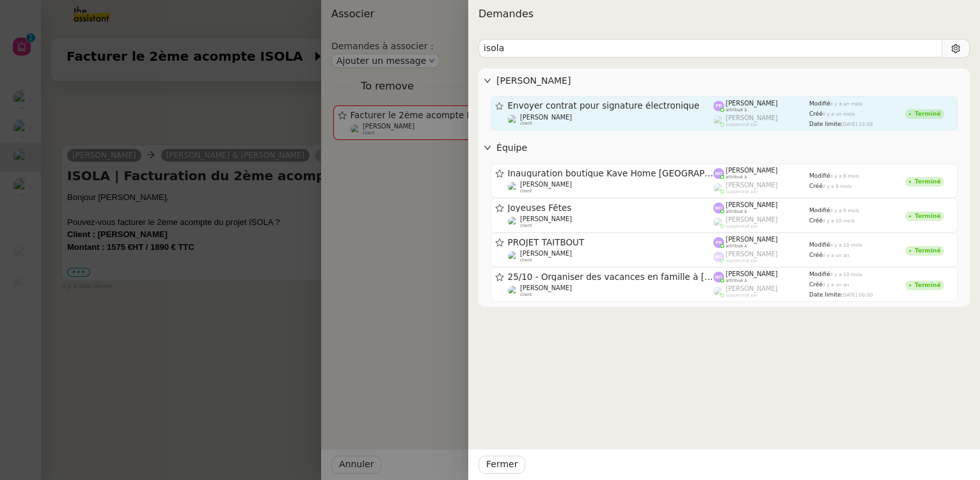
type input "isola"
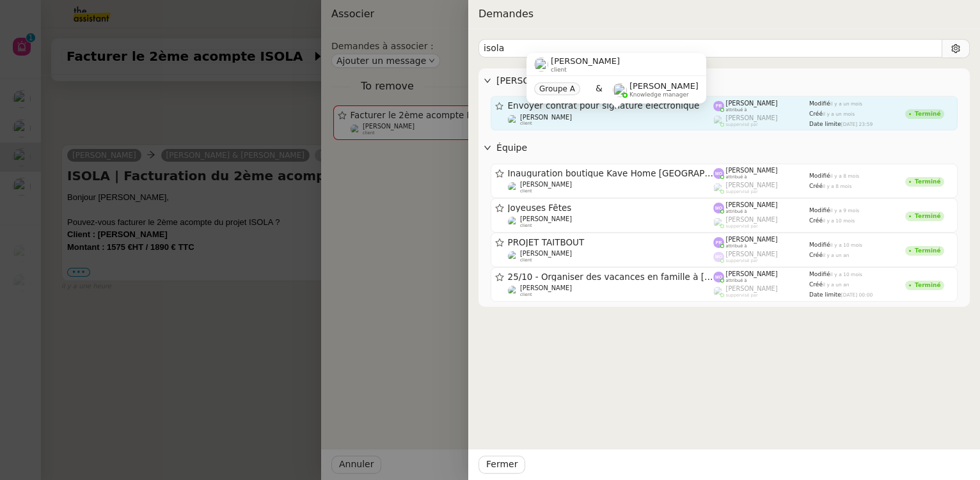
click at [583, 118] on div "[PERSON_NAME] client" at bounding box center [611, 120] width 206 height 13
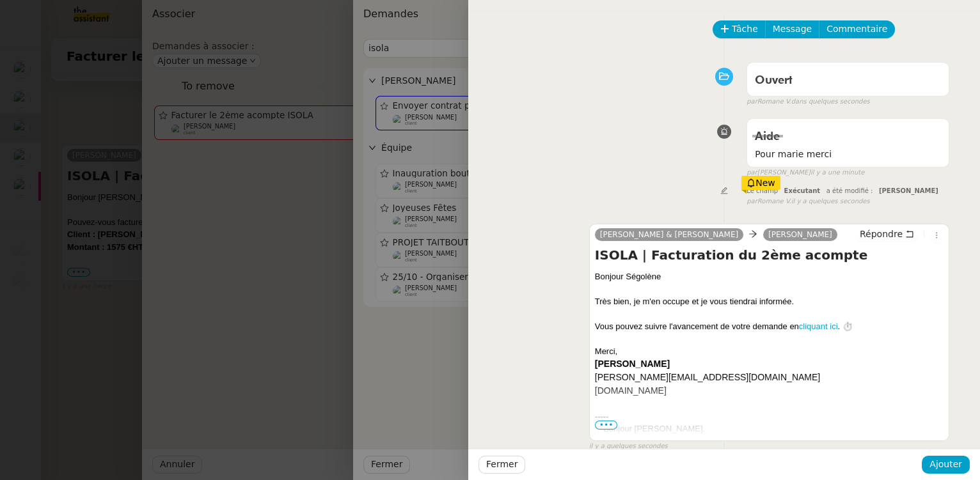
scroll to position [0, 0]
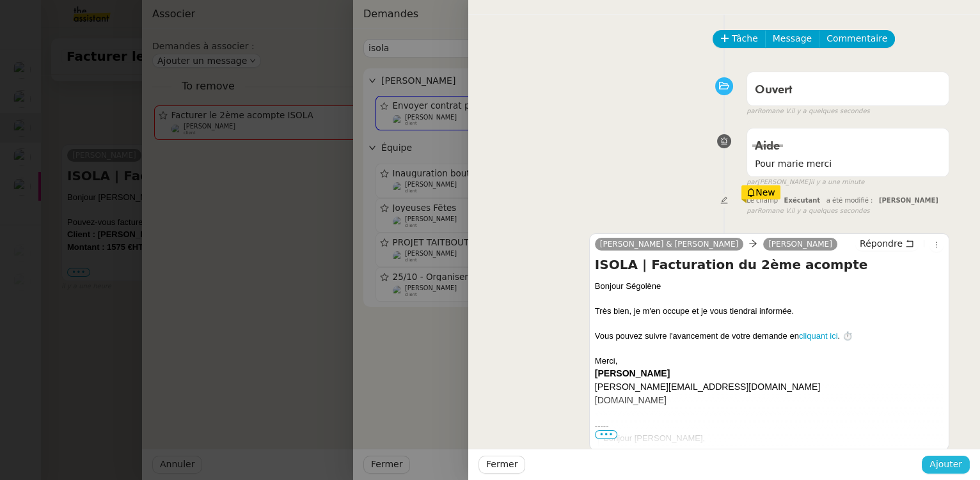
click at [946, 459] on span "Ajouter" at bounding box center [945, 464] width 33 height 15
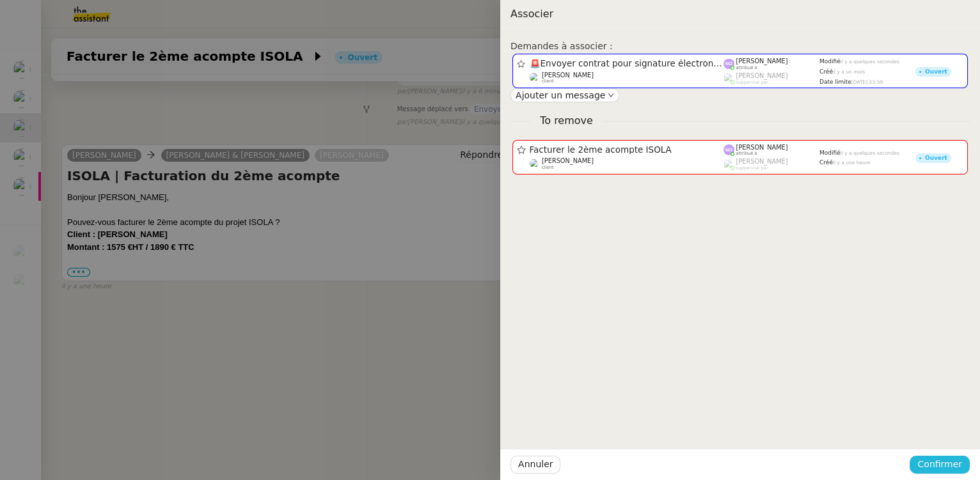
click at [943, 462] on span "Confirmer" at bounding box center [939, 464] width 45 height 15
click at [940, 432] on span "Ajouter" at bounding box center [940, 431] width 33 height 13
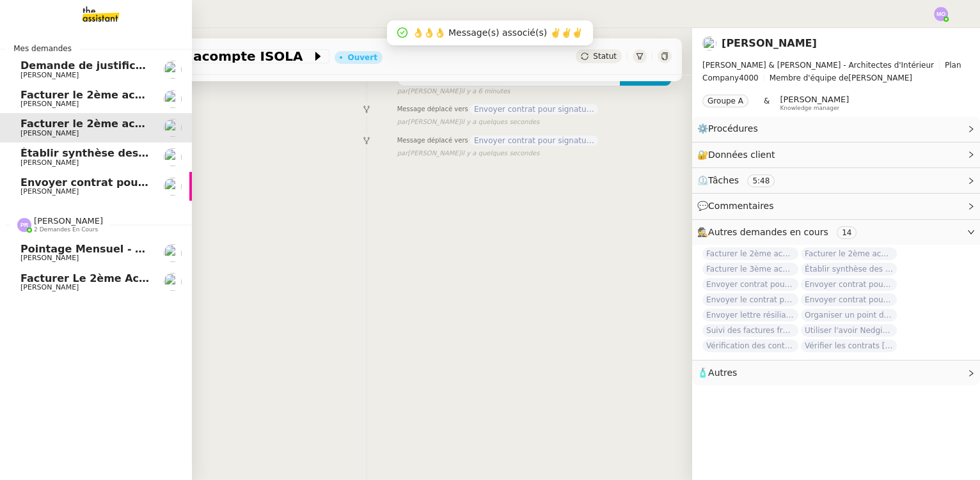
click at [88, 279] on span "Facturer le 2ème acompte LEVALLOIS" at bounding box center [130, 278] width 220 height 12
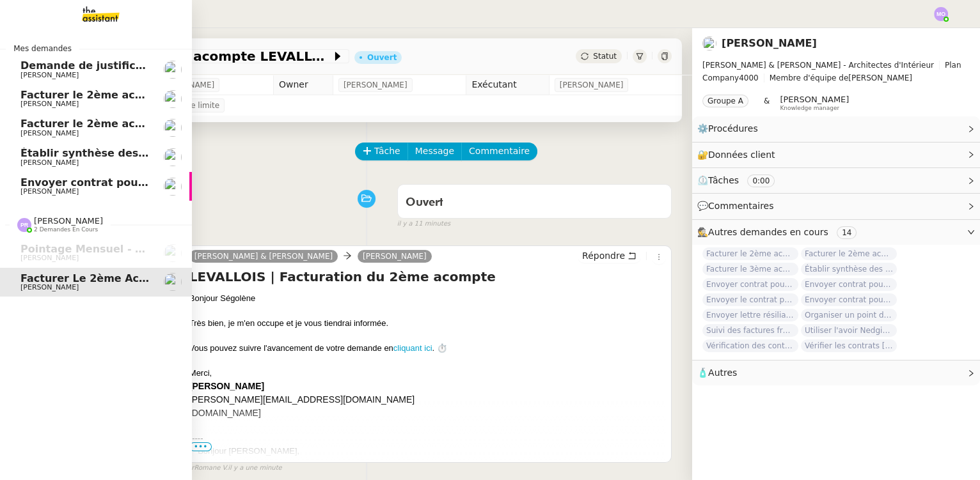
click at [85, 187] on span "Envoyer contrat pour signature électronique" at bounding box center [149, 183] width 258 height 12
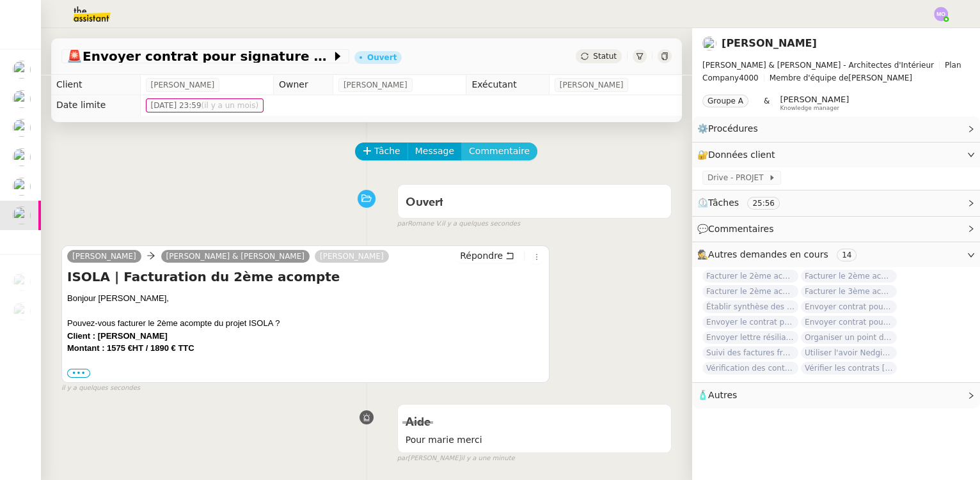
click at [472, 150] on span "Commentaire" at bounding box center [499, 151] width 61 height 15
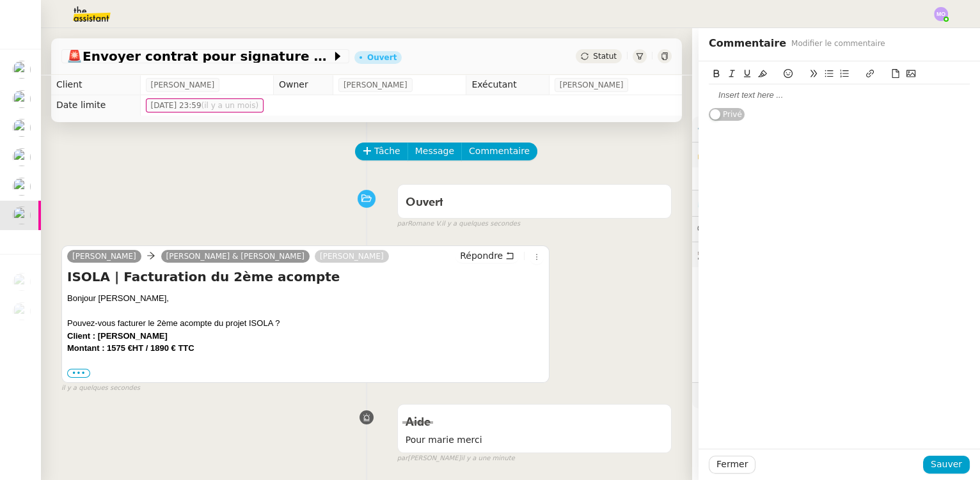
click at [725, 95] on div at bounding box center [839, 96] width 261 height 12
click at [236, 198] on div "Ouvert false par [PERSON_NAME]. il y a une minute" at bounding box center [366, 203] width 610 height 51
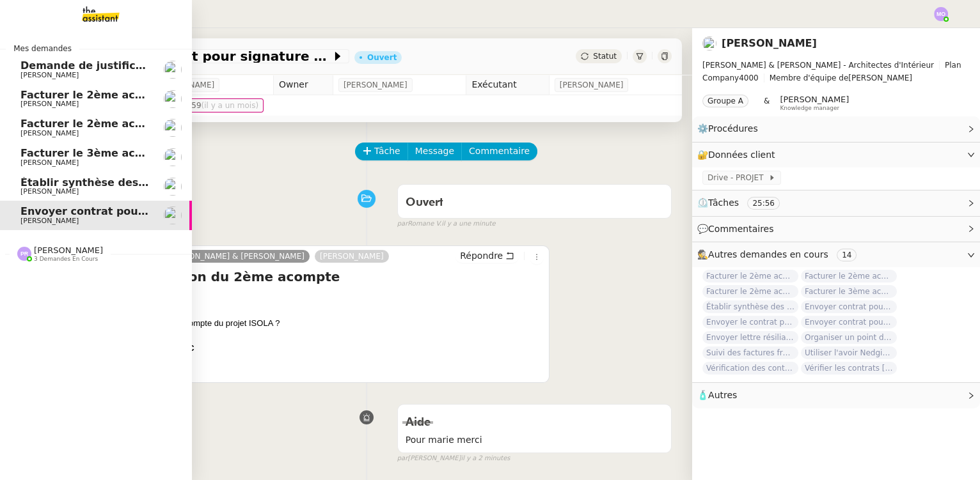
click at [63, 188] on span "[PERSON_NAME]" at bounding box center [49, 191] width 58 height 8
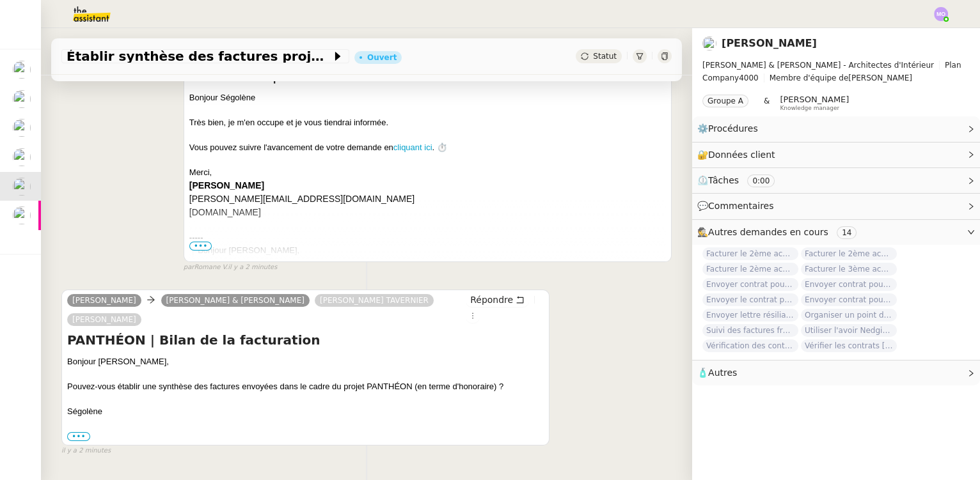
scroll to position [246, 0]
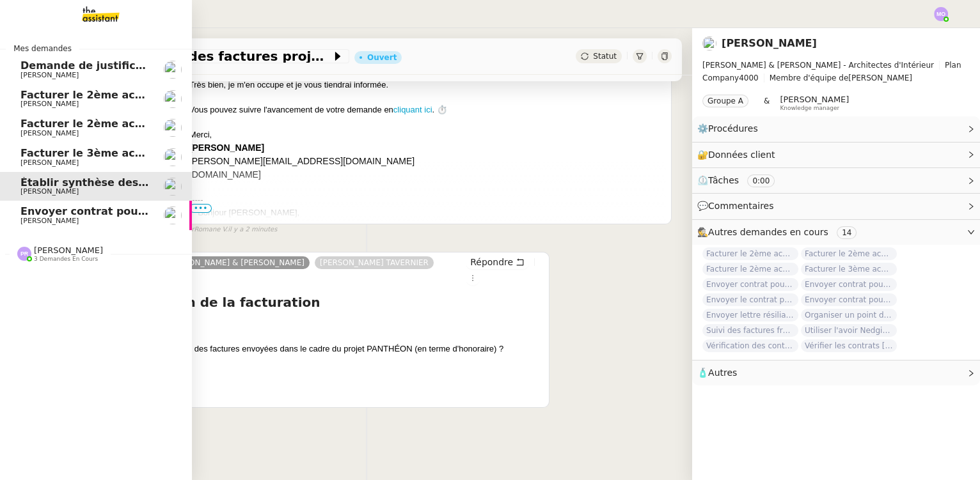
click at [52, 158] on span "Facturer le 3ème acompte du projet MARTYRS" at bounding box center [153, 153] width 267 height 12
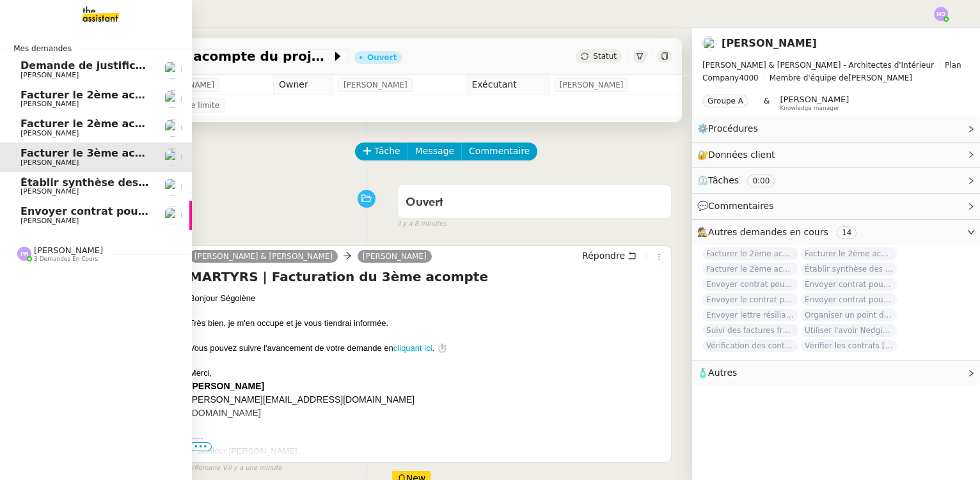
click at [62, 134] on span "[PERSON_NAME]" at bounding box center [49, 133] width 58 height 8
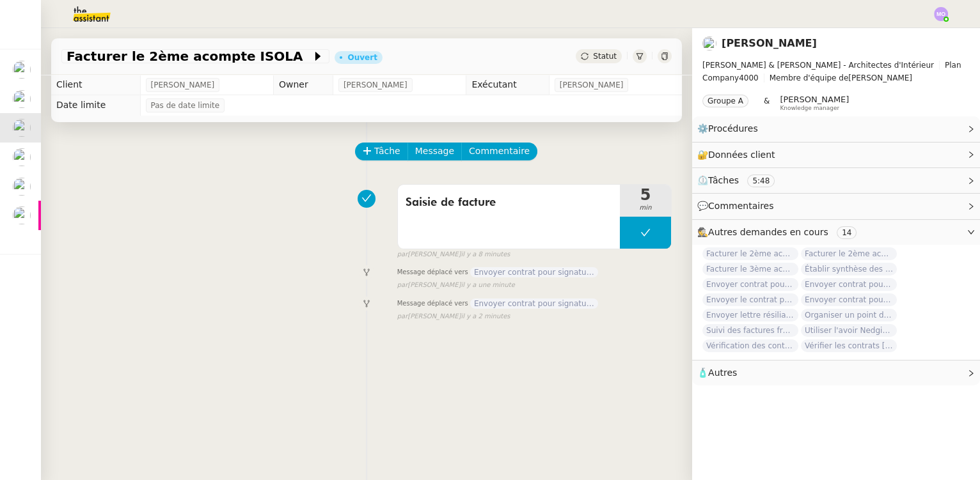
click at [598, 52] on span "Statut" at bounding box center [605, 56] width 24 height 9
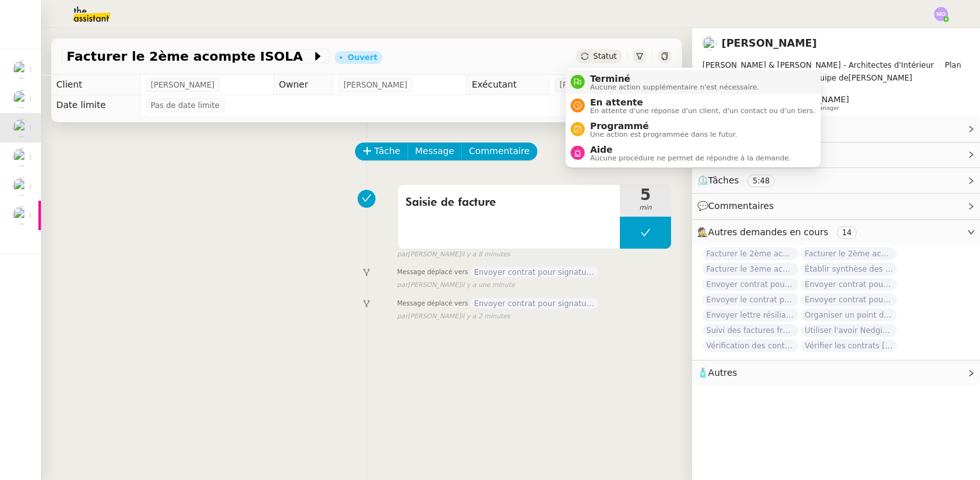
click at [610, 77] on span "Terminé" at bounding box center [674, 79] width 169 height 10
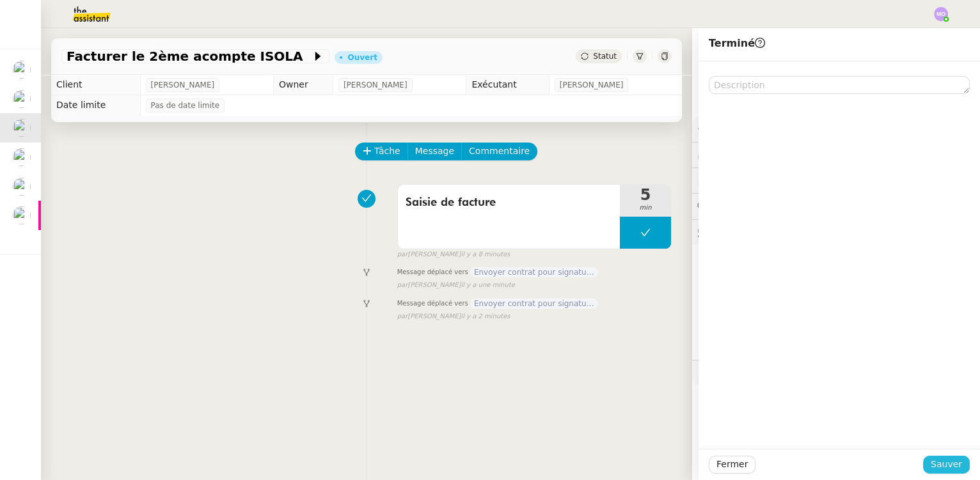
click at [923, 468] on button "Sauver" at bounding box center [946, 465] width 47 height 18
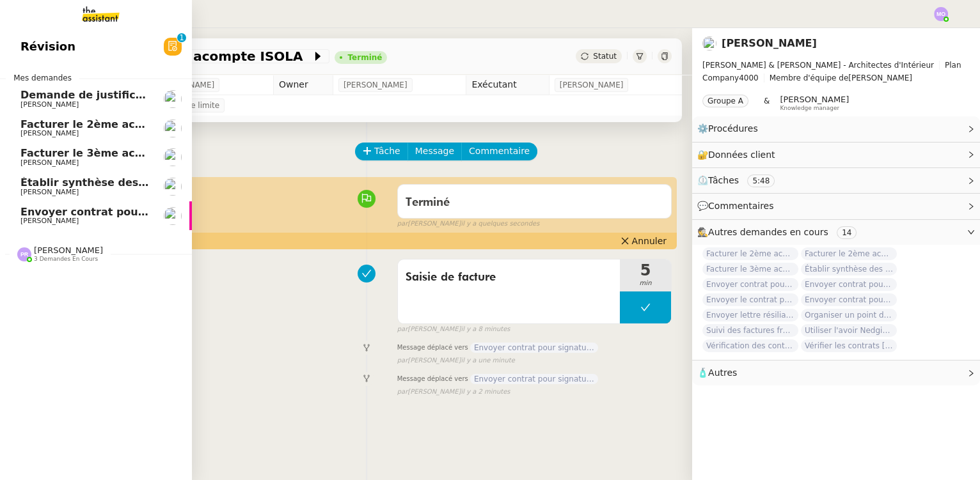
click at [103, 132] on span "[PERSON_NAME]" at bounding box center [84, 134] width 129 height 8
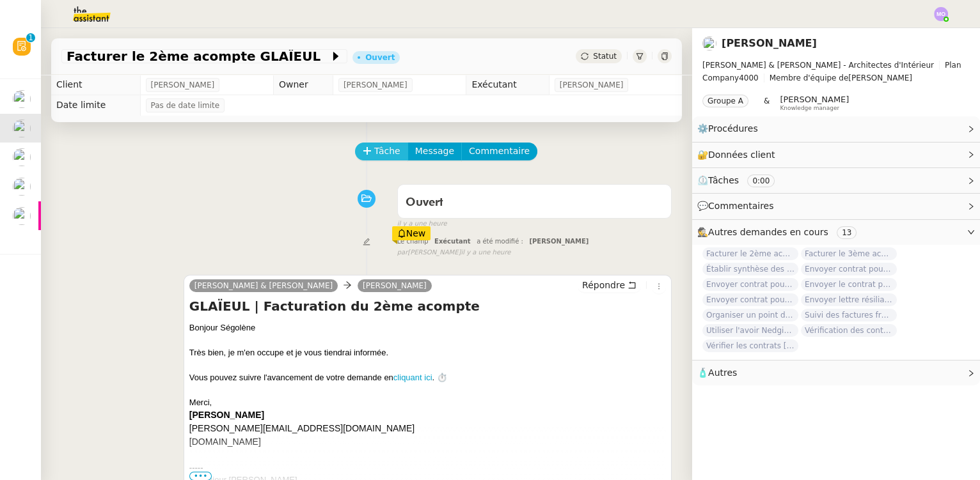
click at [374, 155] on span "Tâche" at bounding box center [387, 151] width 26 height 15
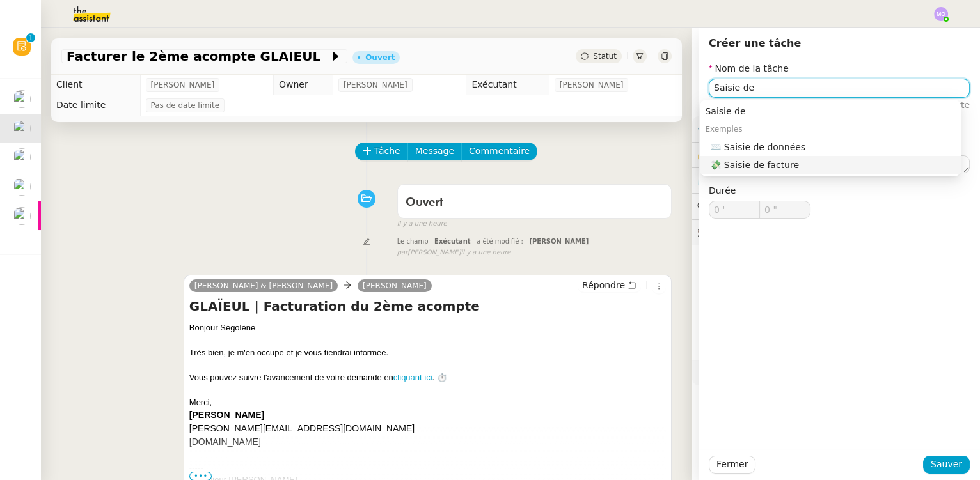
click at [732, 171] on div "💸 Saisie de facture" at bounding box center [833, 165] width 246 height 12
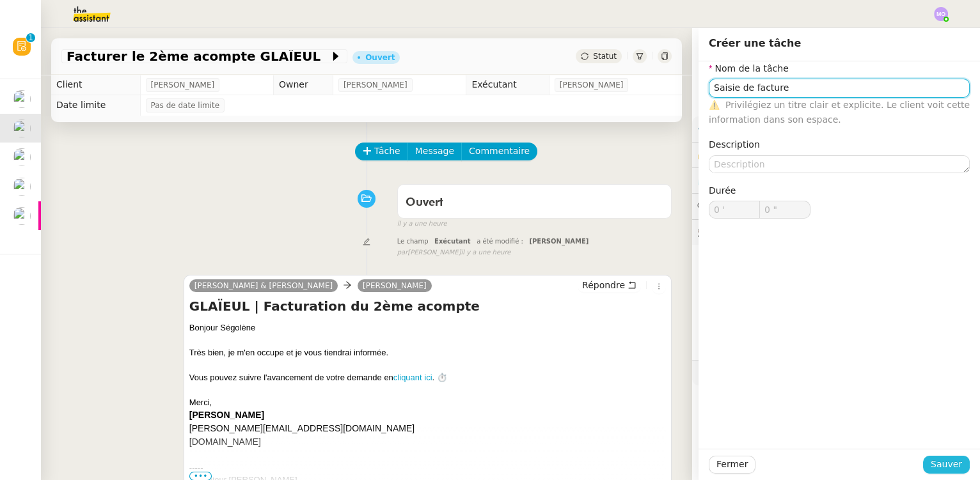
type input "Saisie de facture"
click at [939, 468] on span "Sauver" at bounding box center [946, 464] width 31 height 15
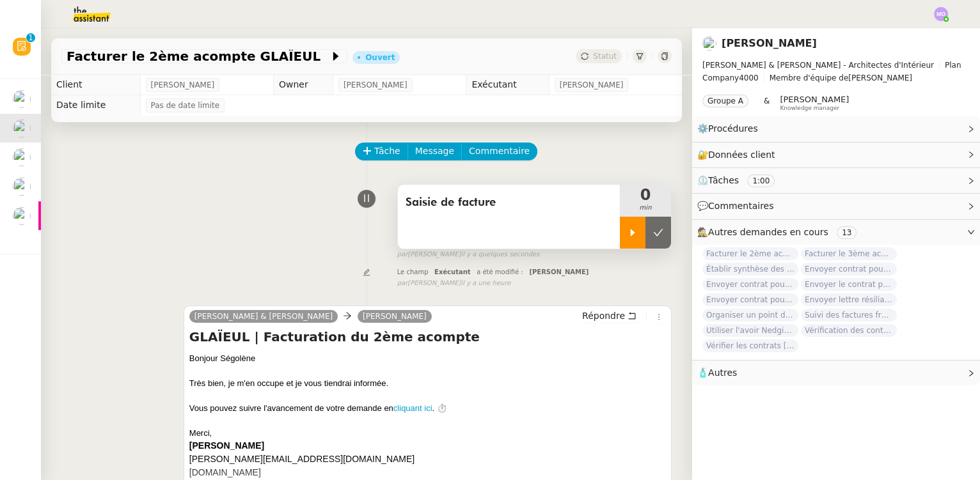
click at [620, 246] on div at bounding box center [633, 233] width 26 height 32
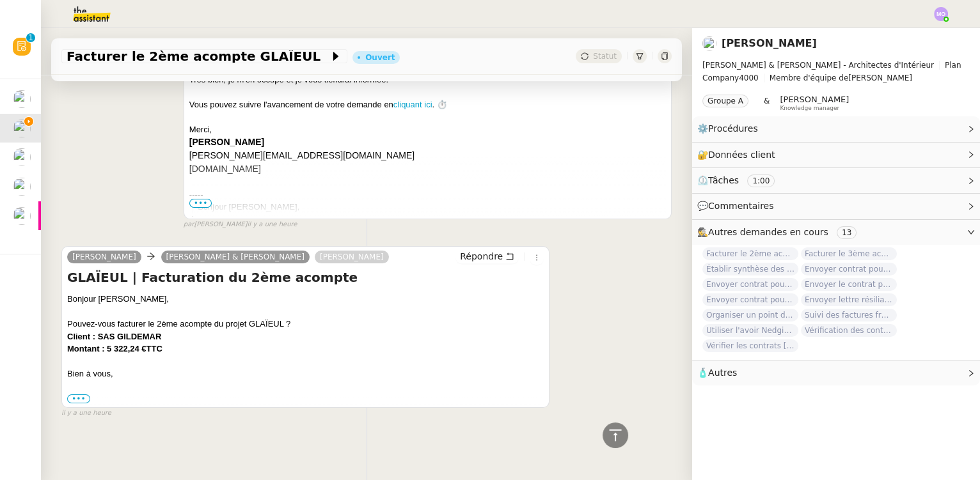
scroll to position [311, 0]
click at [143, 332] on b "Client : SAS GILDEMAR" at bounding box center [114, 337] width 94 height 10
copy b "GILDEMAR"
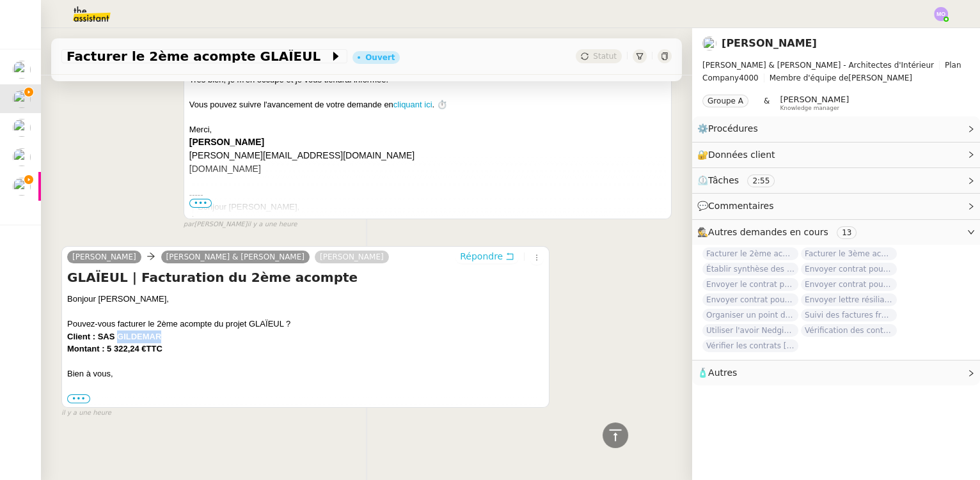
click at [473, 255] on span "Répondre" at bounding box center [481, 256] width 43 height 13
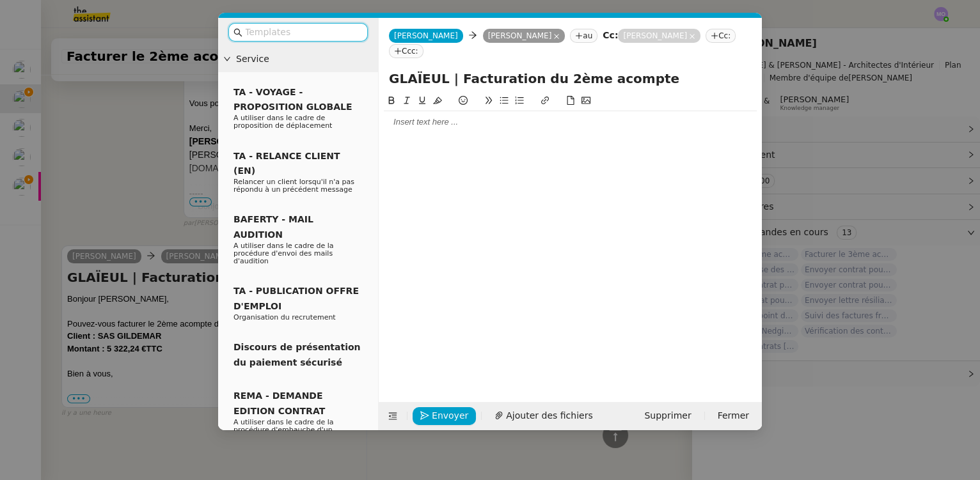
scroll to position [410, 0]
click at [297, 35] on input "text" at bounding box center [302, 32] width 115 height 15
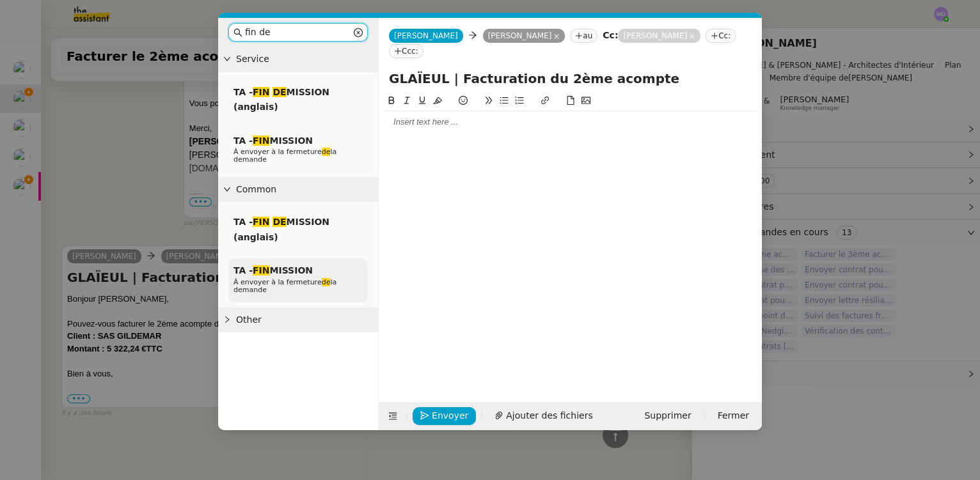
type input "fin de"
click at [299, 267] on span "TA - FIN MISSION" at bounding box center [272, 270] width 79 height 10
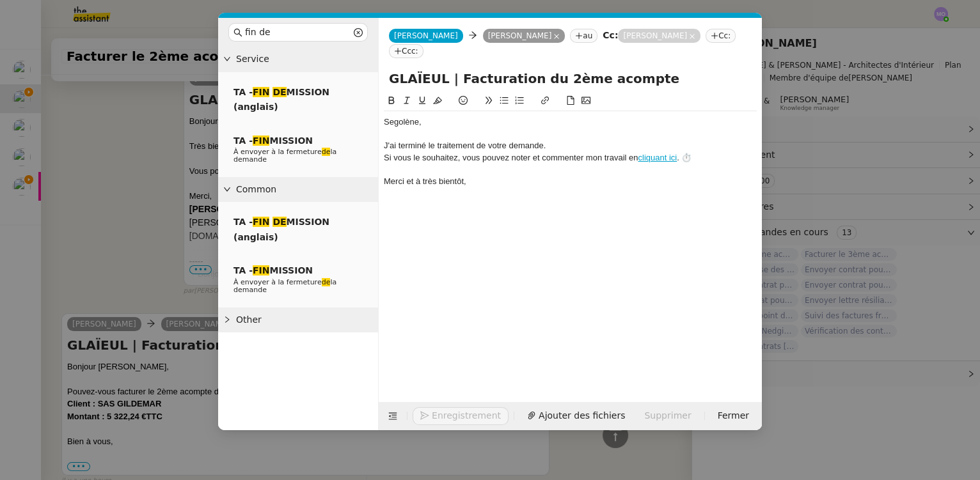
scroll to position [485, 0]
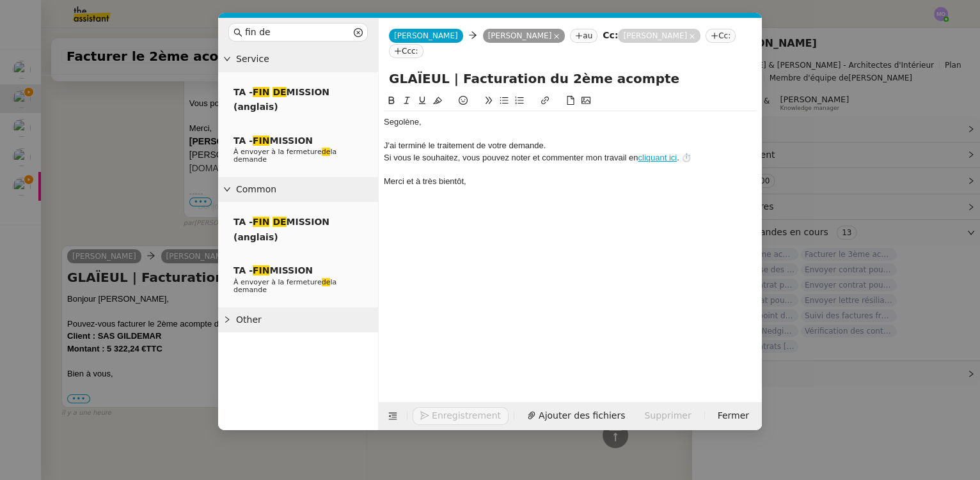
click at [433, 122] on div "﻿Segolène﻿," at bounding box center [570, 122] width 373 height 12
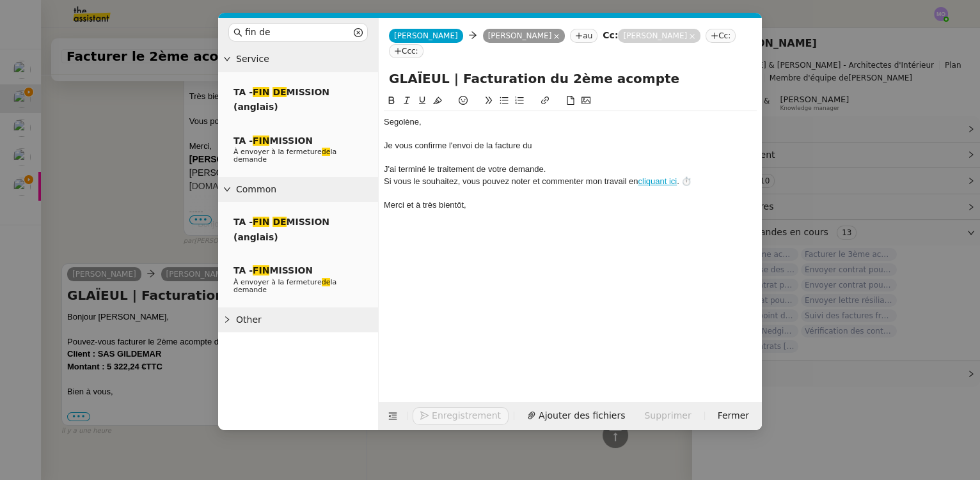
scroll to position [510, 0]
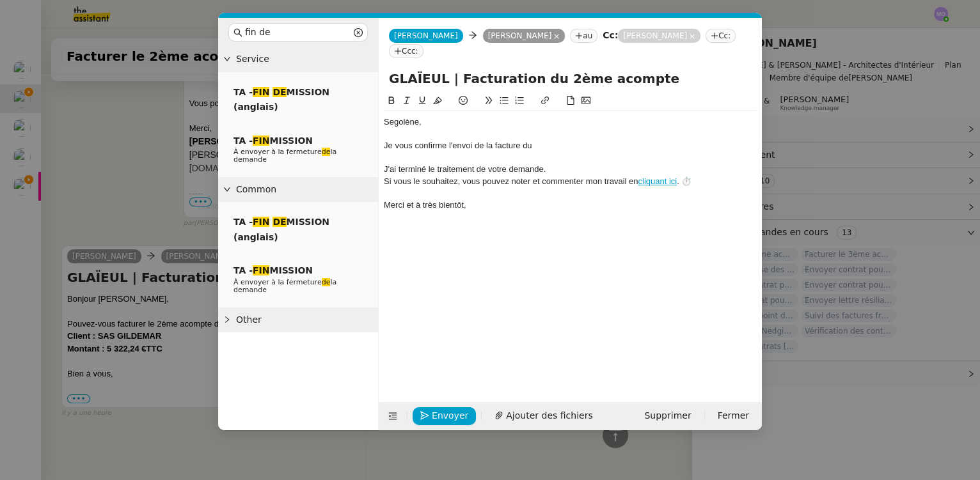
drag, startPoint x: 545, startPoint y: 78, endPoint x: 629, endPoint y: 77, distance: 84.4
click at [629, 77] on input "GLAÏEUL | Facturation du 2ème acompte" at bounding box center [570, 78] width 363 height 19
click at [561, 150] on div "Je vous confirme l'envoi de la facture du" at bounding box center [570, 146] width 373 height 12
click at [110, 179] on nz-modal-container "fin de Service TA - FIN DE MISSION (anglais) TA - FIN MISSION À envoyer à la fe…" at bounding box center [490, 240] width 980 height 480
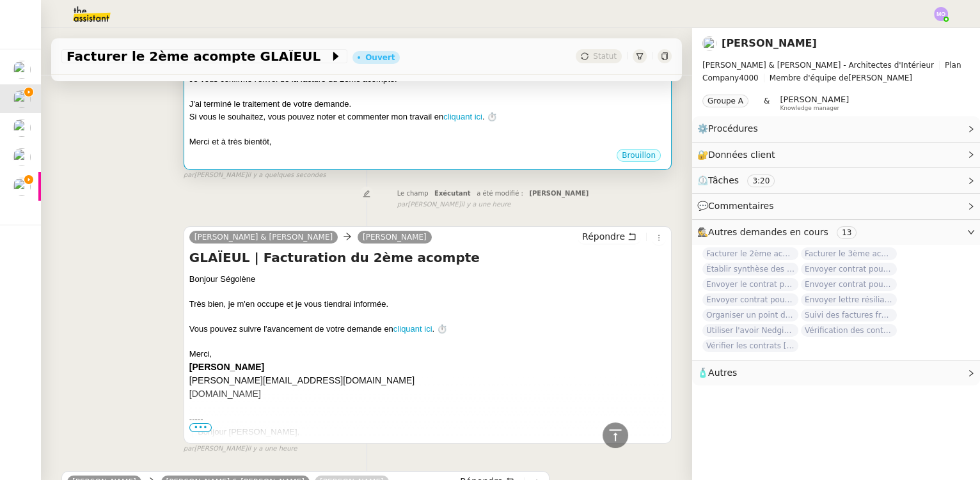
click at [317, 138] on div "Merci et à très bientôt," at bounding box center [427, 142] width 477 height 13
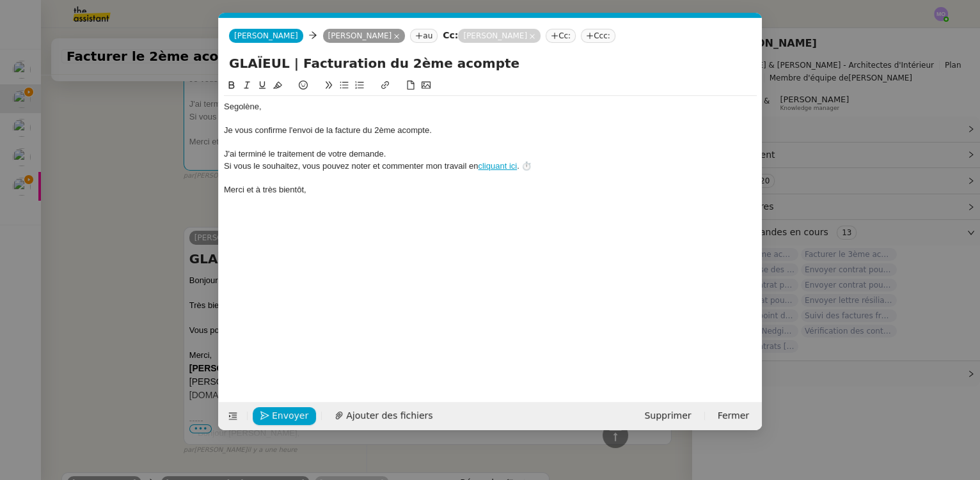
scroll to position [0, 51]
click at [266, 188] on div "Merci et à très bientôt," at bounding box center [490, 190] width 533 height 12
click at [119, 216] on nz-modal-container "fin de Service TA - FIN DE MISSION (anglais) TA - FIN MISSION À envoyer à la fe…" at bounding box center [490, 240] width 980 height 480
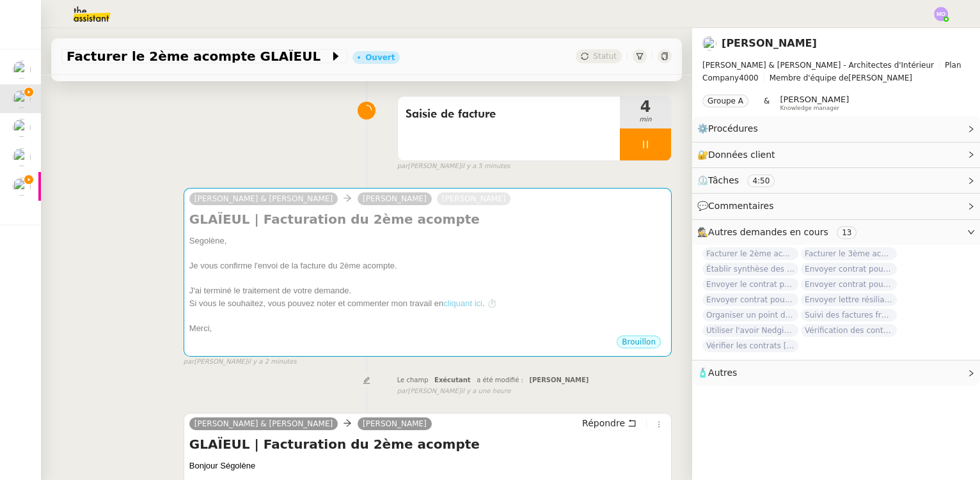
scroll to position [116, 0]
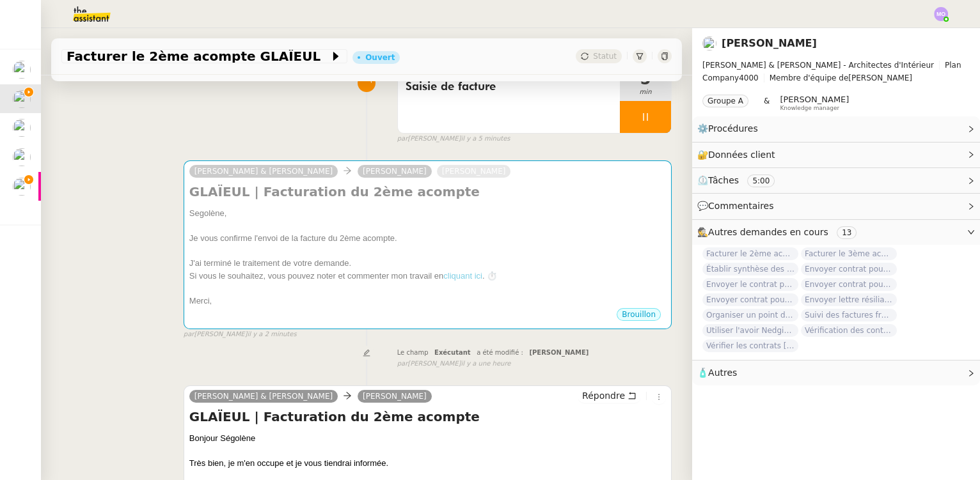
click at [89, 207] on div "[PERSON_NAME] & [PERSON_NAME] [PERSON_NAME] GLAÏEUL | Facturation du 2ème acomp…" at bounding box center [366, 244] width 610 height 191
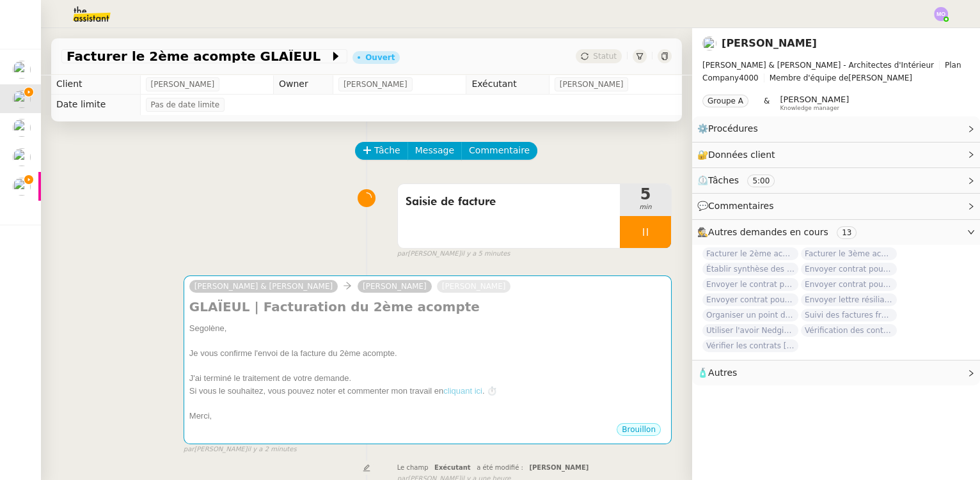
scroll to position [0, 0]
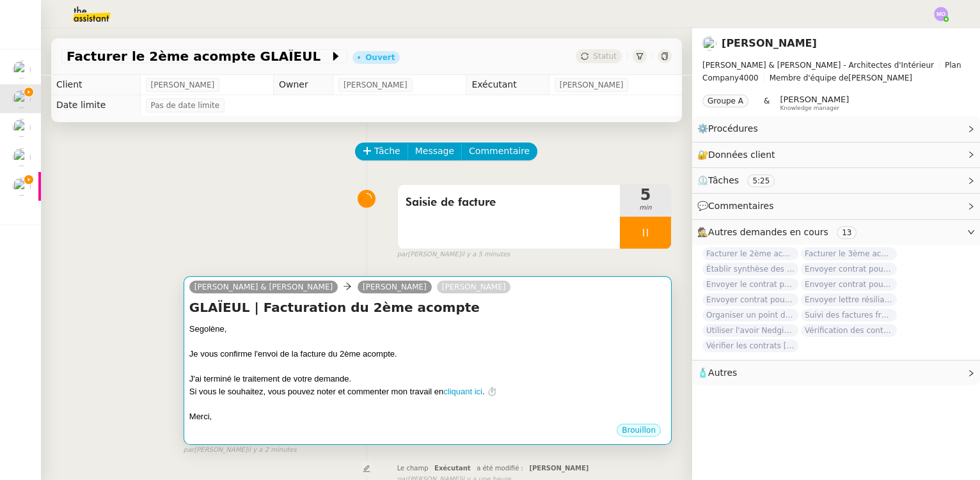
click at [457, 360] on div "Je vous confirme l'envoi de la facture du 2ème acompte." at bounding box center [427, 354] width 477 height 13
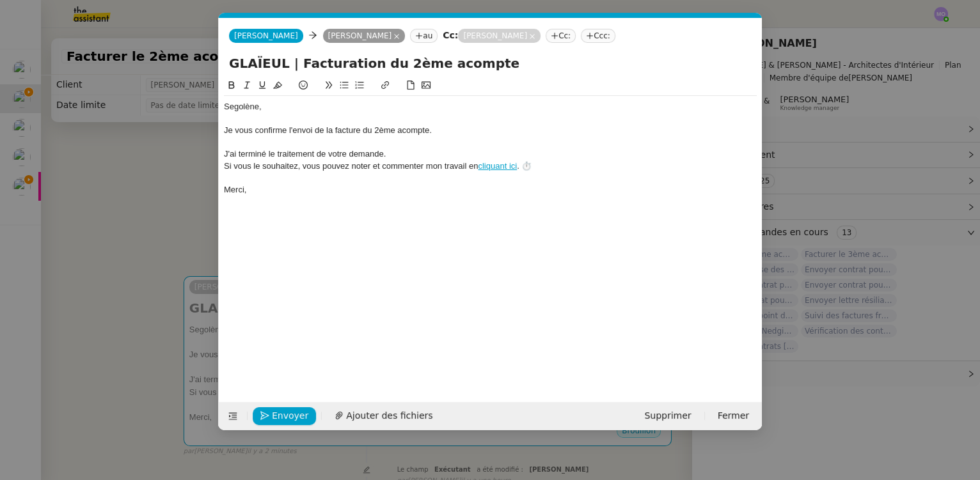
scroll to position [0, 51]
click at [278, 412] on span "Envoyer" at bounding box center [290, 416] width 36 height 15
click at [278, 412] on span "Confirmer l'envoi" at bounding box center [310, 416] width 77 height 15
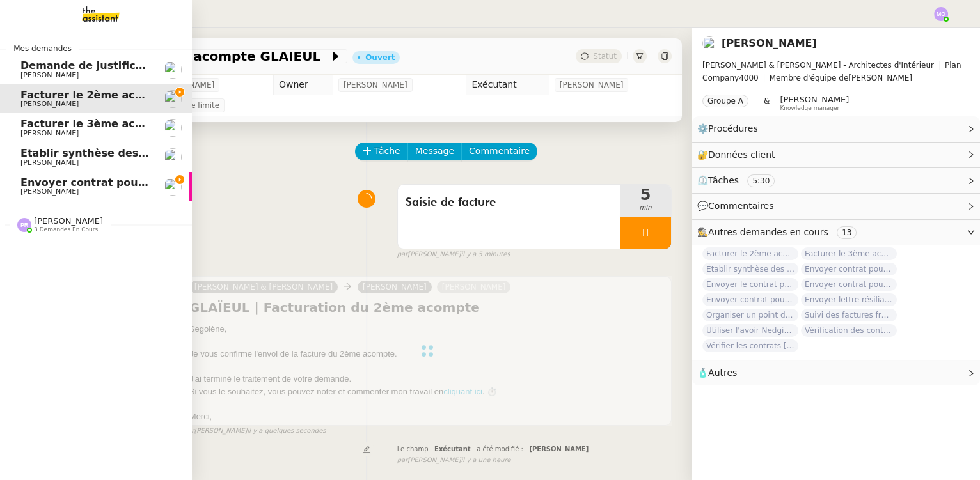
click at [93, 125] on span "Facturer le 3ème acompte du projet MARTYRS" at bounding box center [153, 124] width 267 height 12
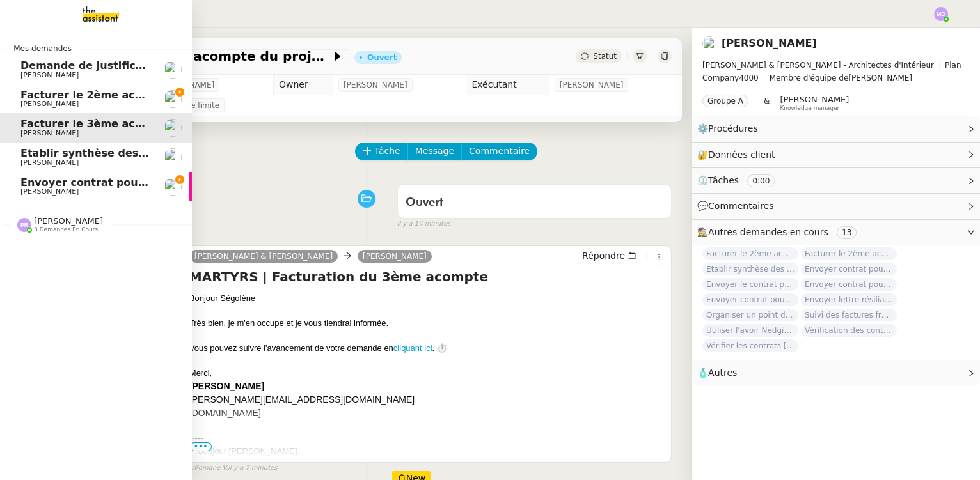
click at [69, 102] on span "[PERSON_NAME]" at bounding box center [49, 104] width 58 height 8
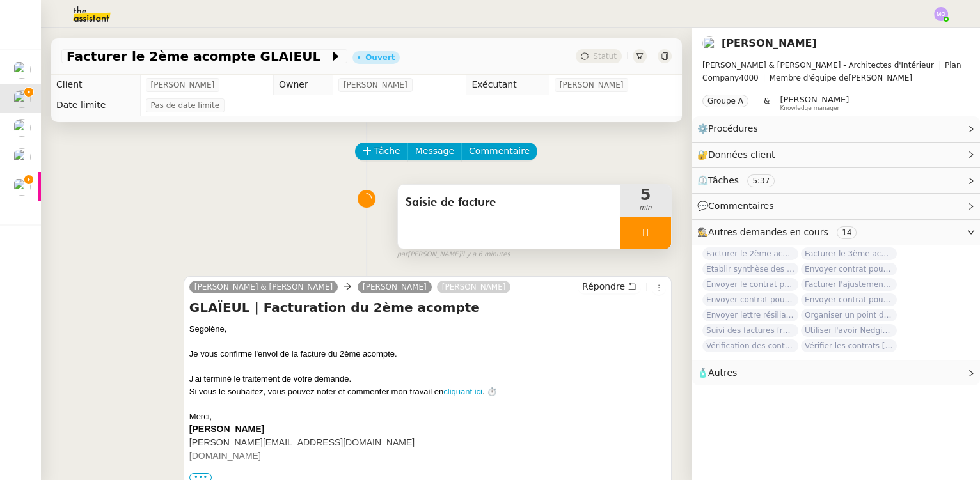
click at [651, 244] on div at bounding box center [645, 233] width 51 height 32
click at [651, 244] on button at bounding box center [658, 233] width 26 height 32
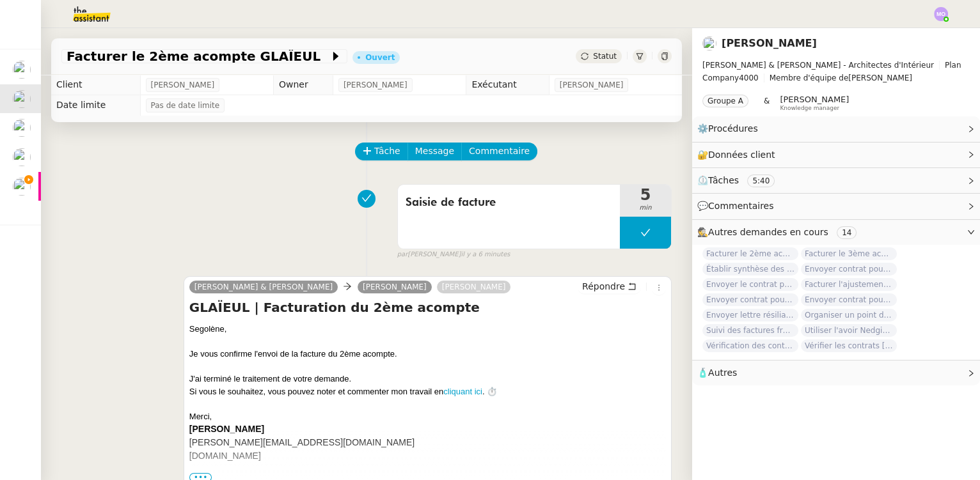
click at [593, 56] on span "Statut" at bounding box center [605, 56] width 24 height 9
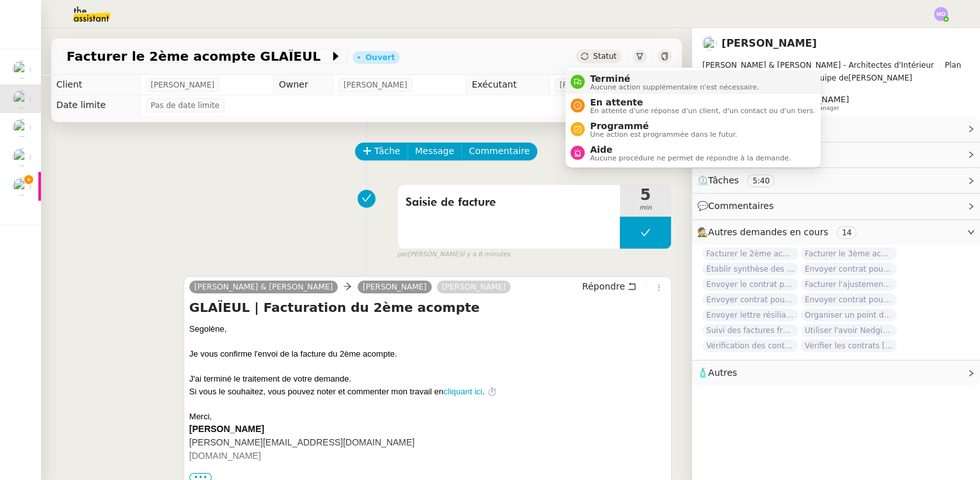
click at [602, 78] on span "Terminé" at bounding box center [674, 79] width 169 height 10
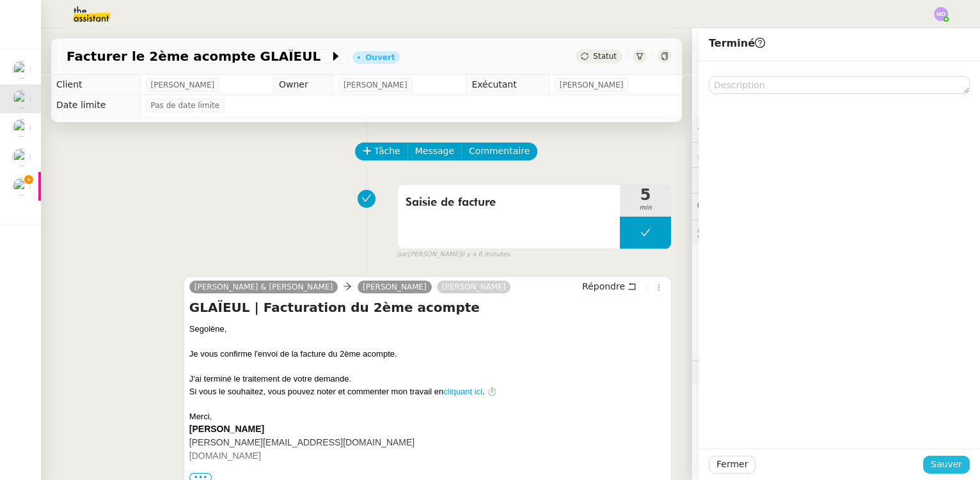
click at [941, 463] on span "Sauver" at bounding box center [946, 464] width 31 height 15
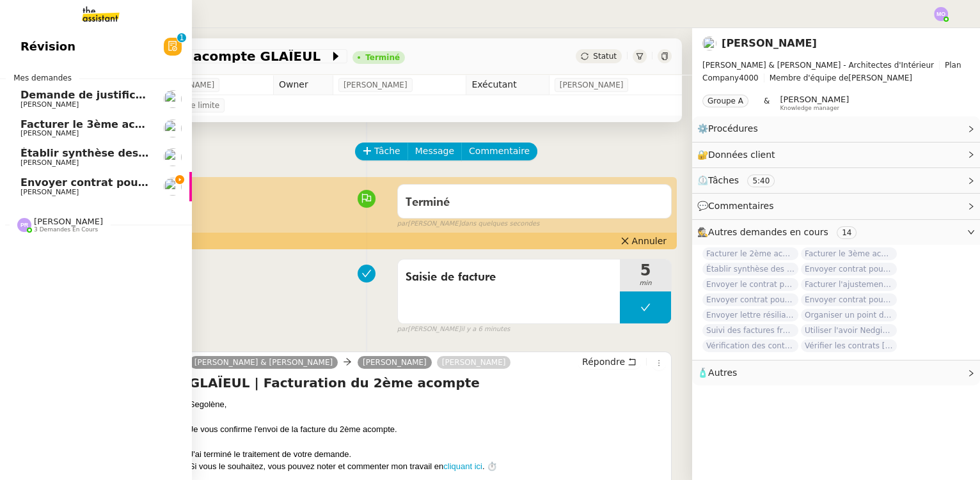
click at [95, 130] on span "[PERSON_NAME]" at bounding box center [84, 134] width 129 height 8
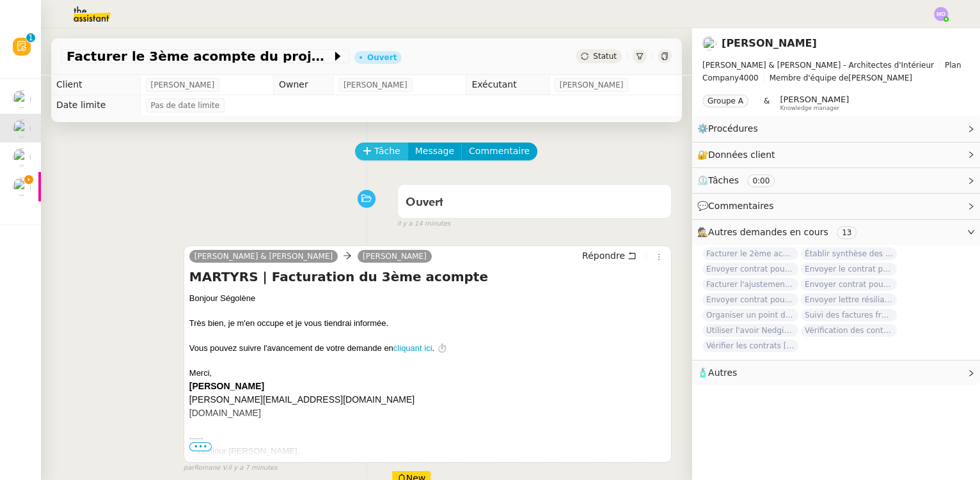
click at [377, 155] on span "Tâche" at bounding box center [387, 151] width 26 height 15
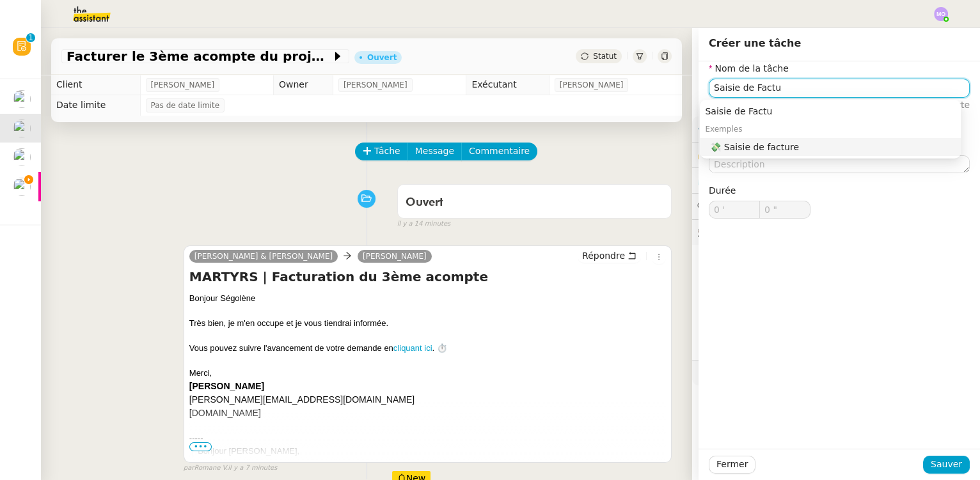
click at [740, 148] on div "💸 Saisie de facture" at bounding box center [833, 147] width 246 height 12
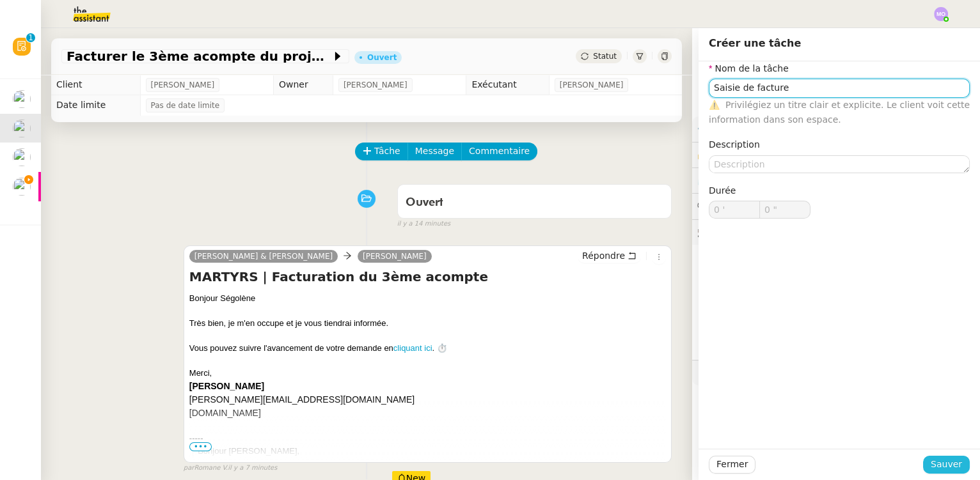
type input "Saisie de facture"
click at [931, 463] on span "Sauver" at bounding box center [946, 464] width 31 height 15
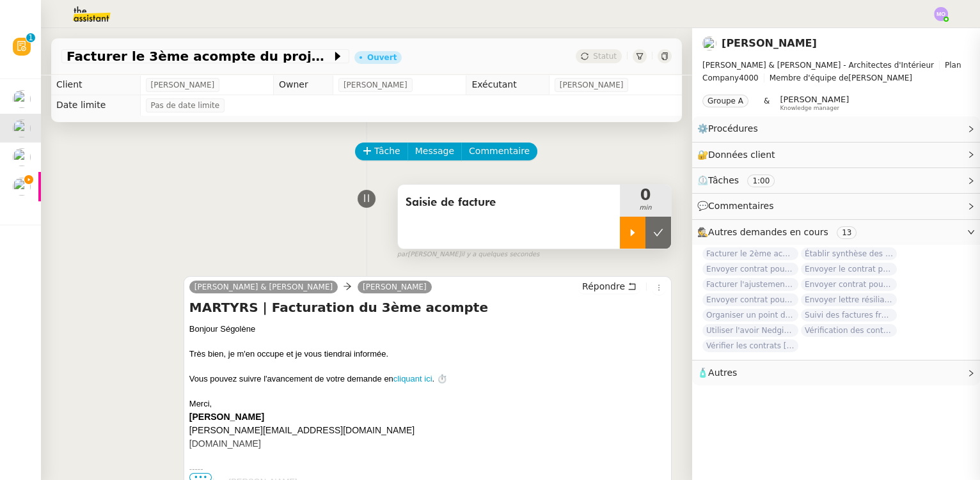
click at [620, 244] on div at bounding box center [633, 233] width 26 height 32
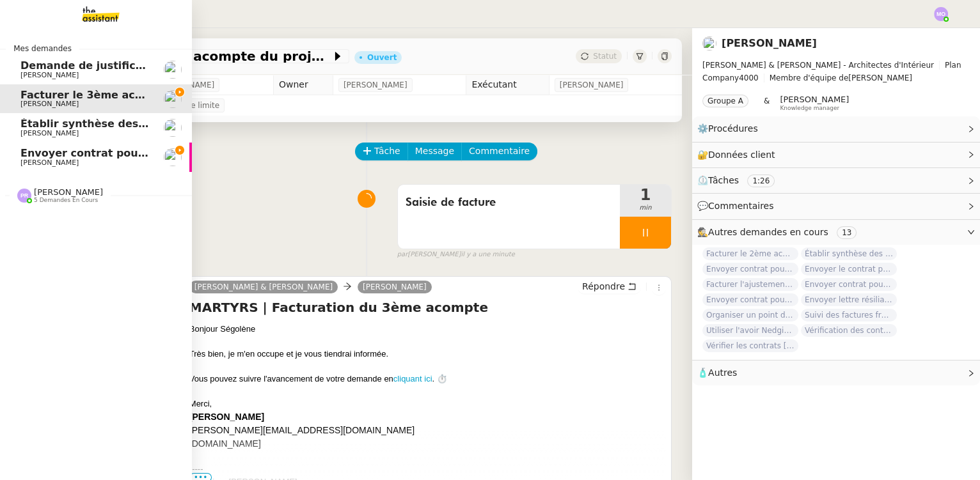
click at [101, 161] on span "[PERSON_NAME]" at bounding box center [84, 163] width 129 height 8
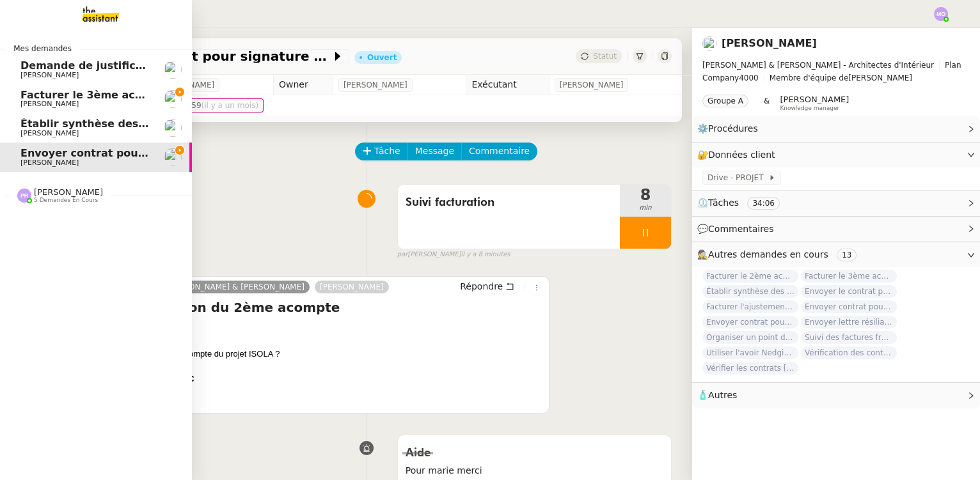
click at [98, 94] on span "Facturer le 3ème acompte du projet MARTYRS" at bounding box center [153, 95] width 267 height 12
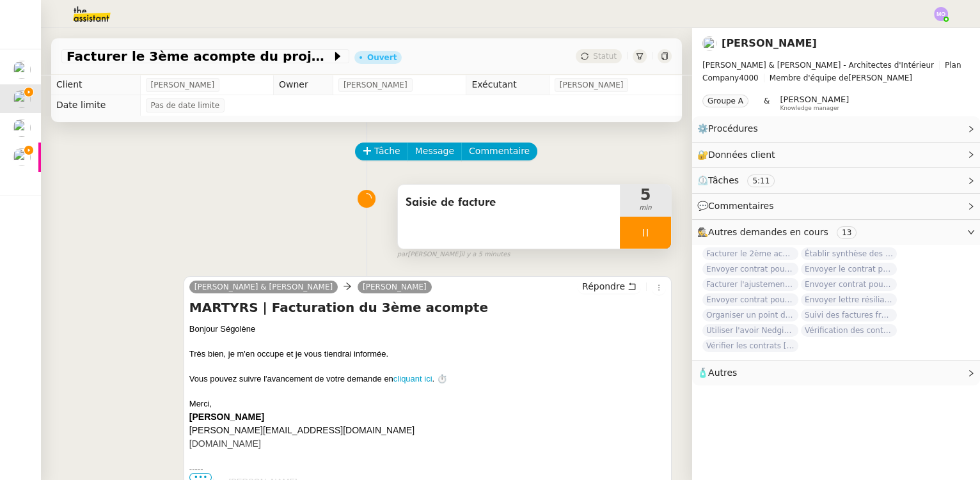
click at [646, 239] on div at bounding box center [645, 233] width 51 height 32
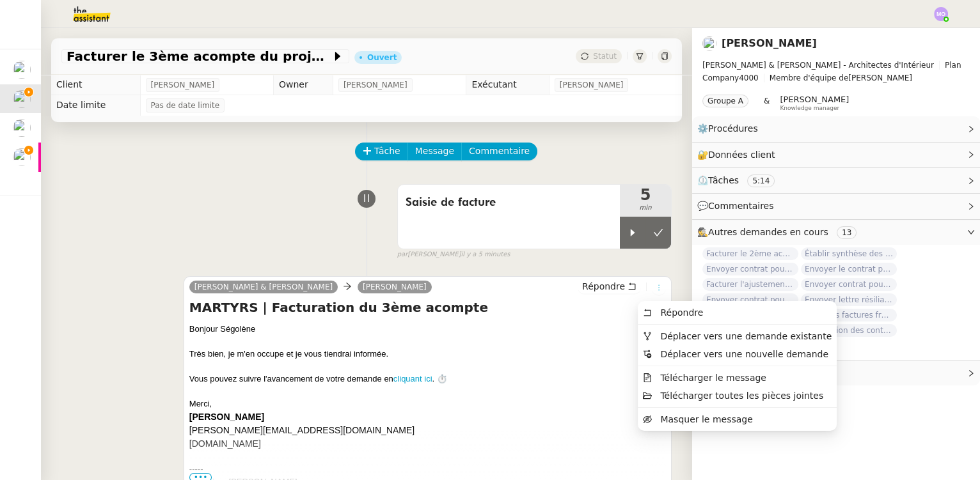
click at [655, 292] on icon at bounding box center [659, 288] width 8 height 8
click at [680, 335] on span "Déplacer vers une demande existante" at bounding box center [745, 336] width 171 height 10
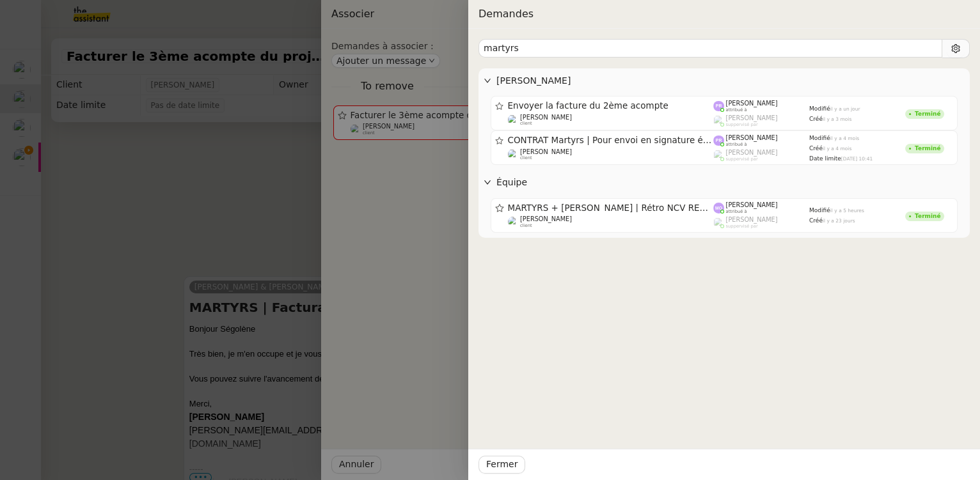
type input "martyrs"
click at [378, 271] on div at bounding box center [490, 240] width 980 height 480
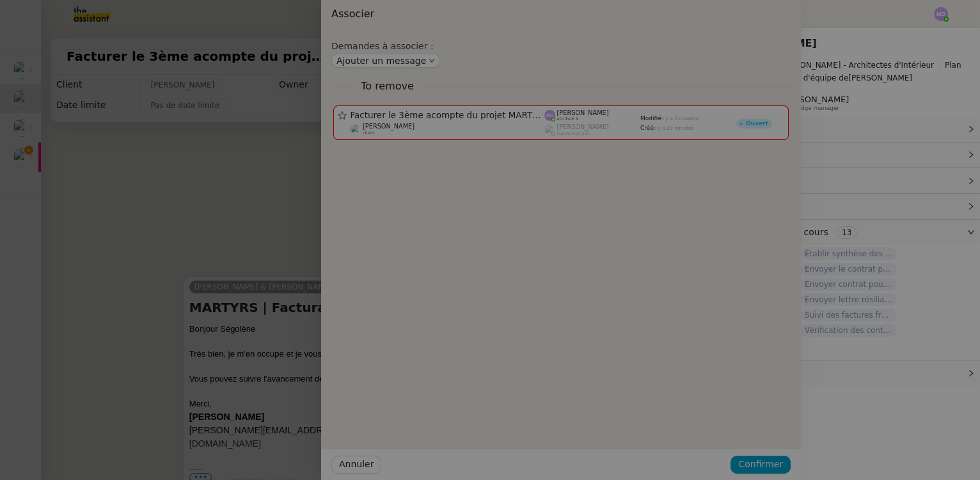
click at [282, 244] on div at bounding box center [311, 240] width 980 height 480
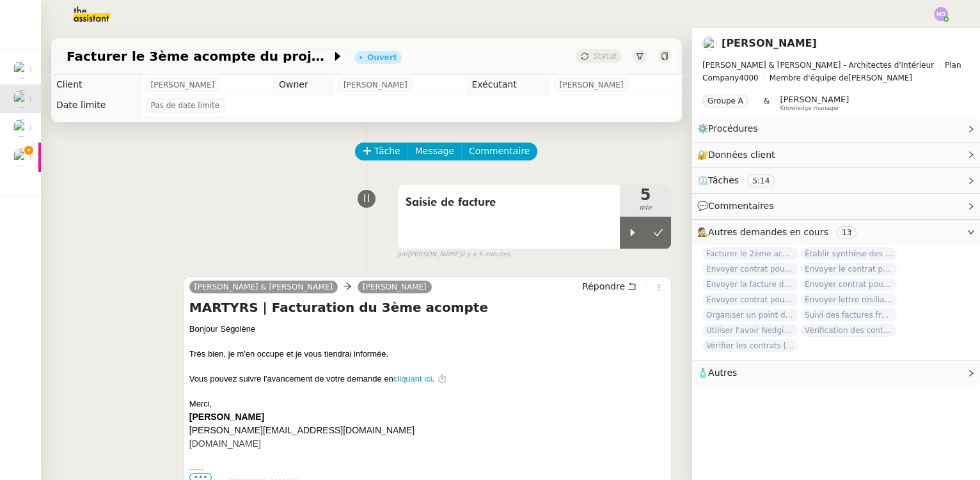
click at [282, 244] on div "Saisie de facture 5 min false par [PERSON_NAME] il y a 5 minutes" at bounding box center [366, 219] width 610 height 82
click at [622, 248] on div at bounding box center [633, 233] width 26 height 32
click at [83, 11] on img at bounding box center [81, 14] width 99 height 28
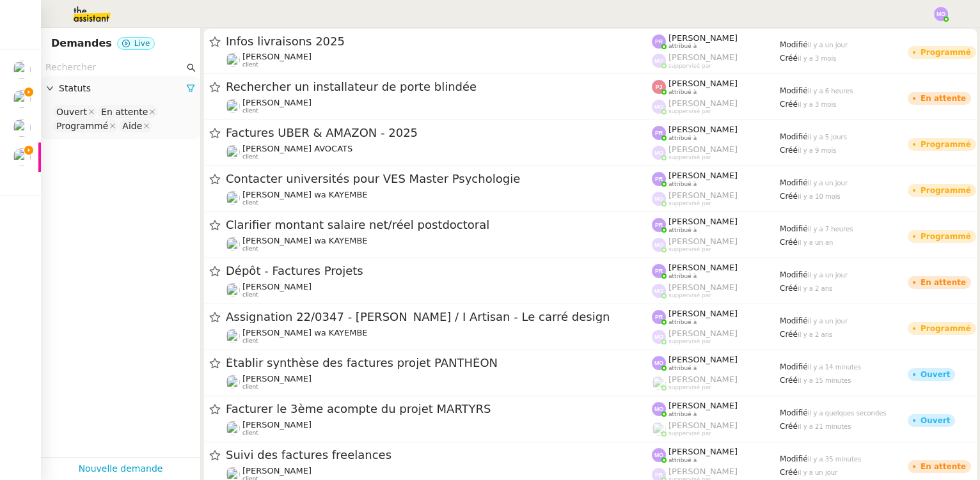
click at [157, 125] on nz-select-top-control "Ouvert En attente Programmé Aide" at bounding box center [120, 119] width 139 height 30
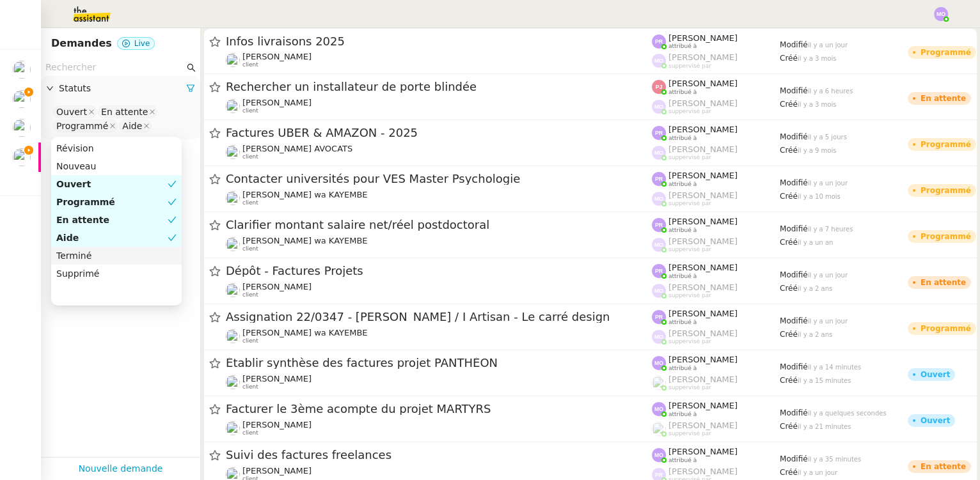
click at [123, 262] on nz-option-item "Terminé" at bounding box center [116, 256] width 130 height 18
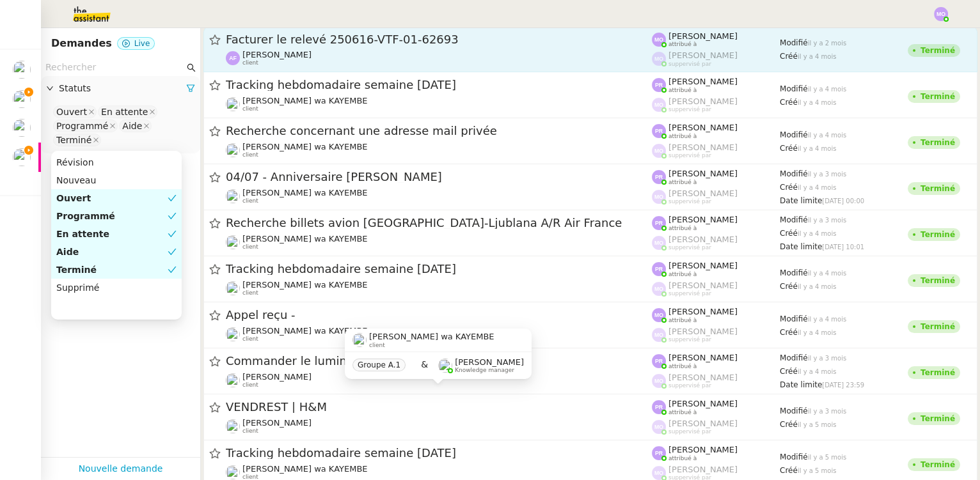
scroll to position [407, 0]
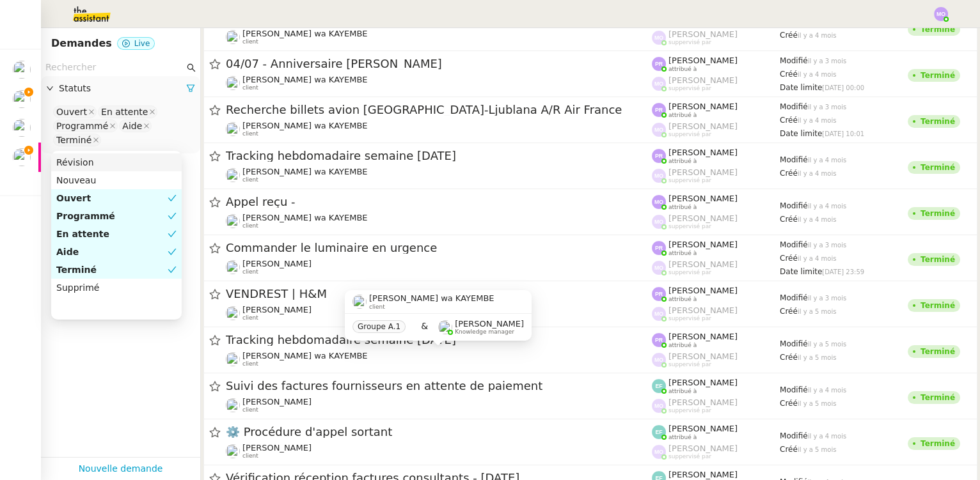
click at [132, 138] on nz-select-top-control "Ouvert En attente Programmé Aide Terminé" at bounding box center [120, 126] width 139 height 44
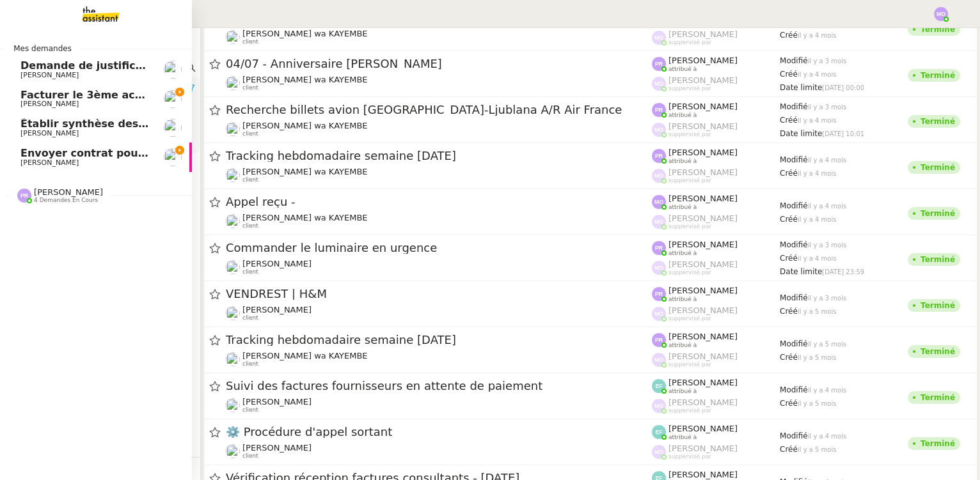
click at [91, 100] on span "Facturer le 3ème acompte du projet MARTYRS" at bounding box center [153, 95] width 267 height 12
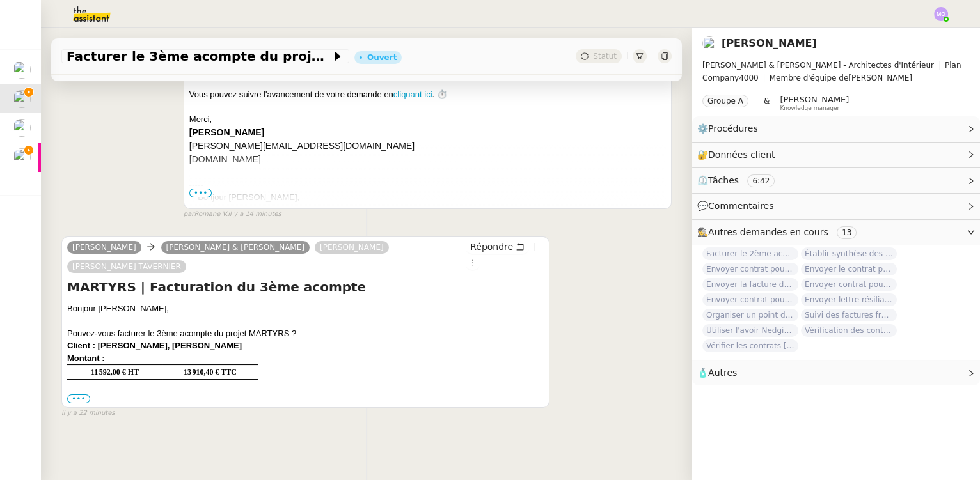
scroll to position [292, 0]
click at [103, 17] on img at bounding box center [81, 14] width 99 height 28
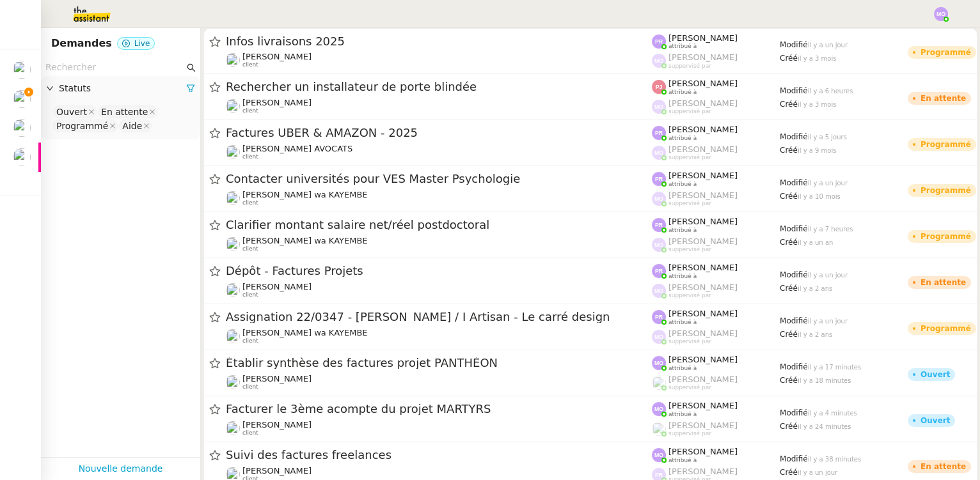
click at [83, 65] on input "text" at bounding box center [114, 67] width 139 height 15
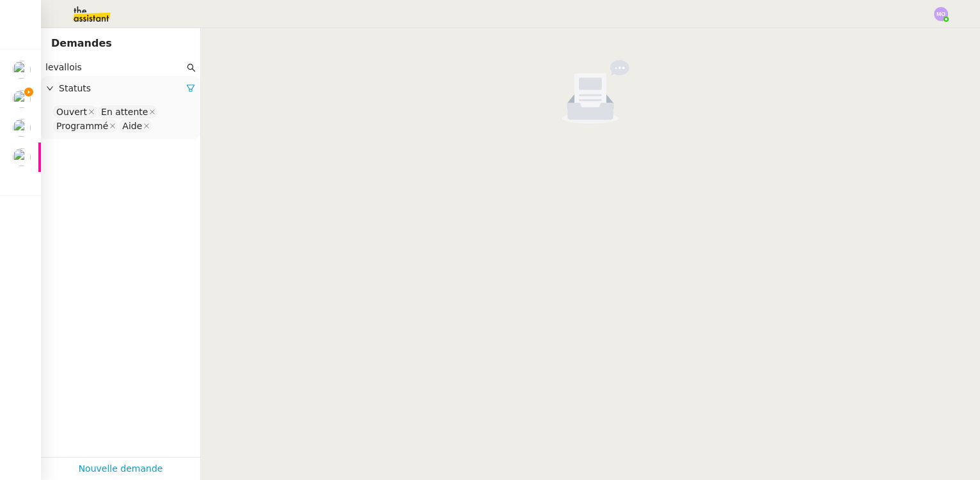
type input "levallois"
click at [148, 134] on nz-select-top-control "Ouvert En attente Programmé Aide" at bounding box center [120, 119] width 139 height 30
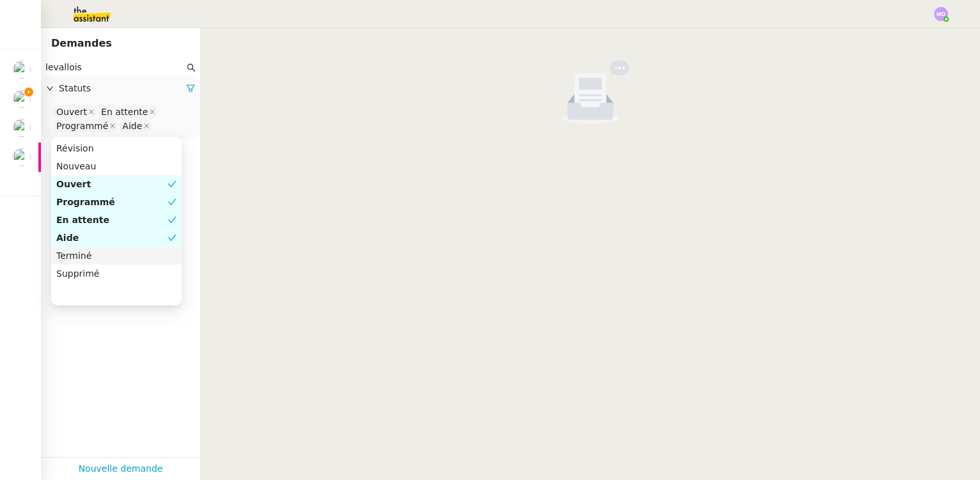
click at [85, 255] on div "Terminé" at bounding box center [116, 256] width 120 height 12
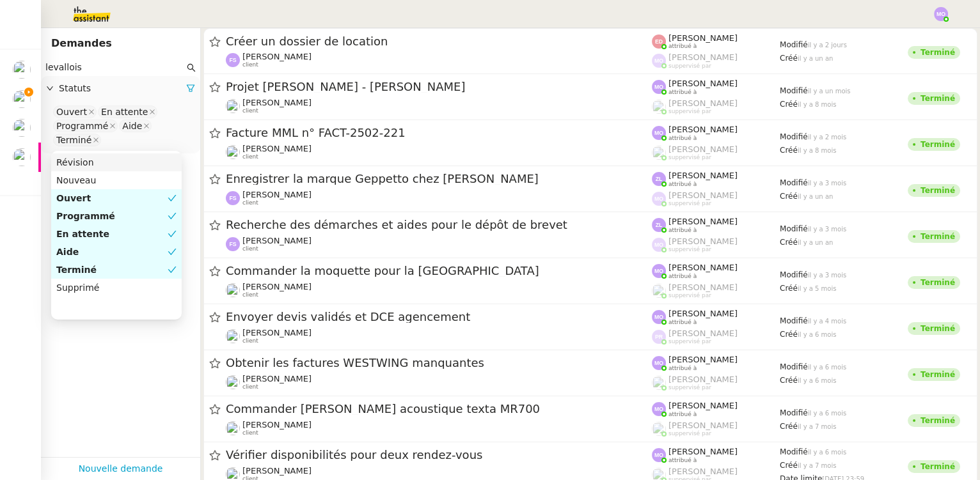
click at [122, 360] on app-tickets-filter "levallois Statuts Ouvert En attente Programmé Aide Terminé" at bounding box center [120, 258] width 159 height 399
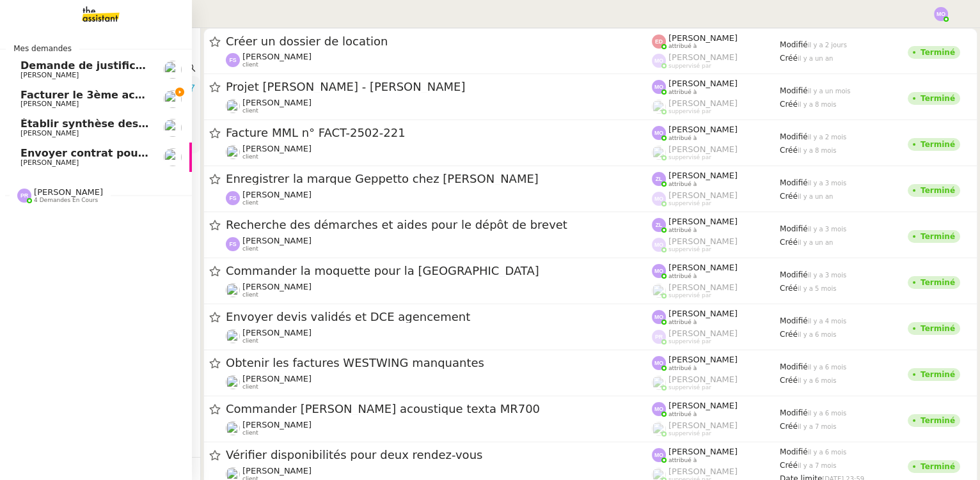
click at [94, 15] on img at bounding box center [90, 14] width 99 height 28
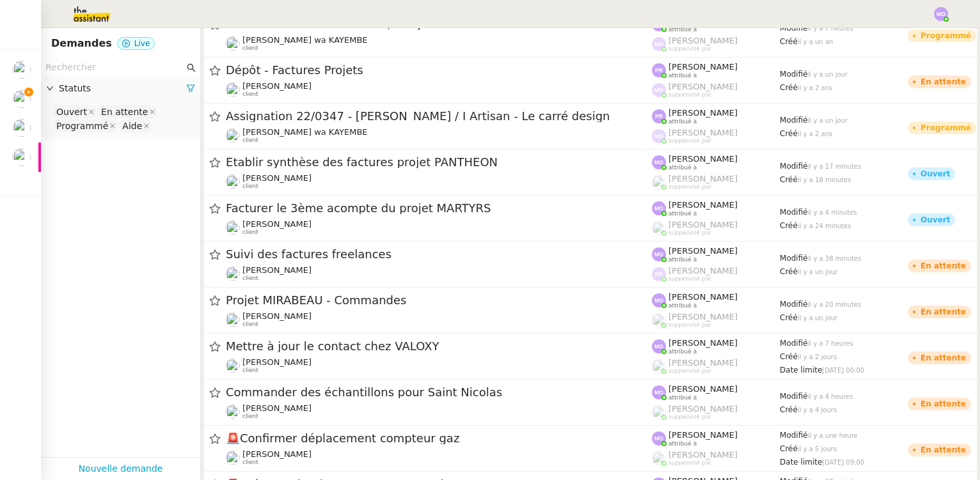
scroll to position [232, 0]
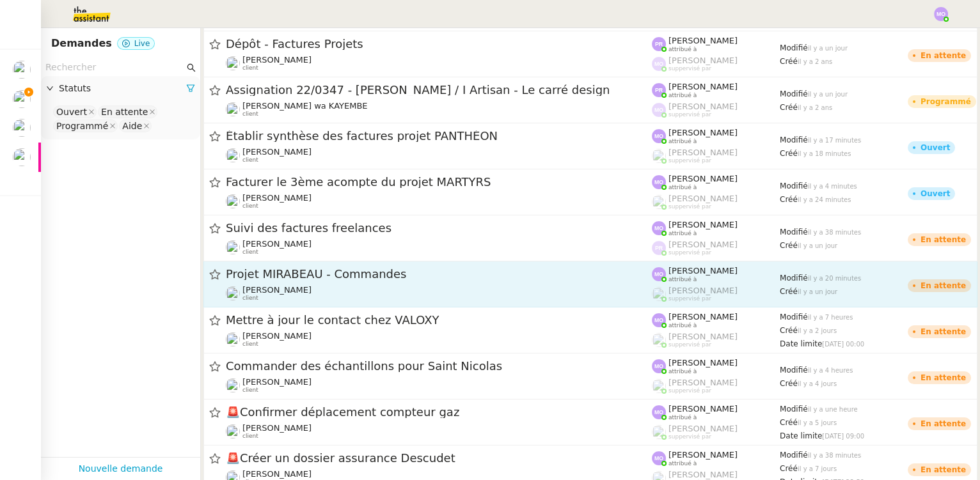
click at [294, 290] on span "[PERSON_NAME]" at bounding box center [276, 290] width 69 height 10
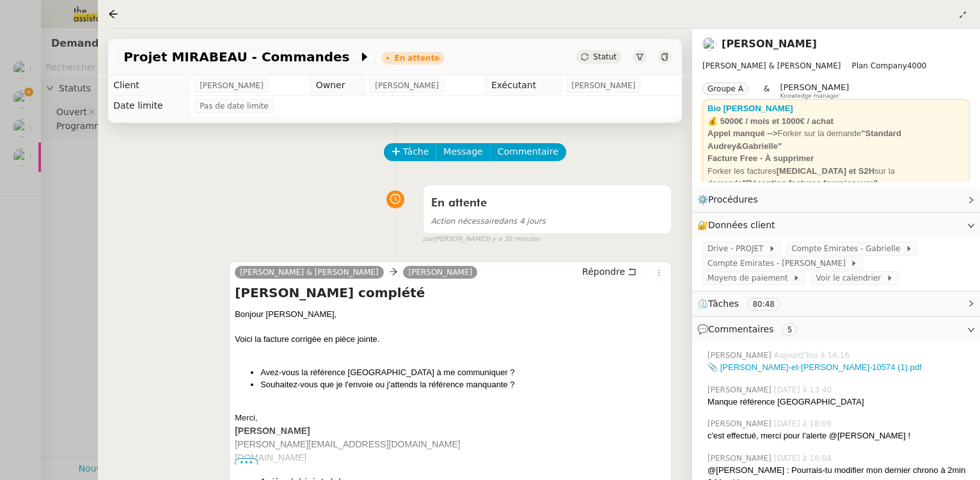
click at [234, 185] on div "En attente Action nécessaire dans 4 jours false par [PERSON_NAME] il y a 30 min…" at bounding box center [394, 212] width 553 height 66
click at [63, 177] on div at bounding box center [490, 240] width 980 height 480
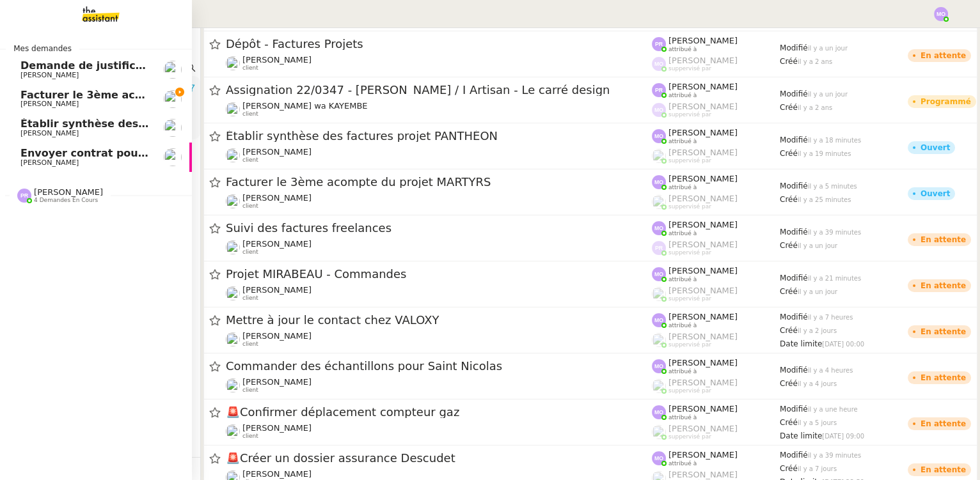
click at [83, 102] on span "[PERSON_NAME]" at bounding box center [84, 104] width 129 height 8
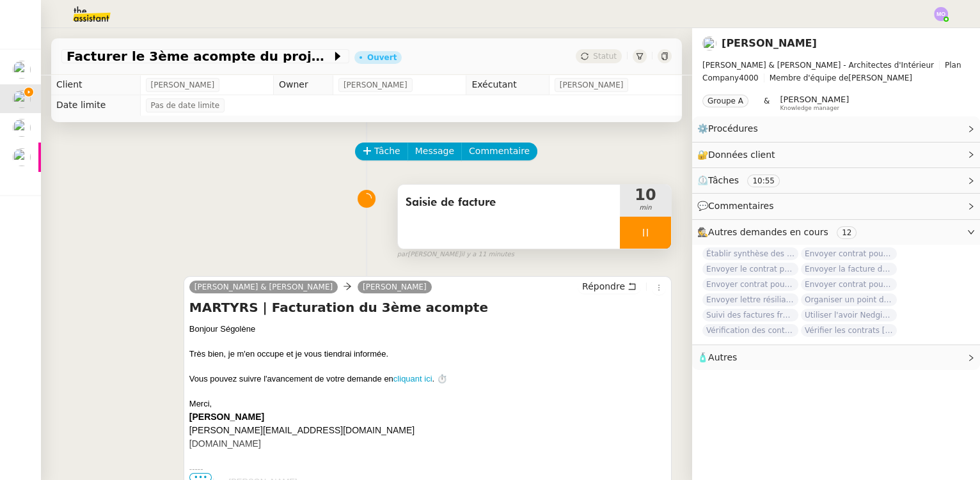
click at [637, 224] on div at bounding box center [645, 233] width 51 height 32
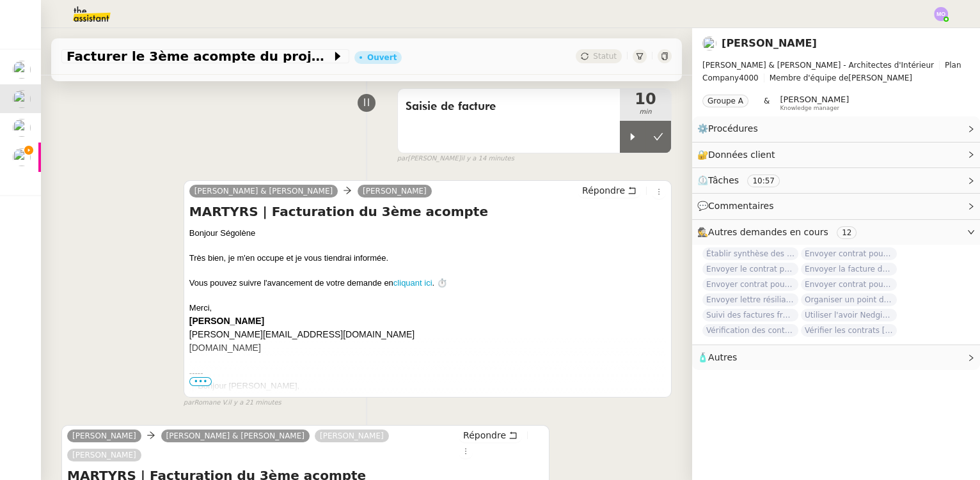
scroll to position [98, 0]
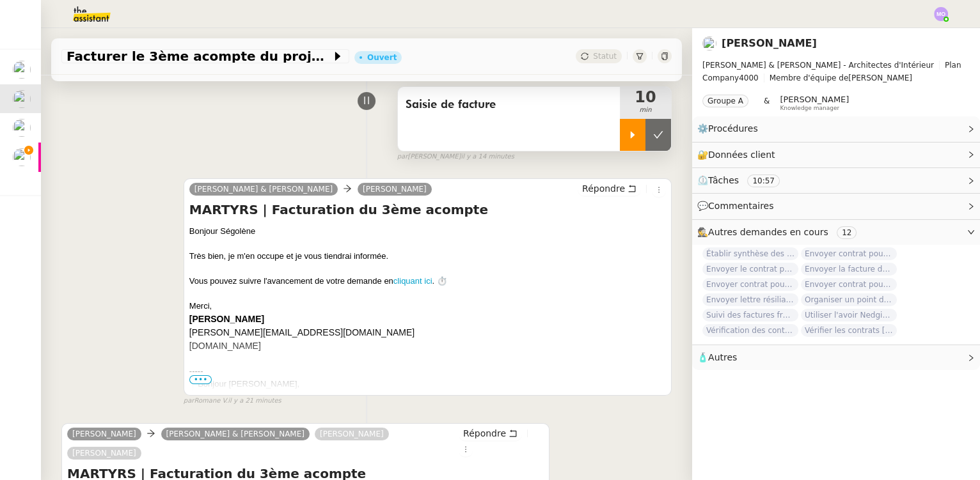
click at [626, 143] on div at bounding box center [633, 135] width 26 height 32
click at [475, 430] on span "Répondre" at bounding box center [484, 433] width 43 height 13
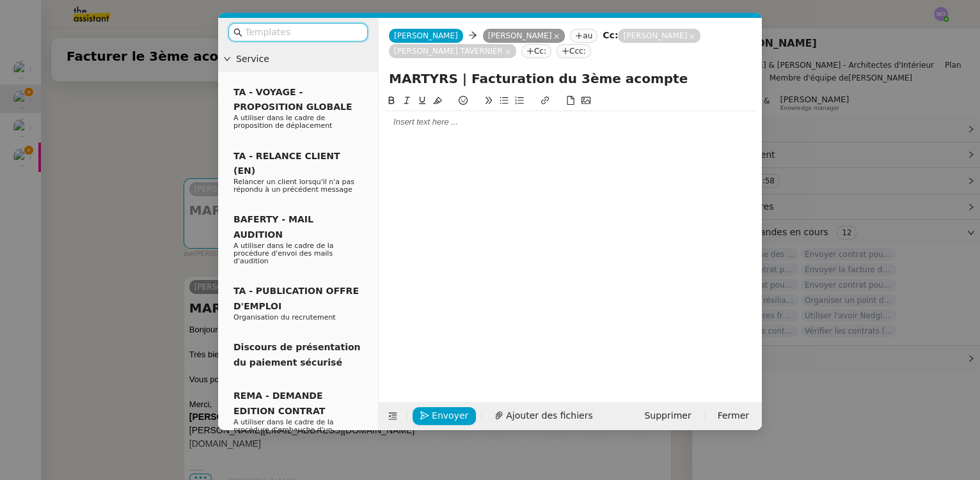
click at [292, 32] on input "text" at bounding box center [302, 32] width 115 height 15
type input "d"
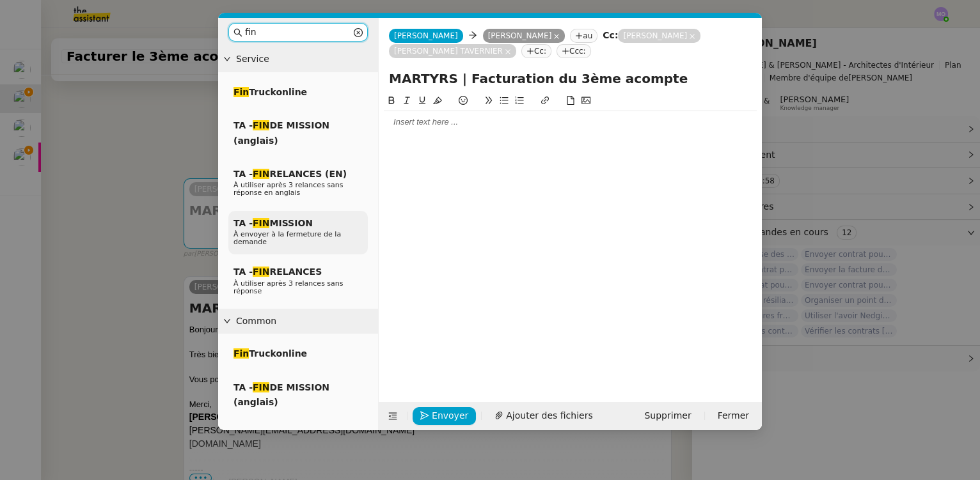
type input "fin"
click at [306, 230] on span "À envoyer à la fermeture de la demande" at bounding box center [286, 238] width 107 height 16
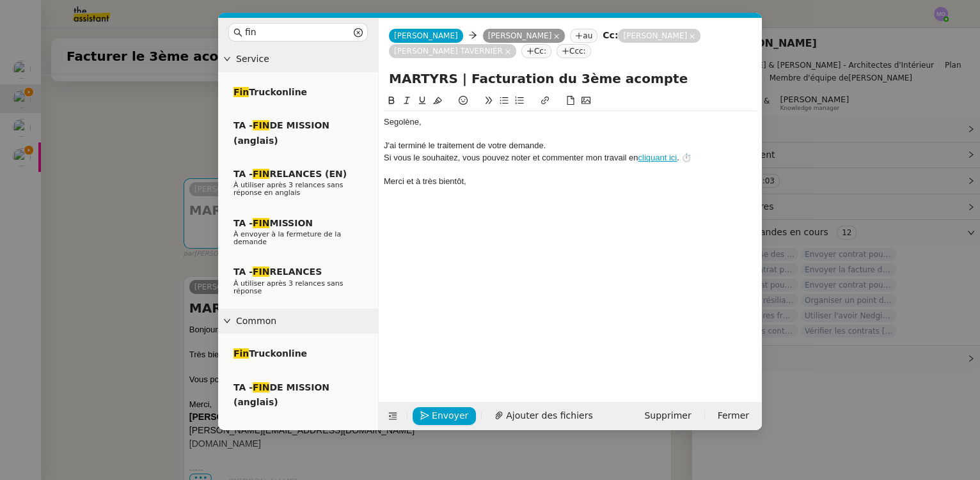
click at [436, 120] on div "﻿Segolène﻿," at bounding box center [570, 122] width 373 height 12
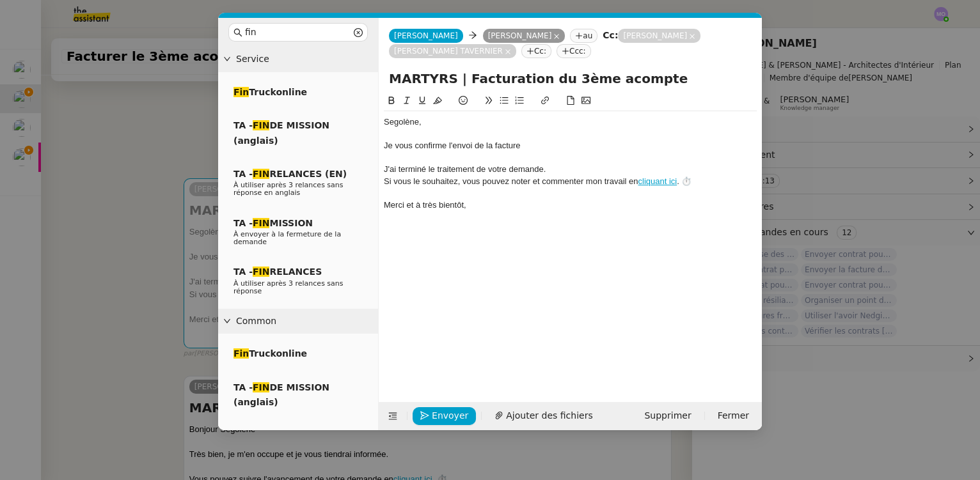
drag, startPoint x: 531, startPoint y: 81, endPoint x: 642, endPoint y: 74, distance: 110.8
click at [642, 74] on input "MARTYRS | Facturation du 3ème acompte" at bounding box center [570, 78] width 363 height 19
click at [560, 150] on div "Je vous confirme l'envoi de la facture" at bounding box center [570, 146] width 373 height 12
click at [443, 203] on div "Merci et à très bientôt," at bounding box center [570, 206] width 373 height 12
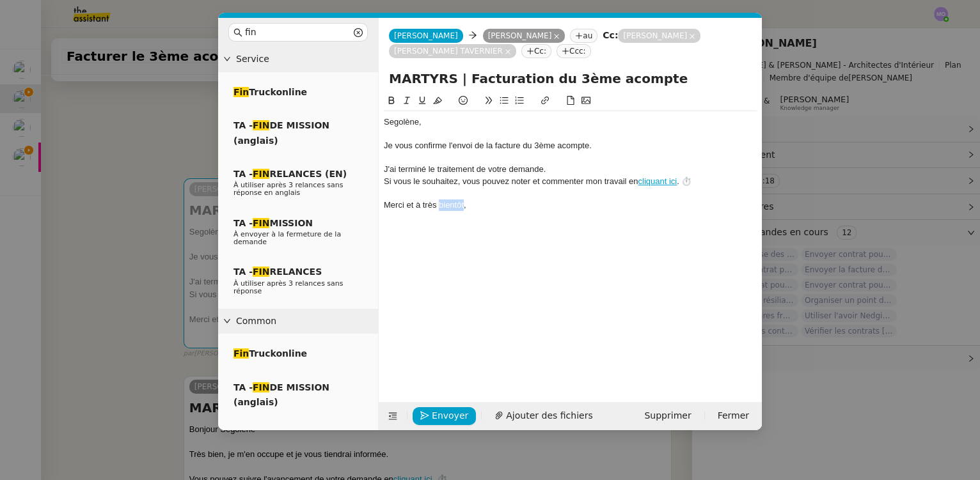
click at [443, 203] on div "Merci et à très bientôt," at bounding box center [570, 206] width 373 height 12
click at [437, 414] on span "Envoyer" at bounding box center [450, 416] width 36 height 15
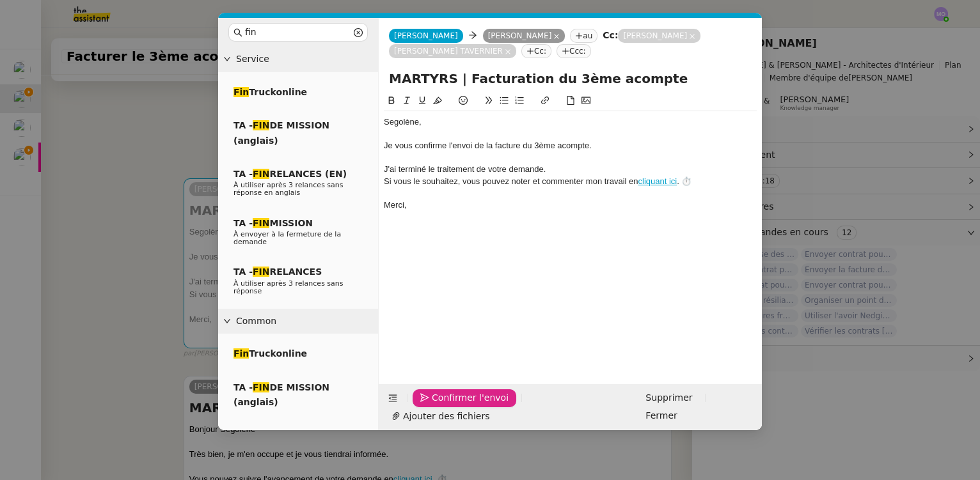
click at [437, 406] on span "Confirmer l'envoi" at bounding box center [470, 398] width 77 height 15
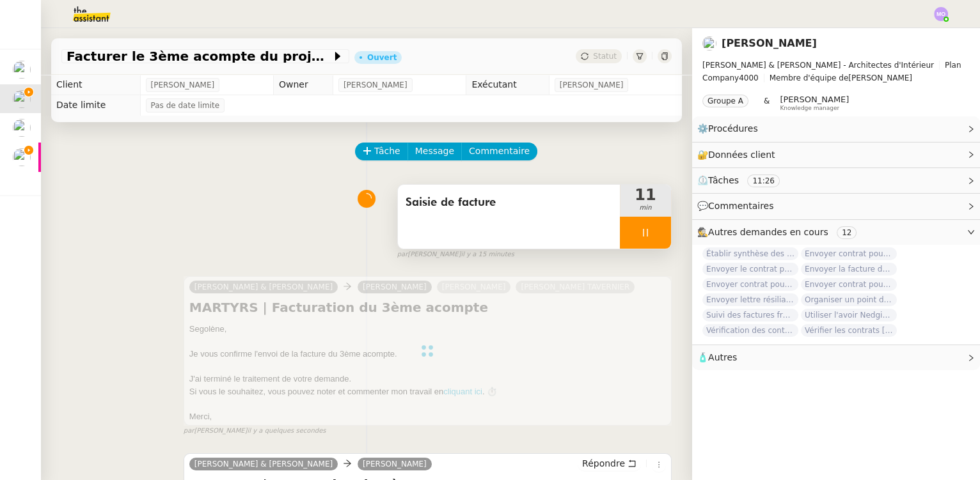
click at [641, 233] on div at bounding box center [645, 233] width 51 height 32
click at [653, 233] on icon at bounding box center [658, 233] width 10 height 10
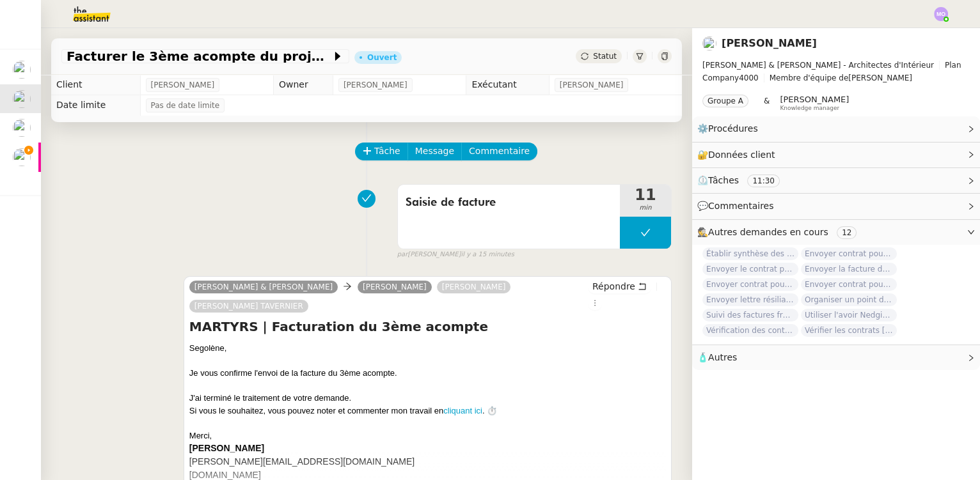
click at [593, 56] on span "Statut" at bounding box center [605, 56] width 24 height 9
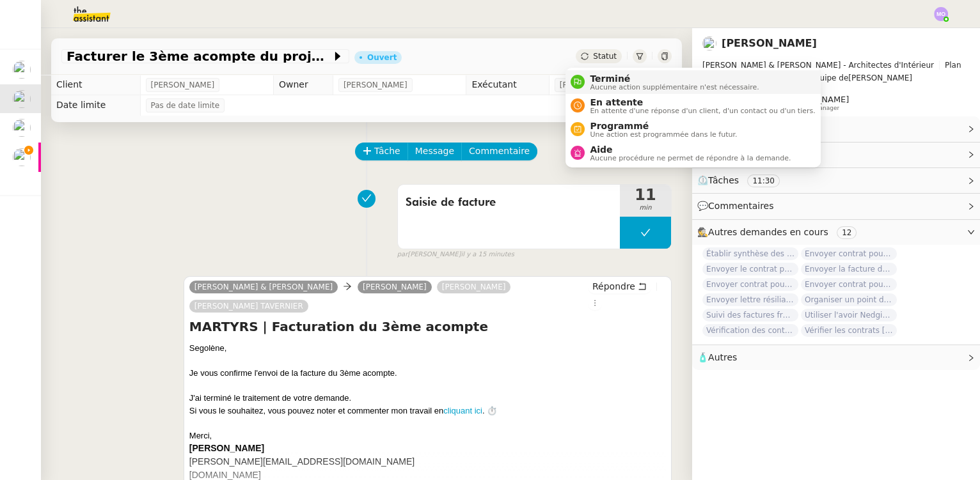
click at [609, 77] on span "Terminé" at bounding box center [674, 79] width 169 height 10
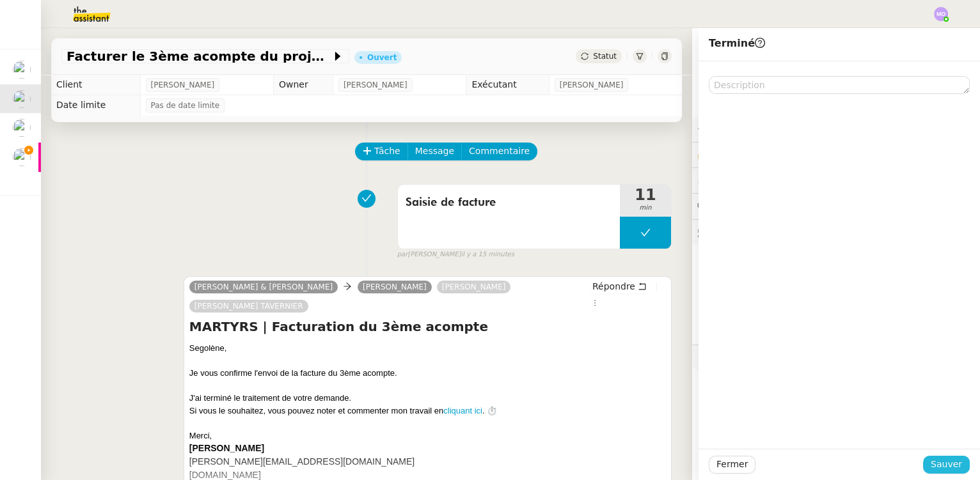
click at [940, 462] on span "Sauver" at bounding box center [946, 464] width 31 height 15
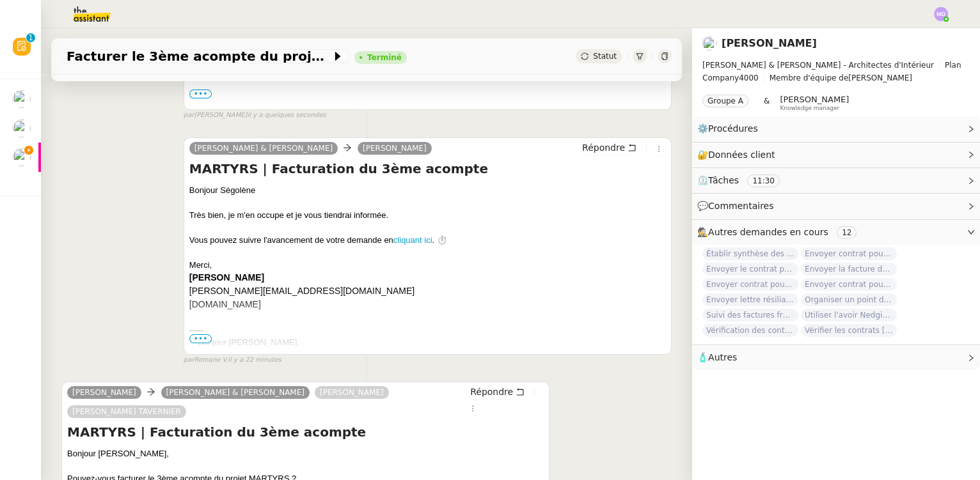
scroll to position [523, 0]
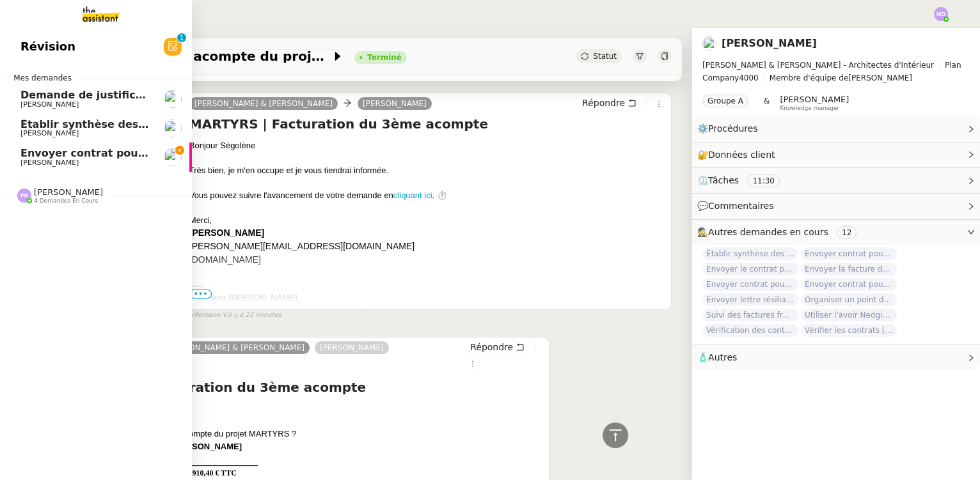
click at [95, 153] on span "Envoyer contrat pour signature électronique" at bounding box center [149, 153] width 258 height 12
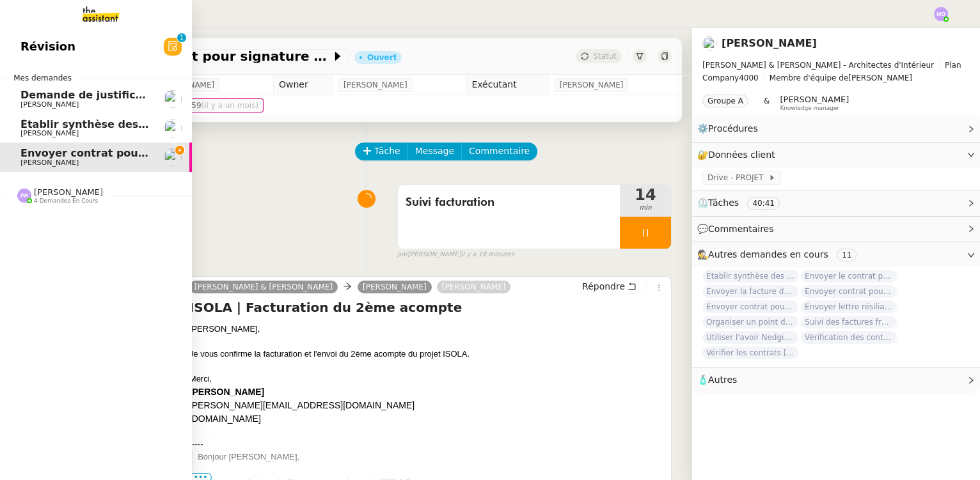
click at [97, 127] on span "Établir synthèse des factures projet PANTHÉON" at bounding box center [157, 124] width 274 height 12
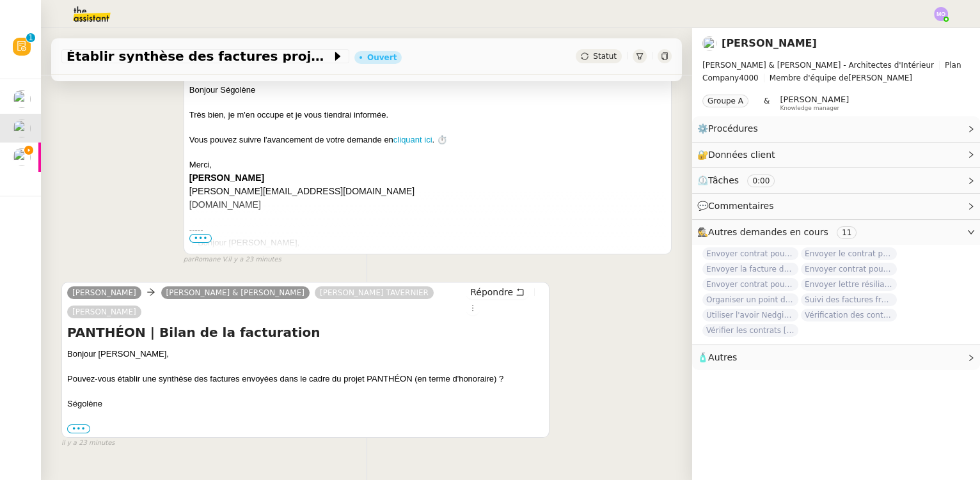
scroll to position [246, 0]
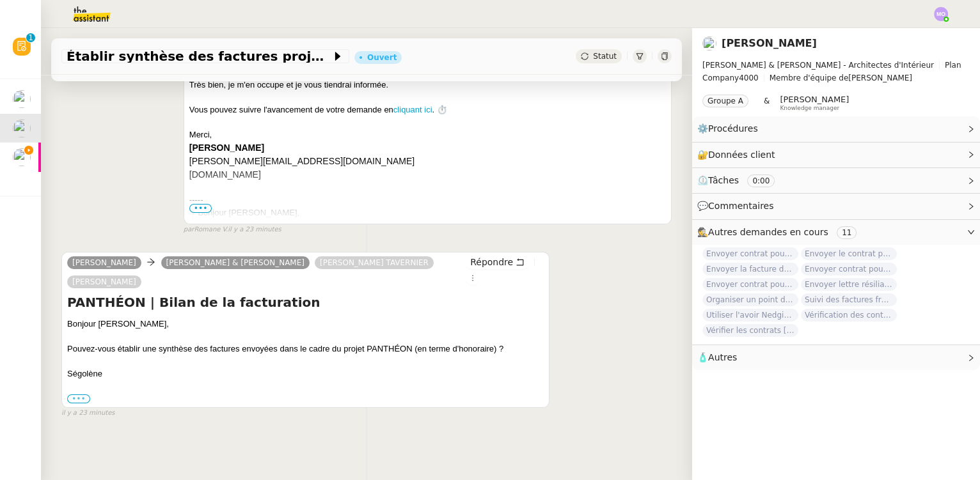
click at [77, 395] on label "•••" at bounding box center [78, 399] width 23 height 9
click at [0, 0] on input "•••" at bounding box center [0, 0] width 0 height 0
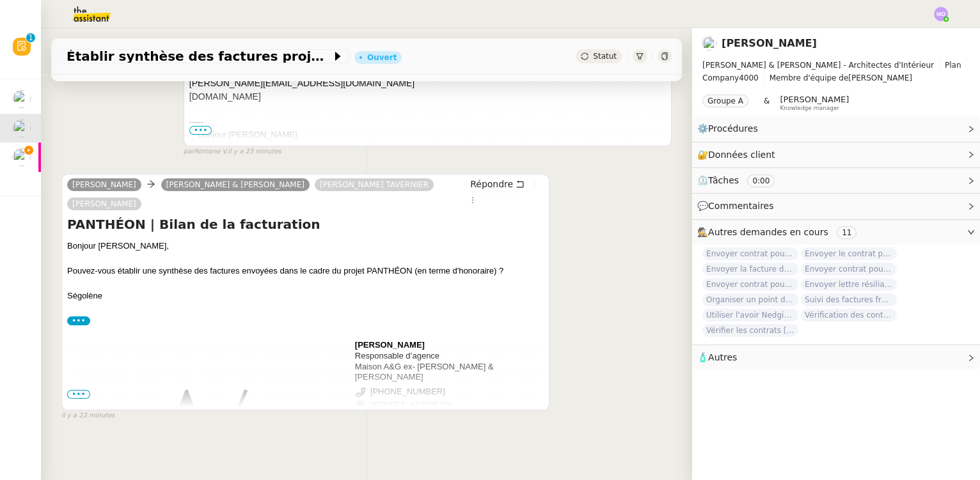
scroll to position [327, 0]
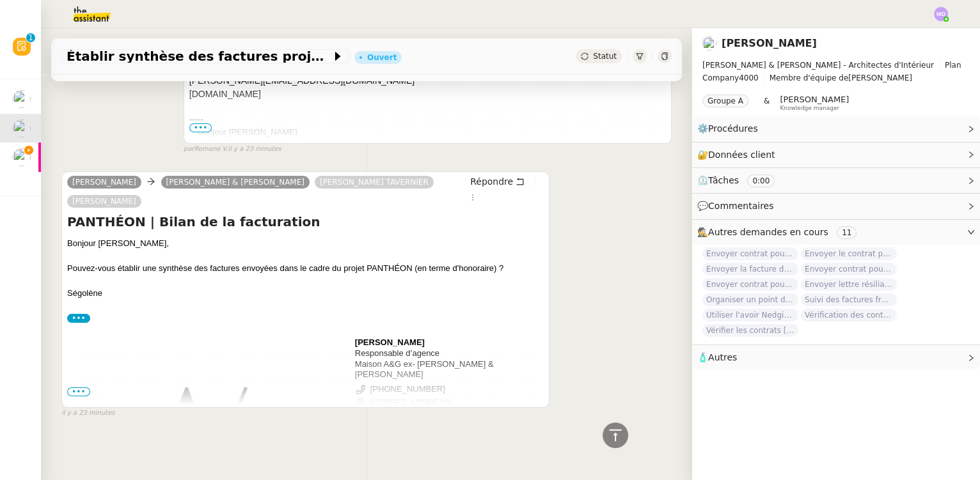
click at [79, 388] on span "•••" at bounding box center [78, 392] width 23 height 9
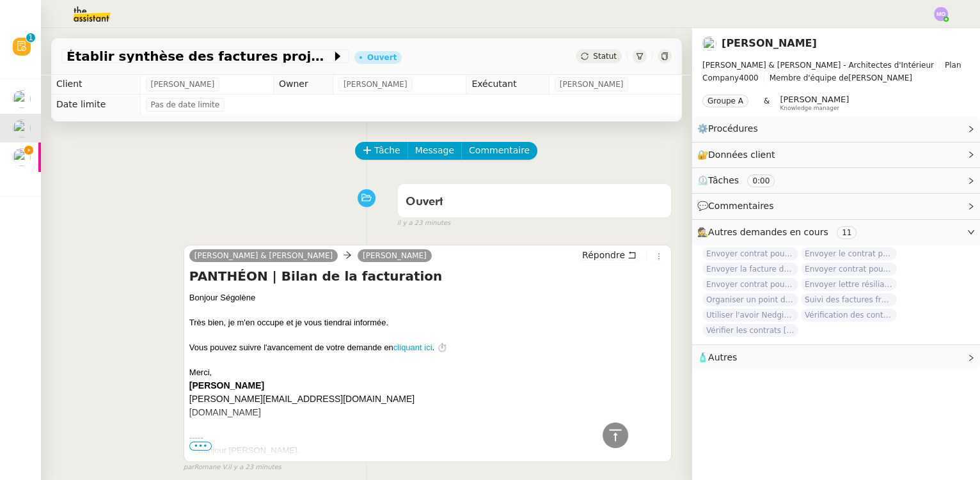
scroll to position [0, 0]
click at [379, 150] on span "Tâche" at bounding box center [387, 151] width 26 height 15
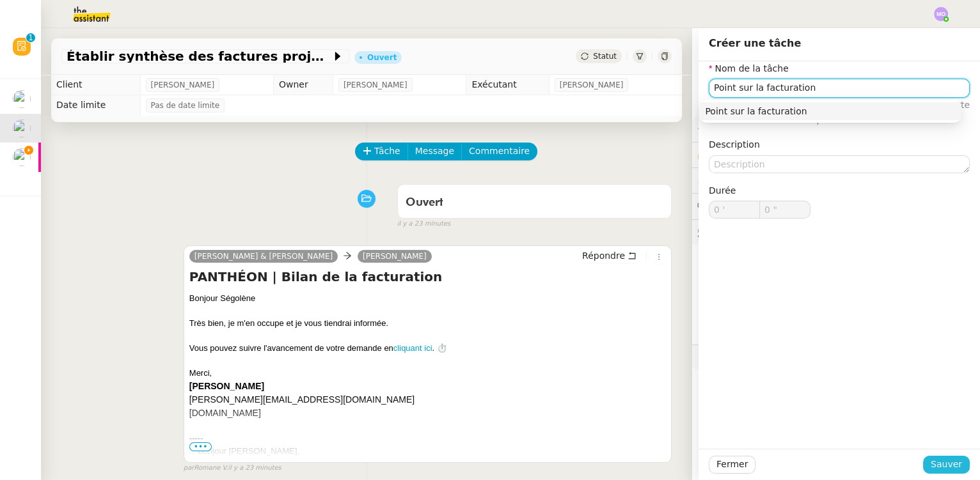
type input "Point sur la facturation"
click at [931, 463] on span "Sauver" at bounding box center [946, 464] width 31 height 15
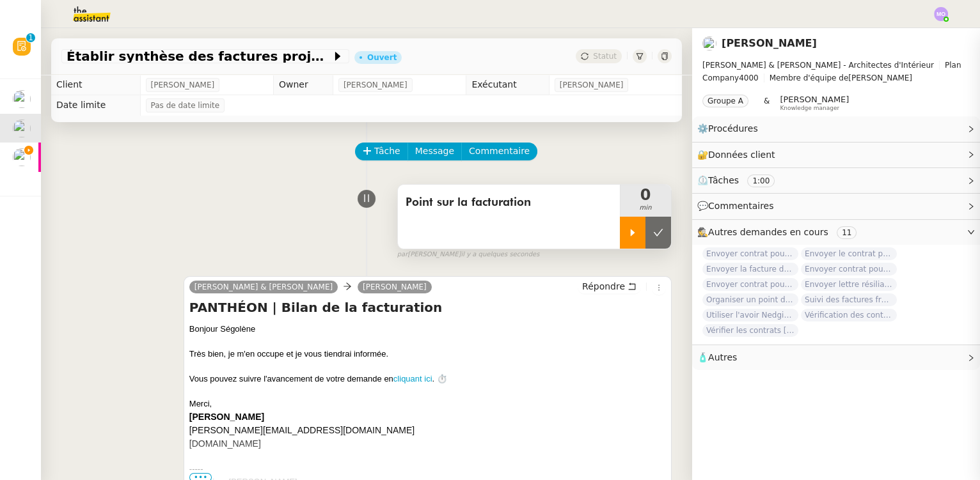
click at [628, 237] on icon at bounding box center [633, 233] width 10 height 10
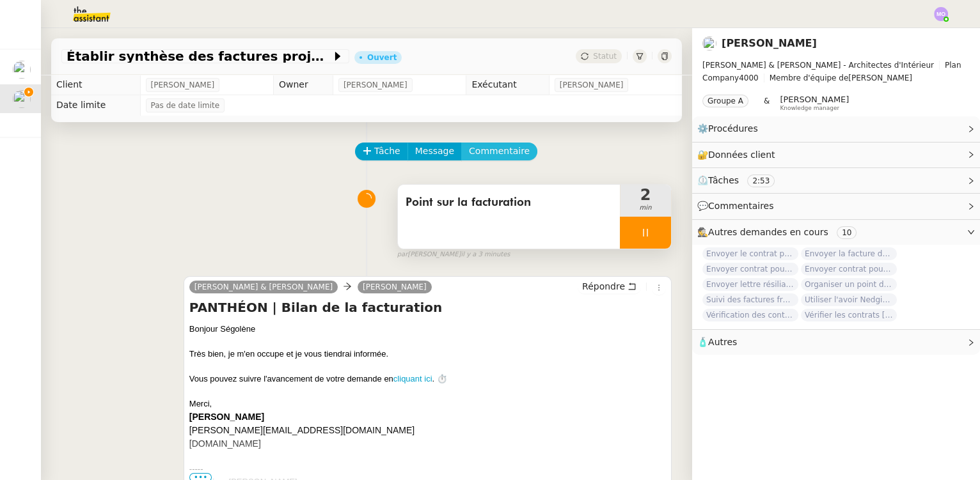
click at [484, 154] on span "Commentaire" at bounding box center [499, 151] width 61 height 15
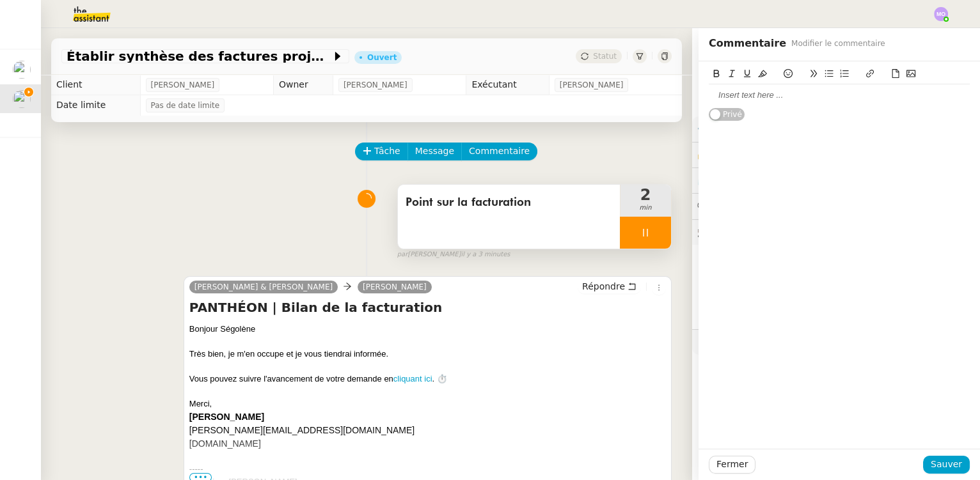
click at [735, 99] on div at bounding box center [839, 96] width 261 height 12
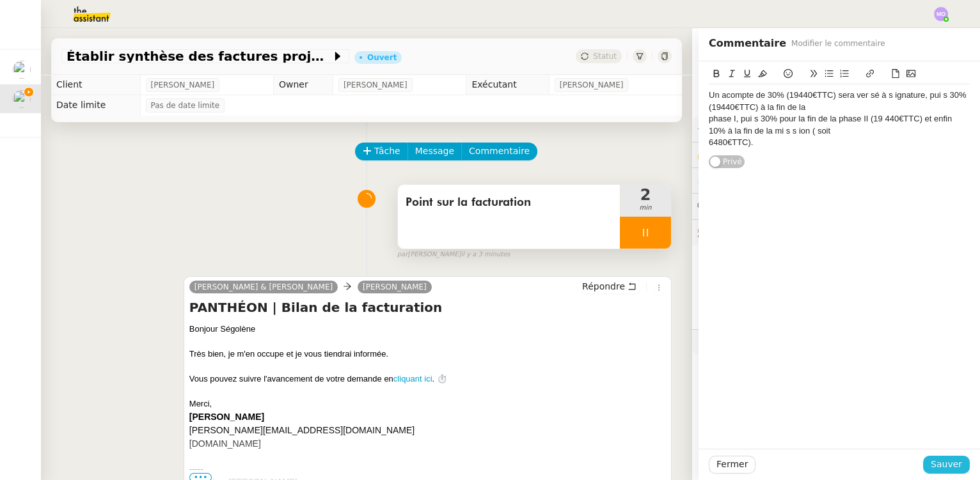
click at [932, 466] on span "Sauver" at bounding box center [946, 464] width 31 height 15
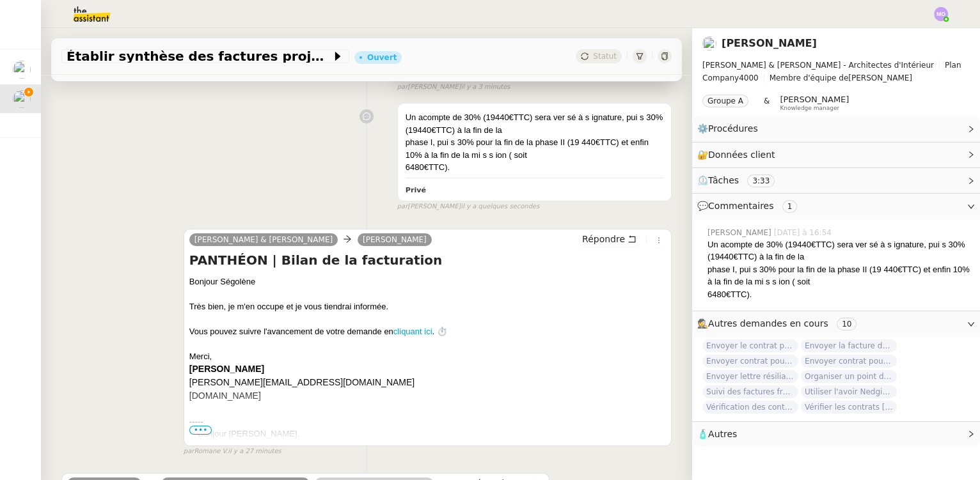
scroll to position [174, 0]
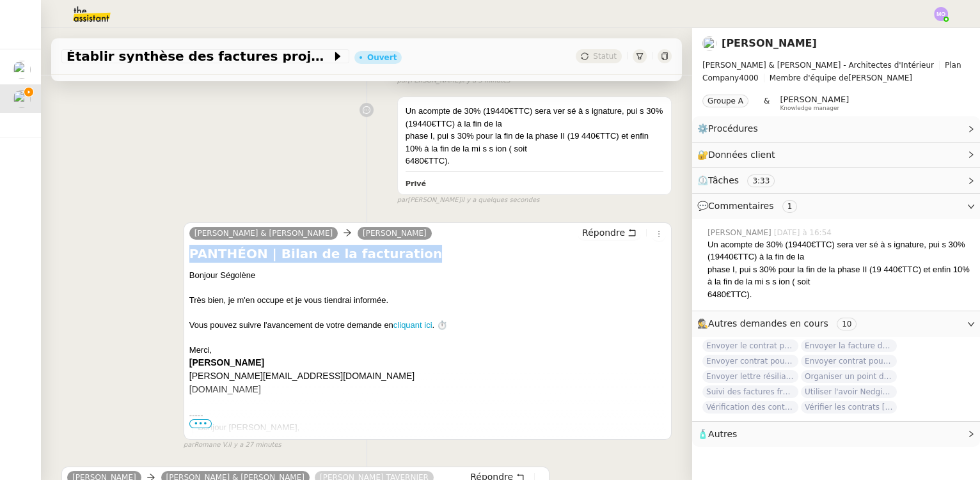
drag, startPoint x: 188, startPoint y: 253, endPoint x: 390, endPoint y: 255, distance: 201.5
click at [390, 255] on h4 "PANTHÉON | Bilan de la facturation" at bounding box center [427, 254] width 477 height 18
copy h4 "PANTHÉON | Bilan de la facturation"
click at [212, 58] on span "Établir synthèse des factures projet PANTHÉON" at bounding box center [199, 56] width 265 height 13
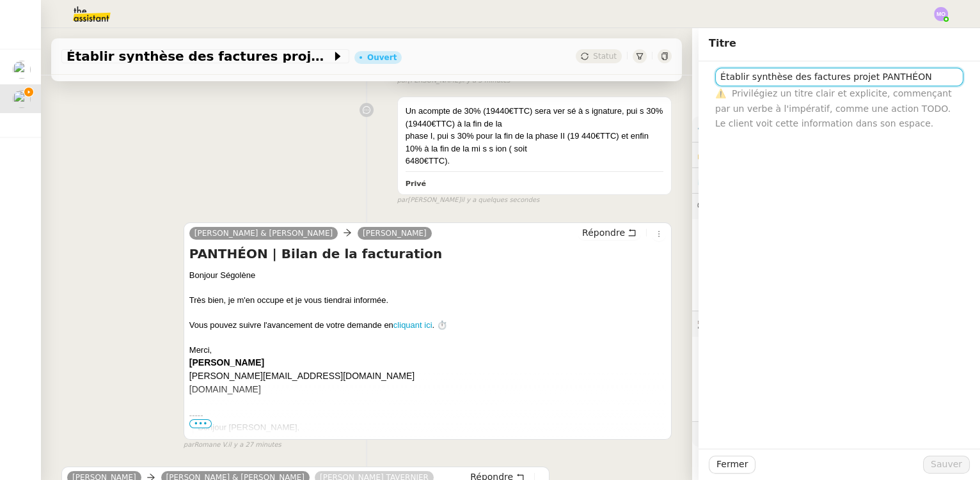
click at [786, 75] on input "Établir synthèse des factures projet PANTHÉON" at bounding box center [839, 77] width 248 height 19
paste input "PANTHÉON | Bilan de la facturation"
type input "PANTHÉON | Bilan de la facturation"
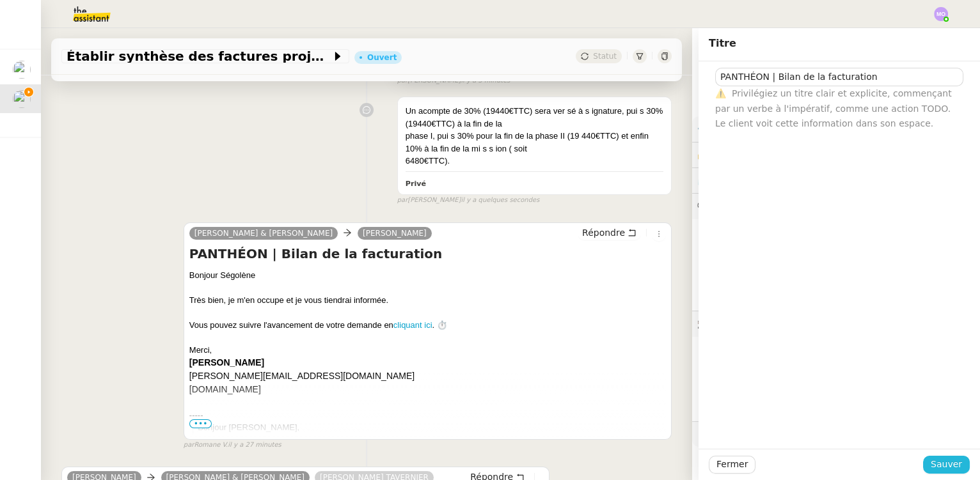
click at [931, 468] on span "Sauver" at bounding box center [946, 464] width 31 height 15
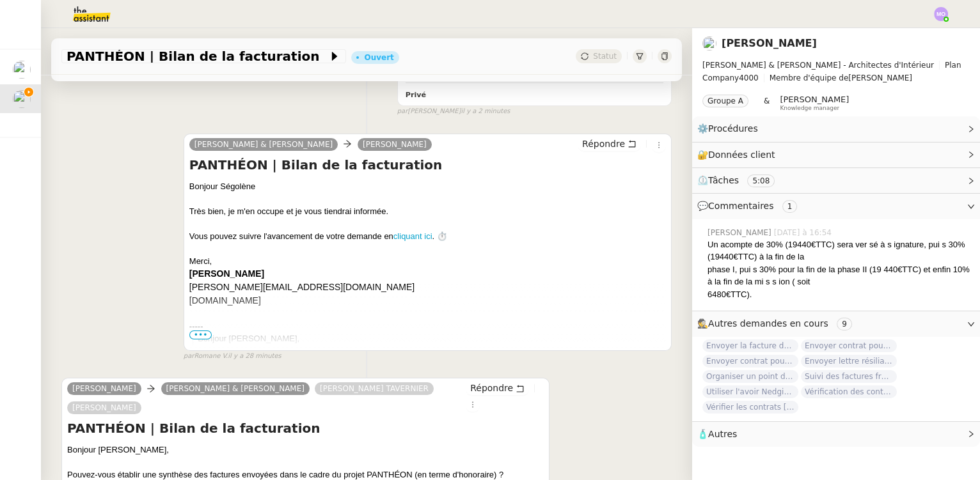
scroll to position [407, 0]
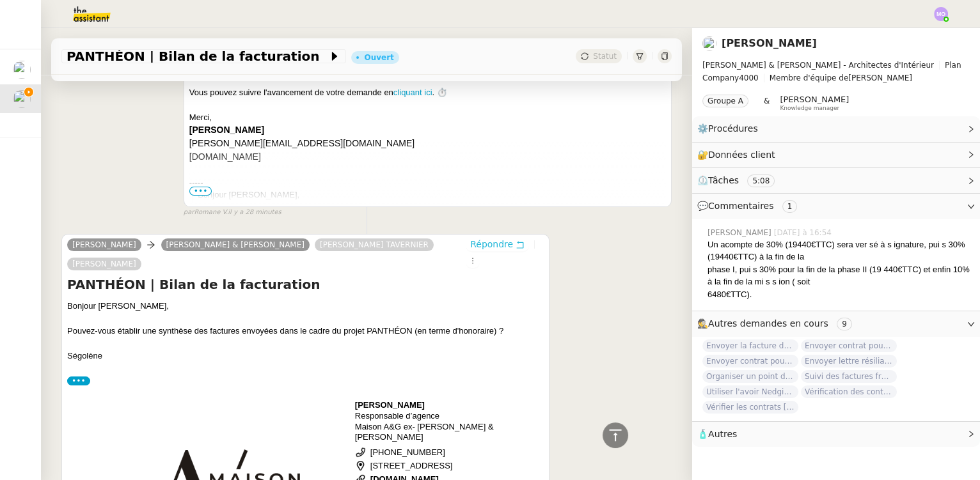
click at [476, 244] on span "Répondre" at bounding box center [491, 244] width 43 height 13
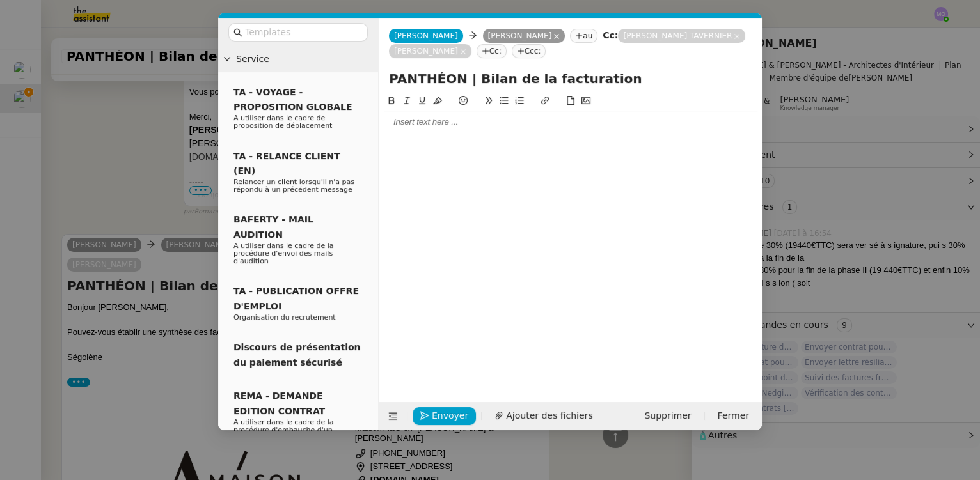
scroll to position [506, 0]
click at [415, 132] on div at bounding box center [570, 122] width 373 height 22
click at [129, 173] on nz-modal-container "Service TA - VOYAGE - PROPOSITION GLOBALE A utiliser dans le cadre de propositi…" at bounding box center [490, 240] width 980 height 480
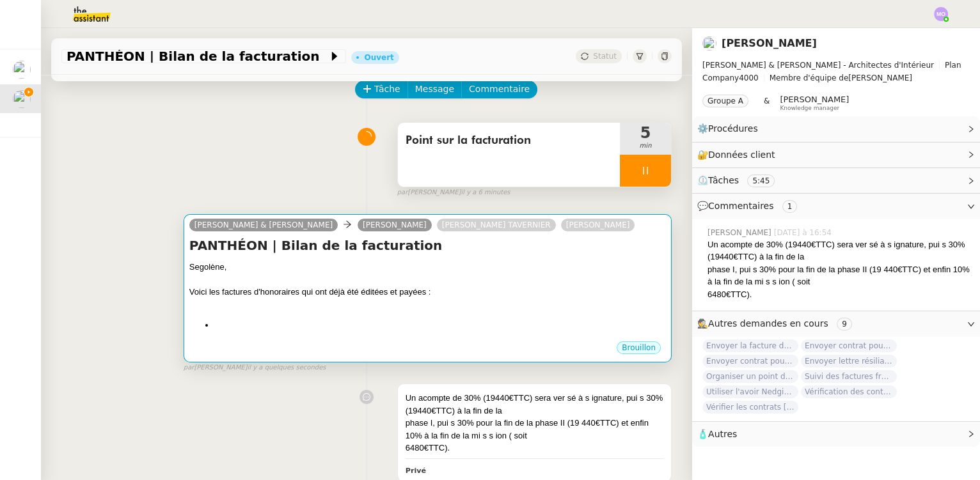
scroll to position [59, 0]
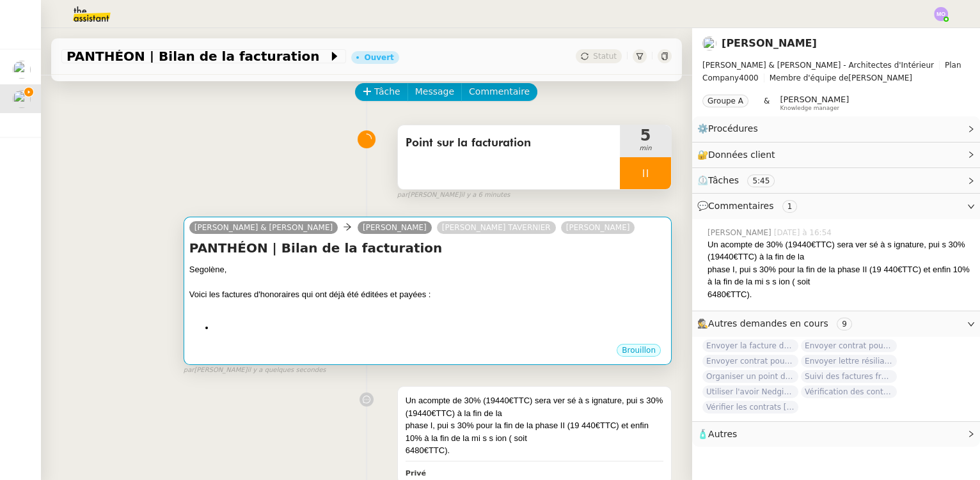
click at [390, 294] on div "Voici les factures d'honoraires qui ont déjà été éditées et payées :" at bounding box center [427, 294] width 477 height 13
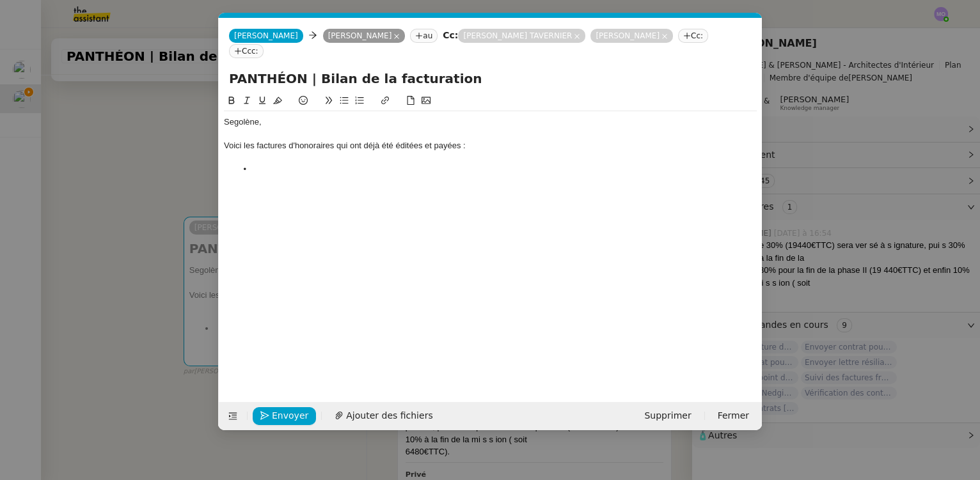
scroll to position [0, 27]
click at [183, 160] on nz-modal-container "Service TA - VOYAGE - PROPOSITION GLOBALE A utiliser dans le cadre de propositi…" at bounding box center [490, 240] width 980 height 480
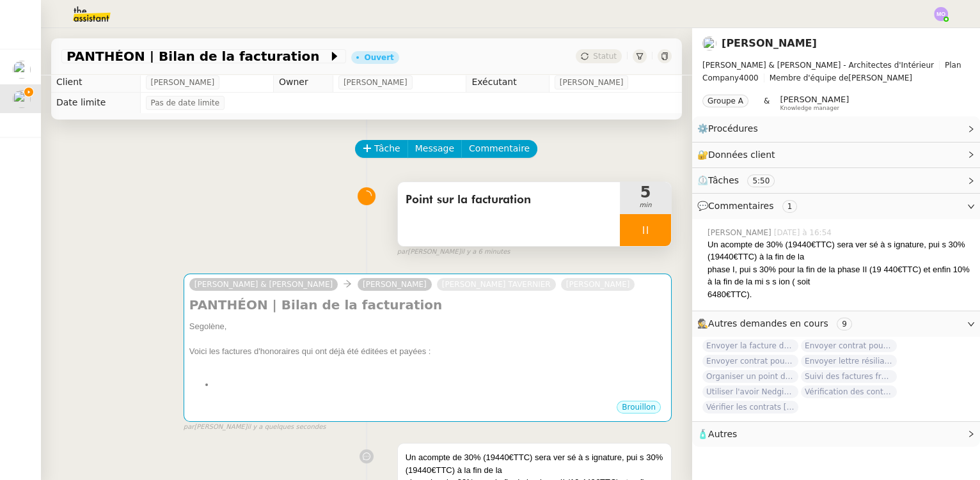
scroll to position [1, 0]
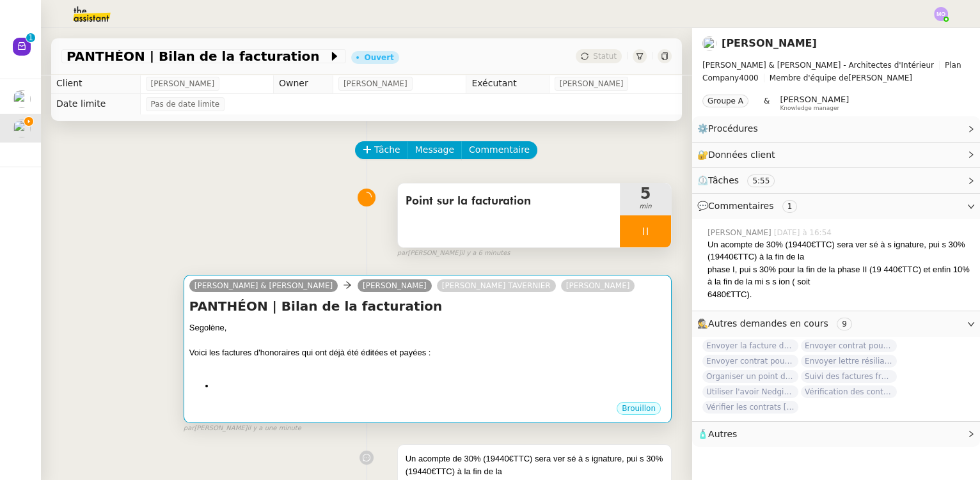
click at [375, 326] on div "Segolène," at bounding box center [427, 328] width 477 height 13
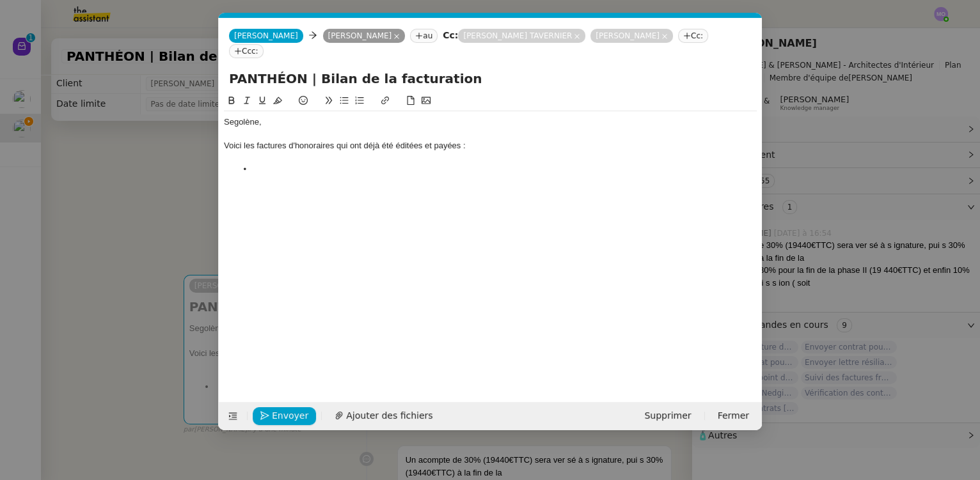
scroll to position [0, 27]
click at [271, 164] on li at bounding box center [497, 170] width 521 height 12
click at [249, 164] on li "Fac-10250 :" at bounding box center [497, 170] width 521 height 12
click at [350, 164] on li "Acompte 1 : Fac-10250 :" at bounding box center [497, 170] width 521 height 12
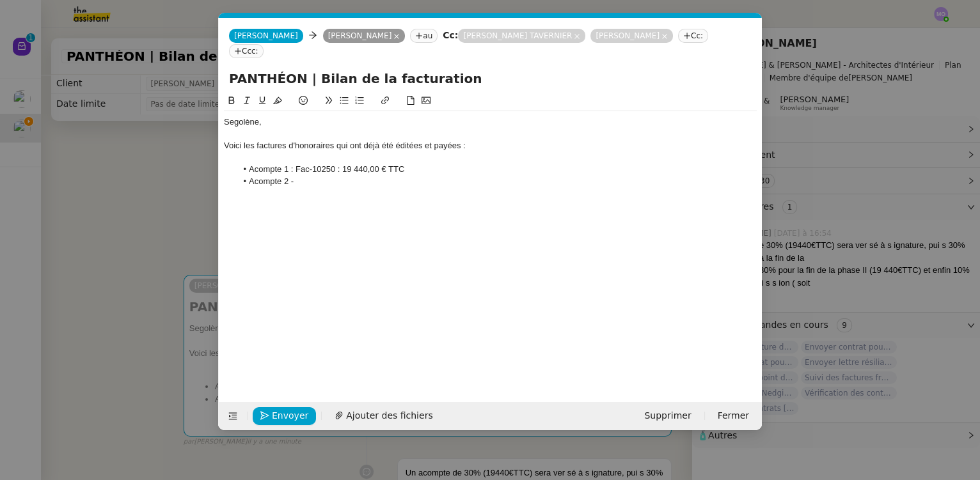
click at [292, 164] on li "Acompte 1 : Fac-10250 : 19 440,00 € TTC" at bounding box center [497, 170] width 521 height 12
click at [312, 176] on li "Acompte 2 -" at bounding box center [497, 182] width 521 height 12
drag, startPoint x: 298, startPoint y: 157, endPoint x: 297, endPoint y: 165, distance: 8.3
click at [298, 164] on li "Acompte 1 - Fac-10250 : 19 440,00 € TTC" at bounding box center [497, 170] width 521 height 12
click at [313, 176] on li "Acompte 2 -" at bounding box center [497, 182] width 521 height 12
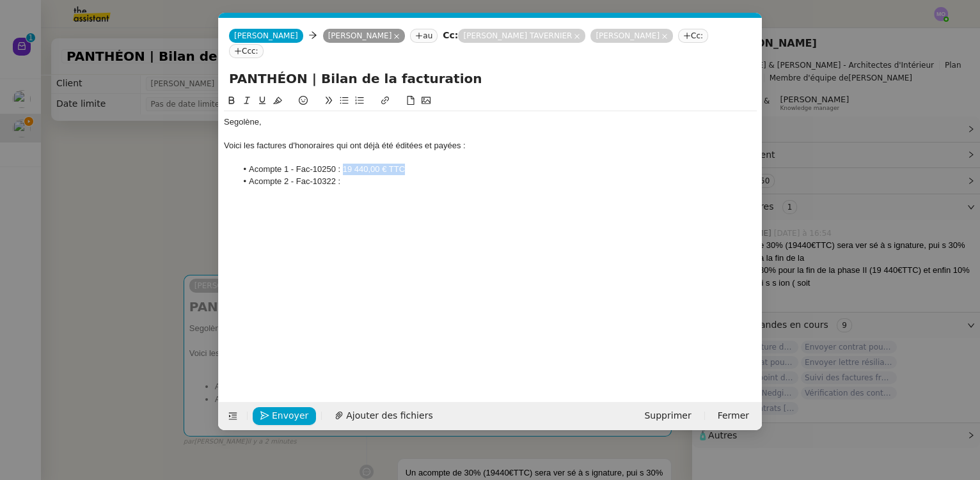
drag, startPoint x: 342, startPoint y: 154, endPoint x: 406, endPoint y: 154, distance: 64.6
click at [406, 164] on li "Acompte 1 - Fac-10250 : 19 440,00 € TTC" at bounding box center [497, 170] width 521 height 12
copy li "19 440,00 € TTC"
click at [375, 176] on li "Acompte 2 - Fac-10322 :" at bounding box center [497, 182] width 521 height 12
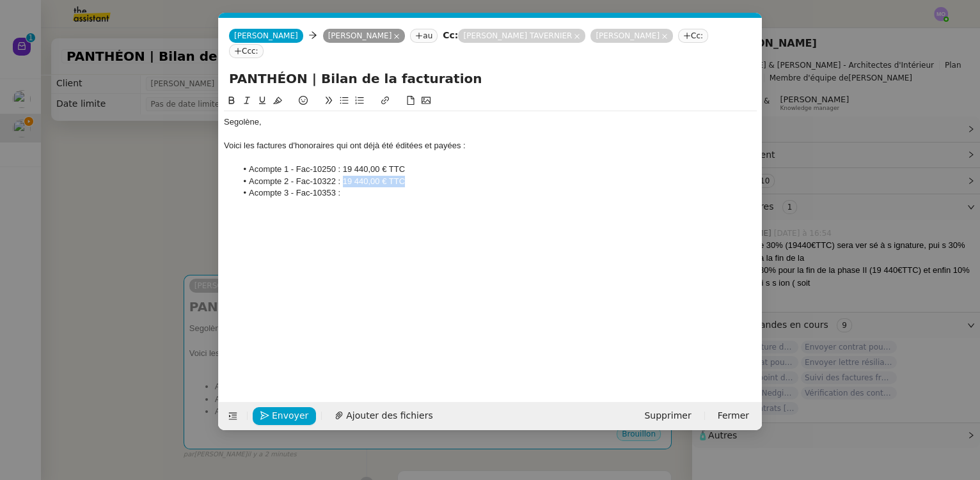
drag, startPoint x: 343, startPoint y: 166, endPoint x: 405, endPoint y: 164, distance: 61.4
click at [405, 176] on li "Acompte 2 - Fac-10322 : 19 440,00 € TTC" at bounding box center [497, 182] width 521 height 12
copy li "19 440,00 € TTC"
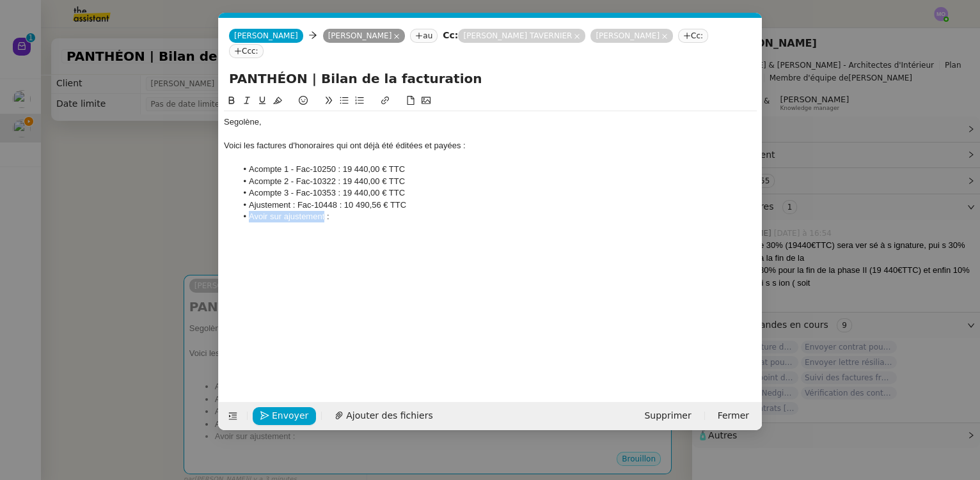
drag, startPoint x: 249, startPoint y: 201, endPoint x: 324, endPoint y: 200, distance: 74.8
click at [324, 211] on li "Avoir sur ajustement :" at bounding box center [497, 217] width 521 height 12
click at [351, 211] on li "Remise sur fenêtres :" at bounding box center [497, 217] width 521 height 12
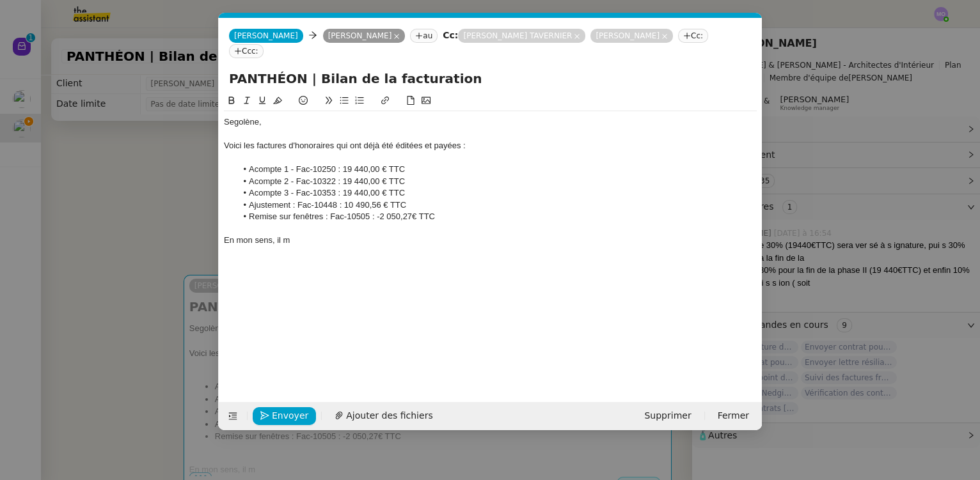
click at [251, 235] on div "En mon sens, il m" at bounding box center [490, 241] width 533 height 12
click at [324, 235] on div "En mon sens, il m" at bounding box center [490, 241] width 533 height 12
click at [269, 235] on div "En mon sens, il m" at bounding box center [490, 241] width 533 height 12
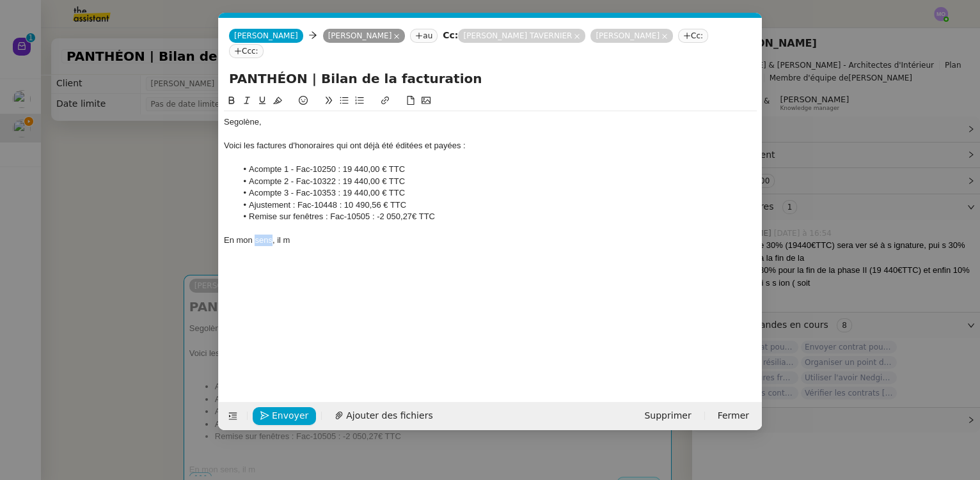
click at [269, 235] on div "En mon sens, il m" at bounding box center [490, 241] width 533 height 12
click at [287, 235] on div "A votre disposition pour établir la dernière facture." at bounding box center [490, 241] width 533 height 12
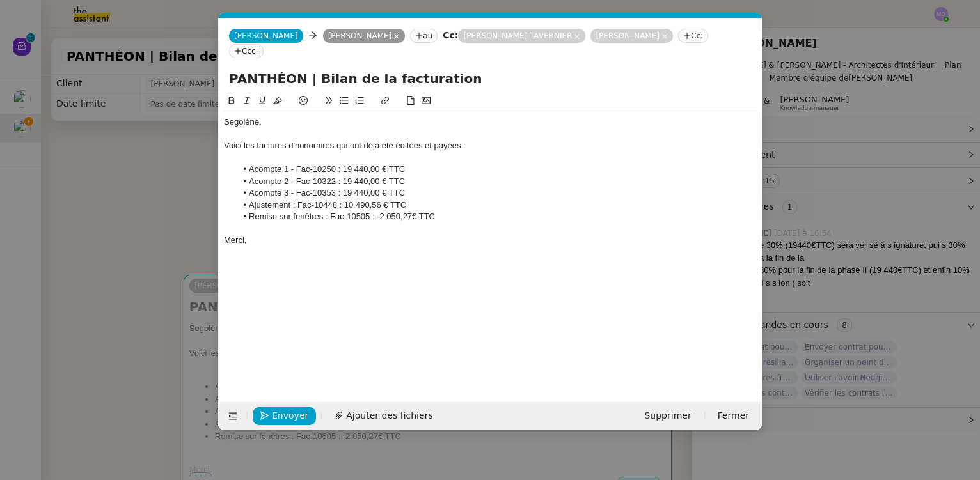
click at [299, 235] on div "Merci," at bounding box center [490, 241] width 533 height 12
click at [154, 285] on nz-modal-container "Service TA - VOYAGE - PROPOSITION GLOBALE A utiliser dans le cadre de propositi…" at bounding box center [490, 240] width 980 height 480
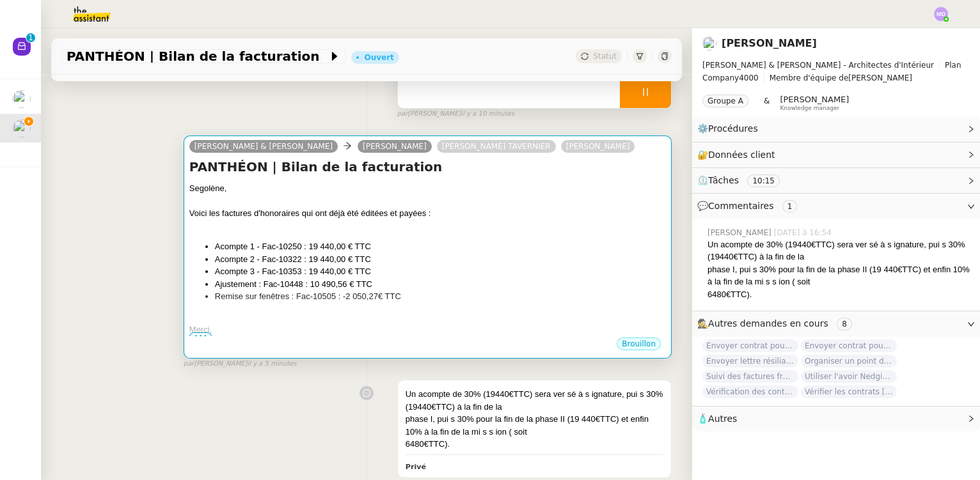
scroll to position [176, 0]
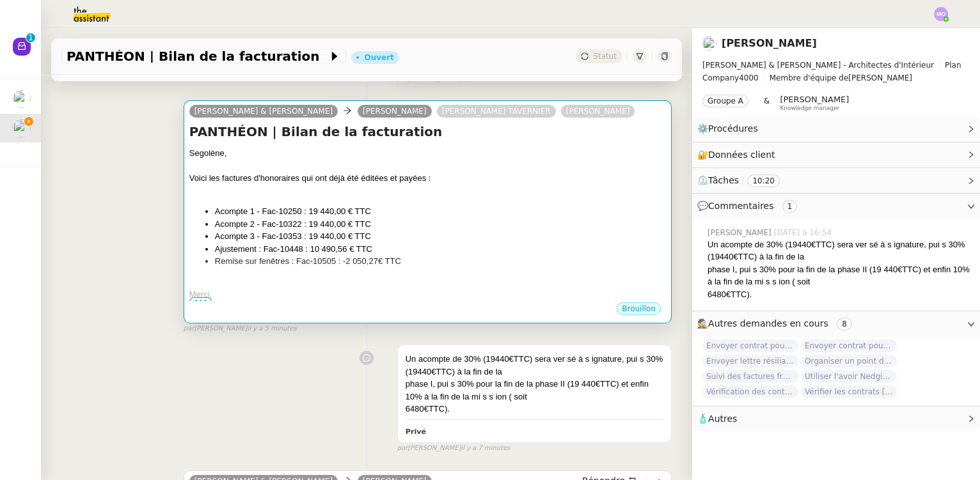
click at [280, 191] on div at bounding box center [427, 191] width 477 height 13
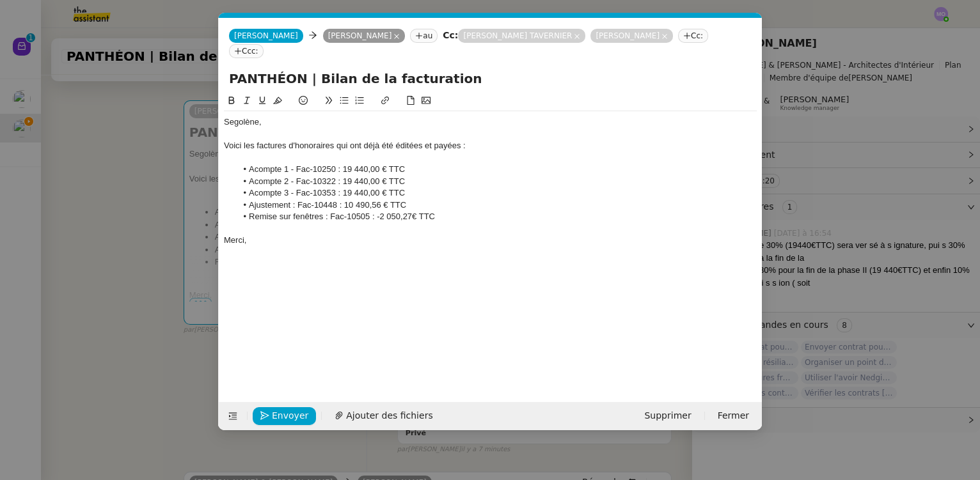
scroll to position [0, 27]
click at [278, 414] on span "Envoyer" at bounding box center [290, 416] width 36 height 15
click at [278, 414] on span "Confirmer l'envoi" at bounding box center [310, 416] width 77 height 15
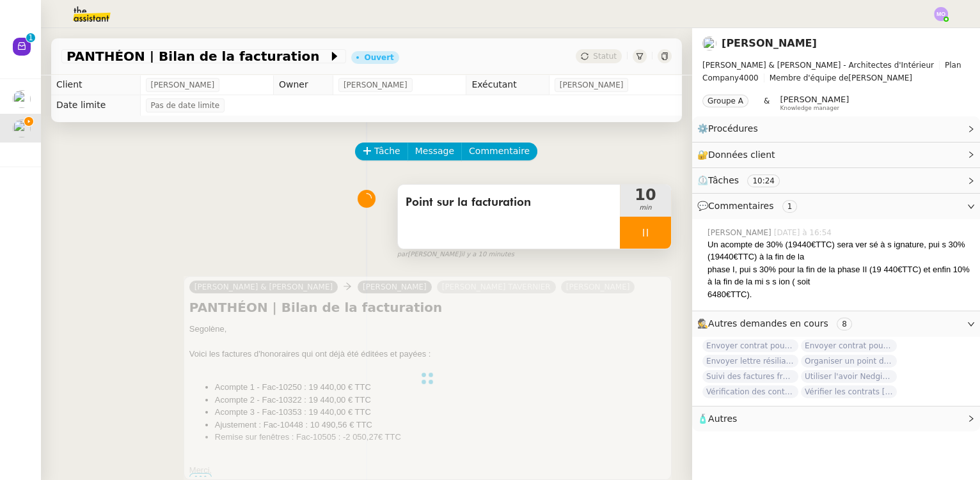
scroll to position [0, 0]
click at [642, 232] on div at bounding box center [645, 233] width 51 height 32
click at [653, 232] on icon at bounding box center [658, 233] width 10 height 10
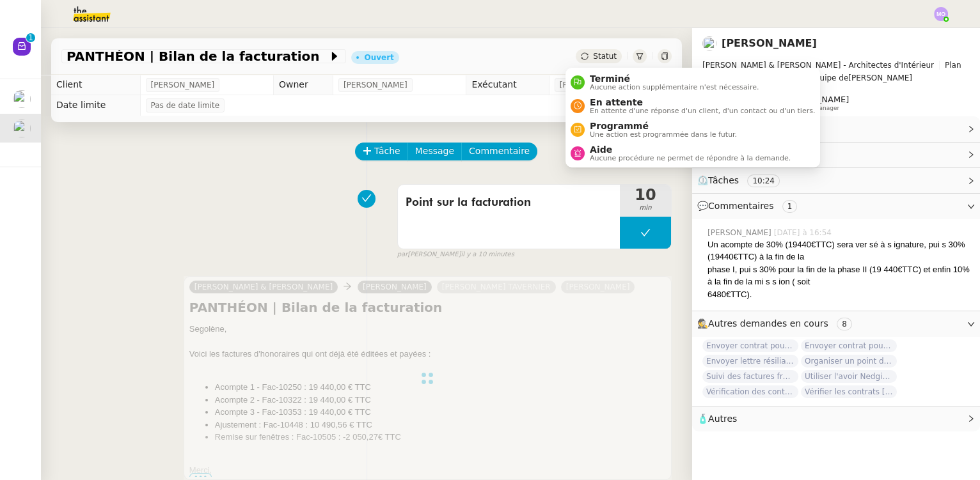
click at [597, 57] on span "Statut" at bounding box center [605, 56] width 24 height 9
click at [613, 84] on span "Aucune action supplémentaire n'est nécessaire." at bounding box center [674, 87] width 169 height 7
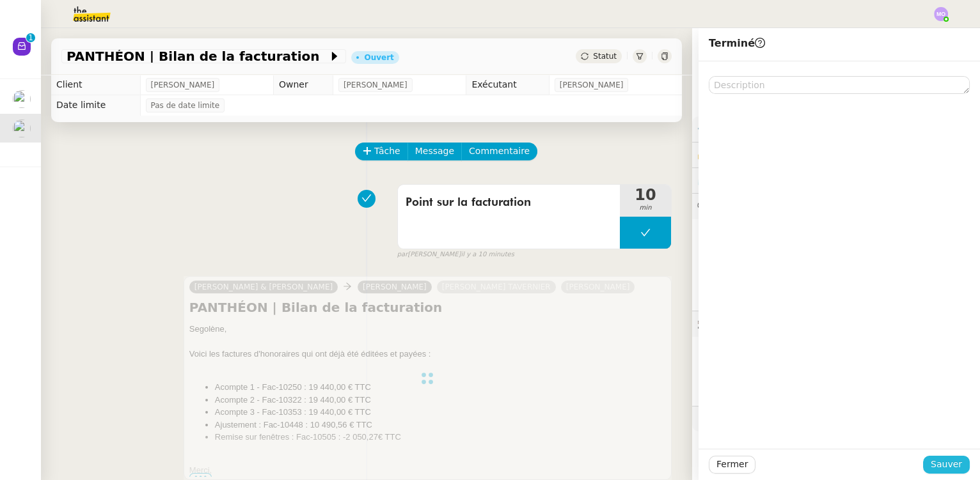
click at [931, 462] on span "Sauver" at bounding box center [946, 464] width 31 height 15
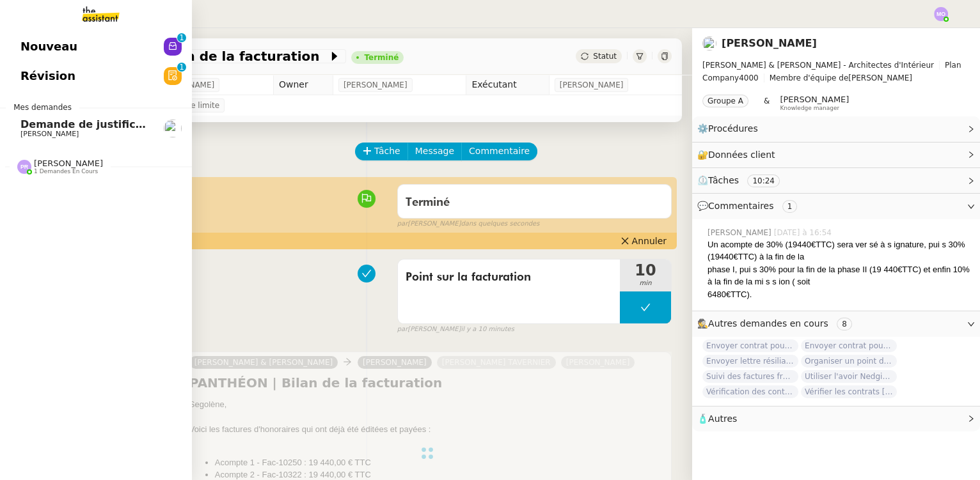
click at [78, 123] on span "Demande de justificatifs Pennylane - septembre 2025" at bounding box center [175, 124] width 310 height 12
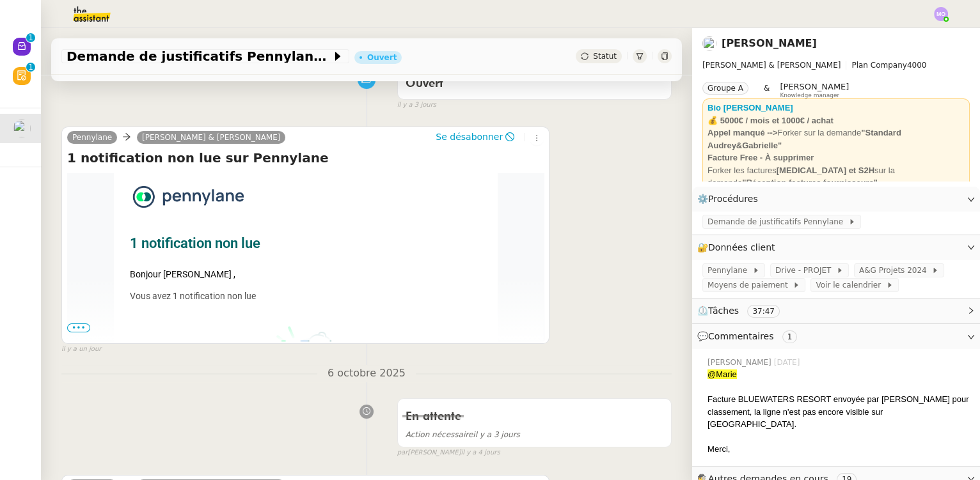
scroll to position [174, 0]
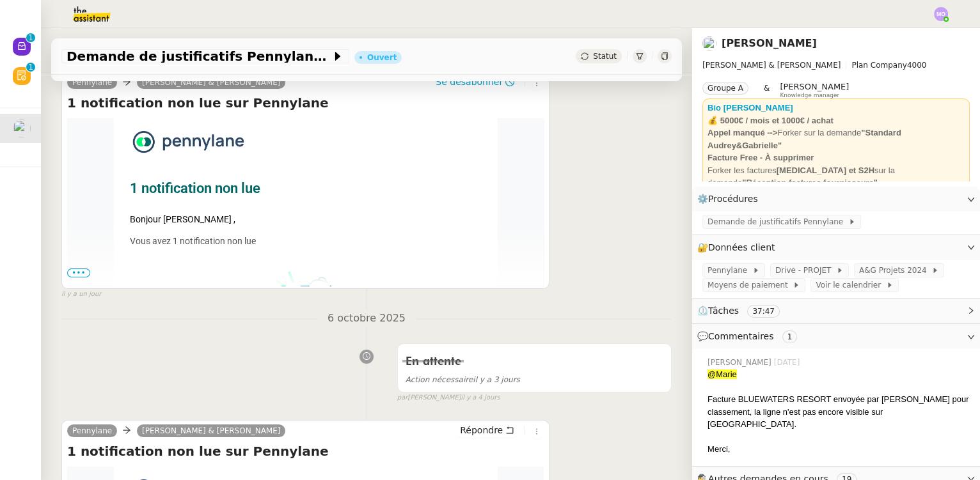
click at [596, 56] on span "Statut" at bounding box center [605, 56] width 24 height 9
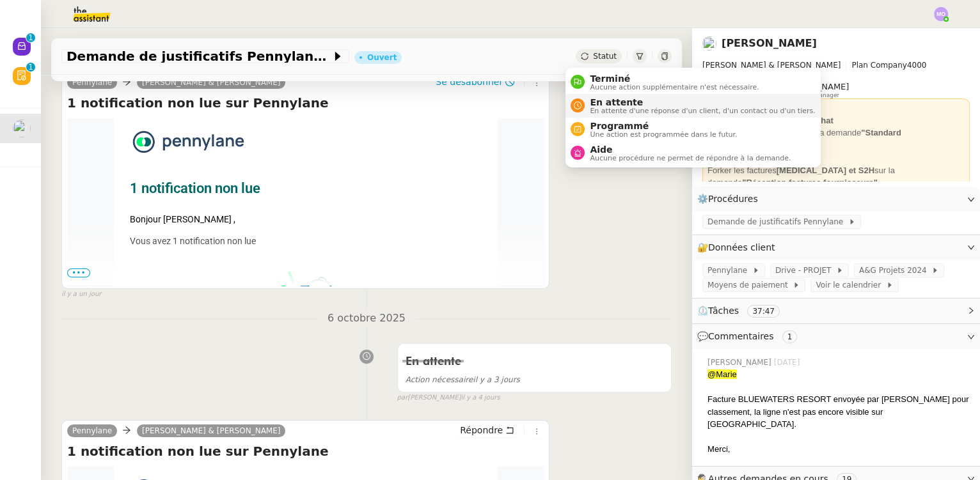
click at [619, 100] on span "En attente" at bounding box center [702, 102] width 225 height 10
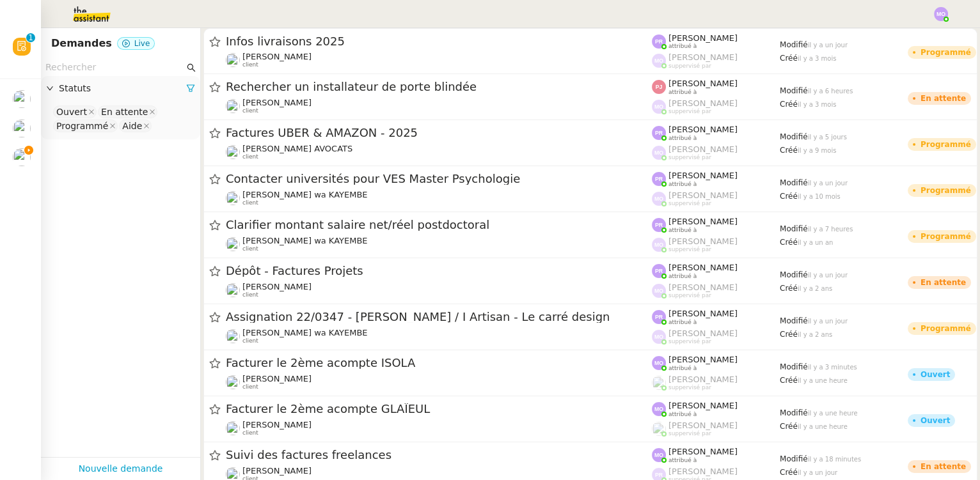
click at [88, 64] on input "text" at bounding box center [114, 67] width 139 height 15
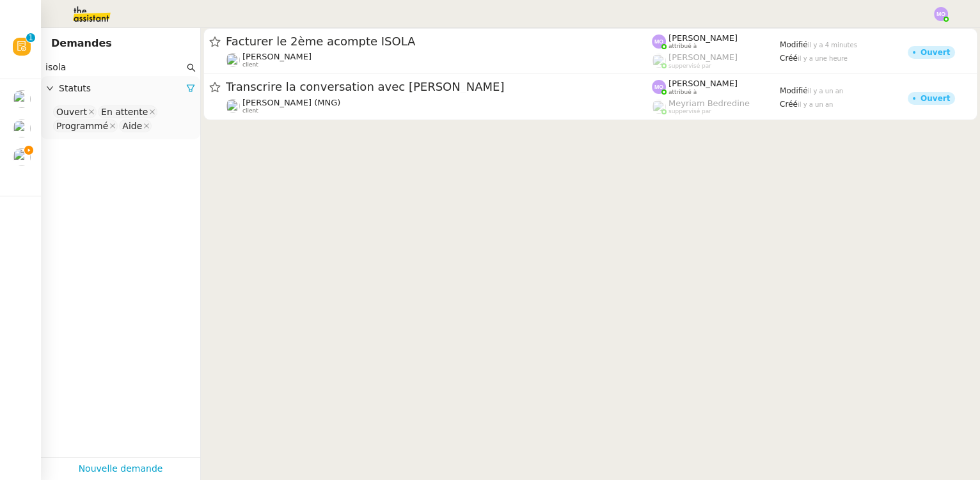
type input "isola"
click at [152, 132] on nz-select-top-control "Ouvert En attente Programmé Aide" at bounding box center [120, 119] width 139 height 30
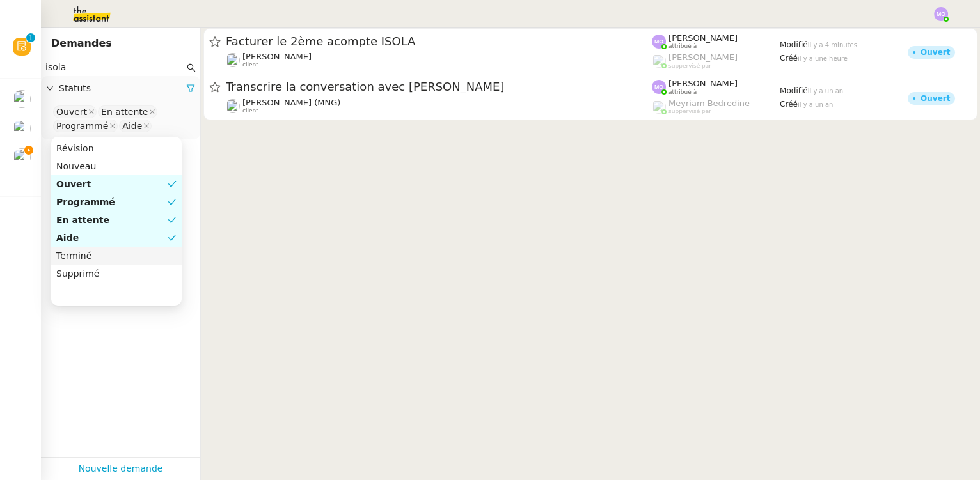
click at [106, 257] on div "Terminé" at bounding box center [116, 256] width 120 height 12
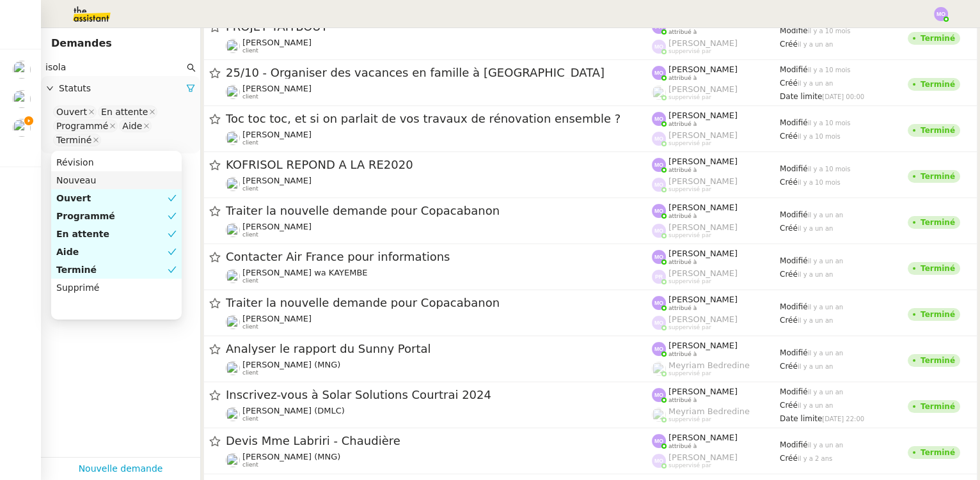
scroll to position [349, 0]
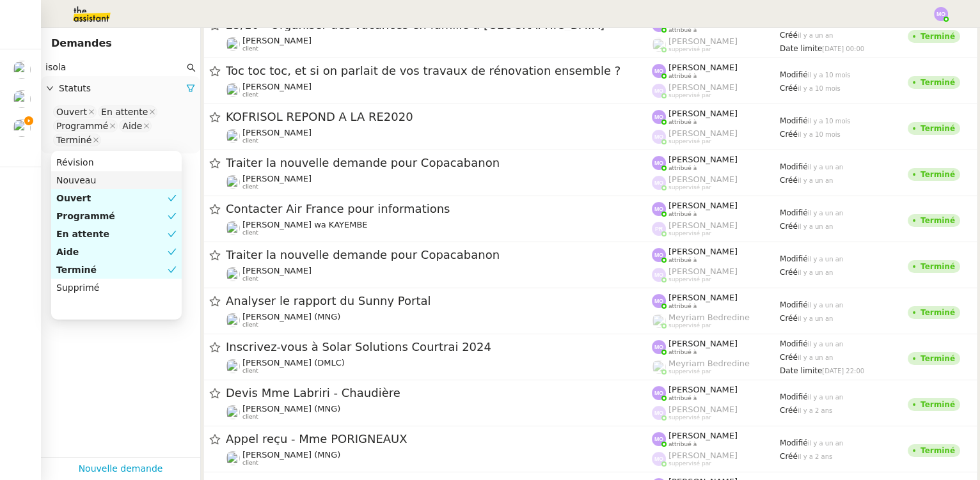
click at [87, 343] on app-tickets-filter "isola Statuts Ouvert En attente Programmé Aide Terminé" at bounding box center [120, 258] width 159 height 399
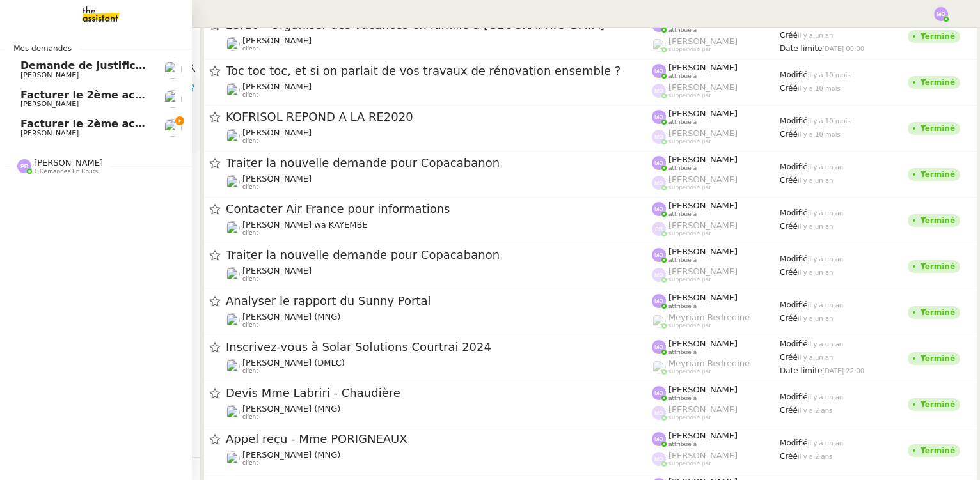
click at [113, 130] on span "[PERSON_NAME]" at bounding box center [84, 134] width 129 height 8
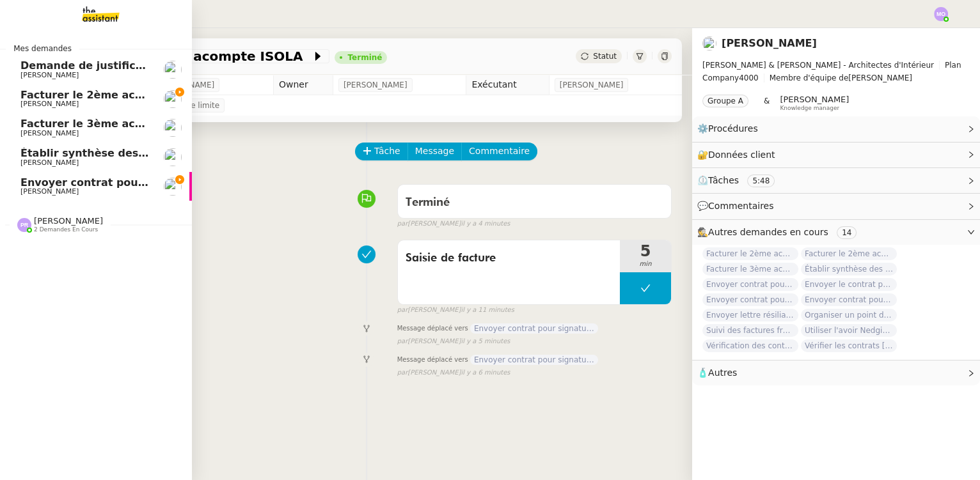
click at [83, 183] on span "Envoyer contrat pour signature électronique" at bounding box center [149, 183] width 258 height 12
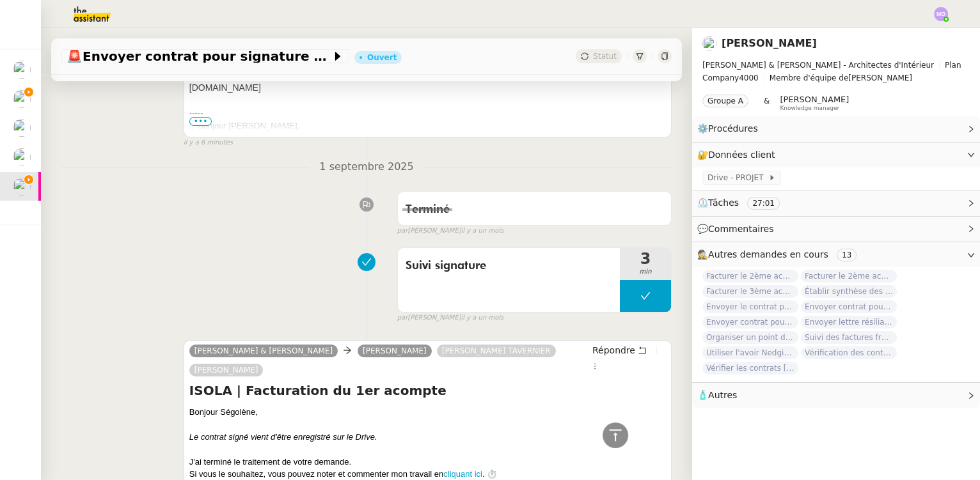
scroll to position [581, 0]
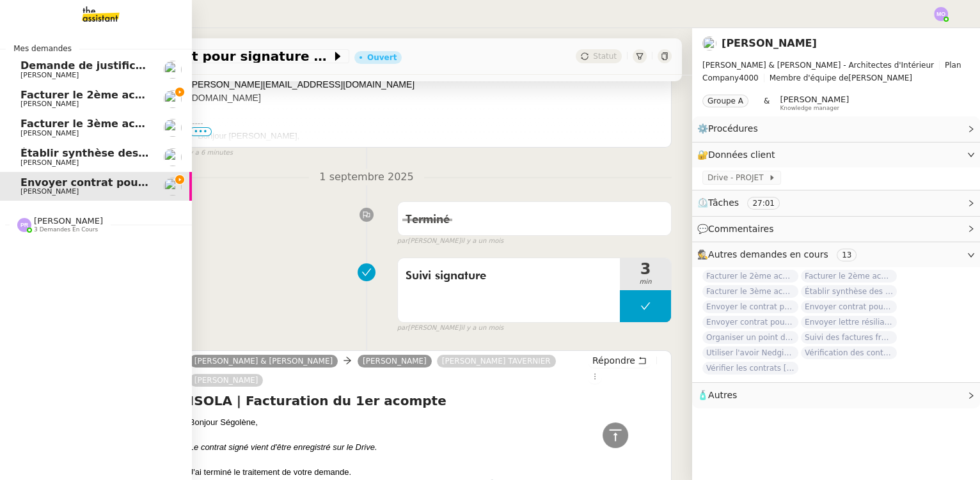
click at [70, 105] on span "[PERSON_NAME]" at bounding box center [49, 104] width 58 height 8
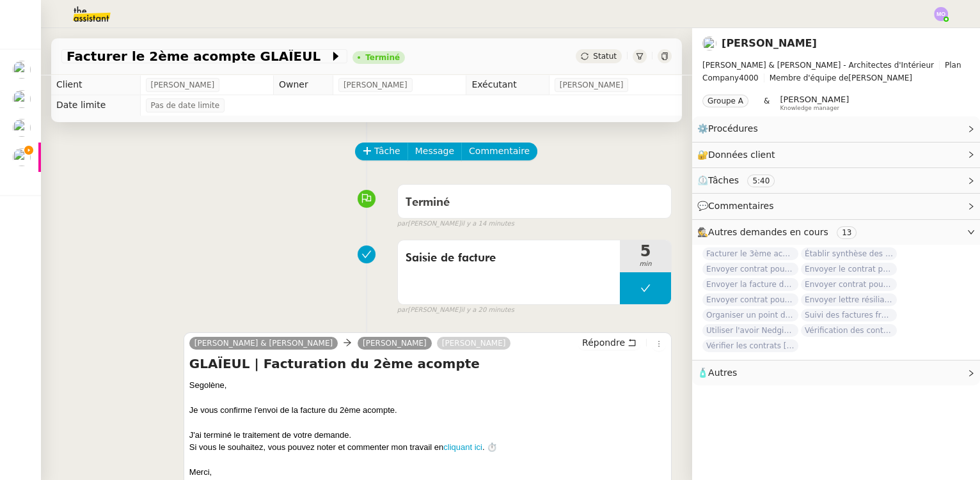
click at [88, 13] on img at bounding box center [81, 14] width 99 height 28
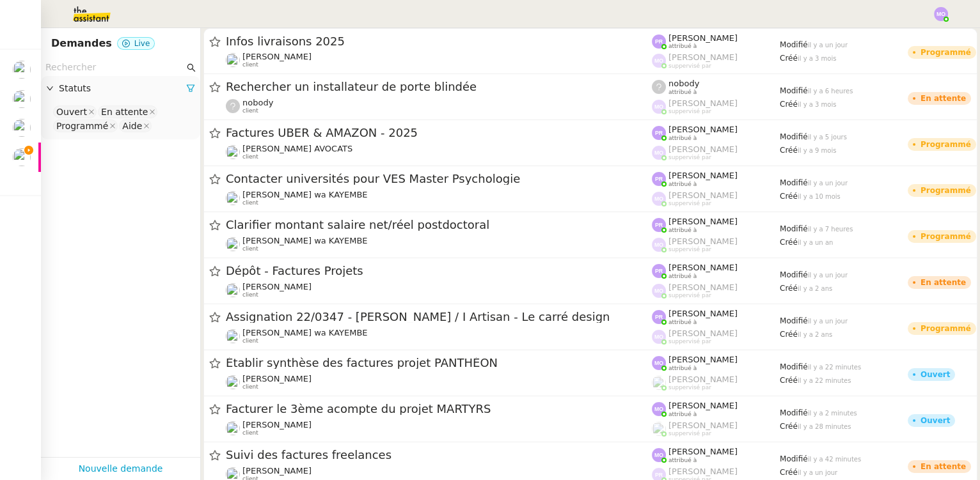
click at [91, 70] on input "text" at bounding box center [114, 67] width 139 height 15
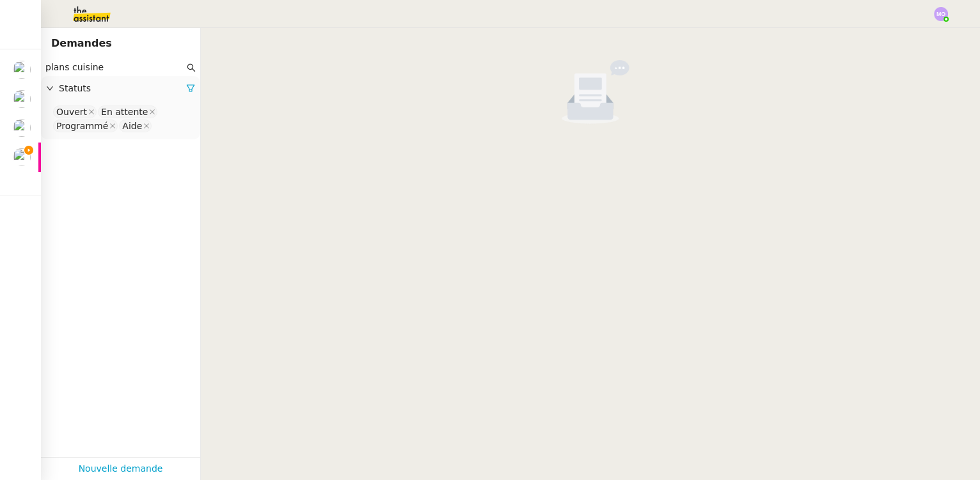
type input "plans cuisine"
click at [154, 129] on nz-select-top-control "Ouvert En attente Programmé Aide" at bounding box center [120, 119] width 139 height 30
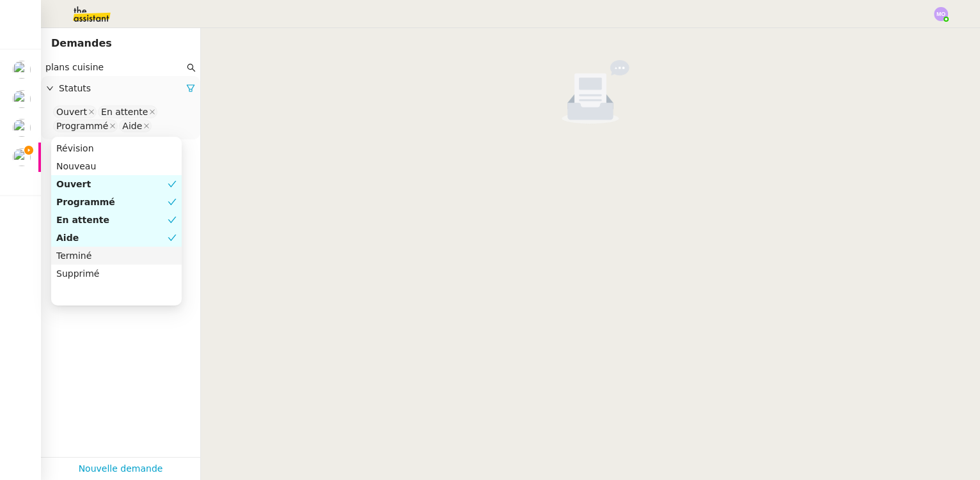
click at [94, 256] on div "Terminé" at bounding box center [116, 256] width 120 height 12
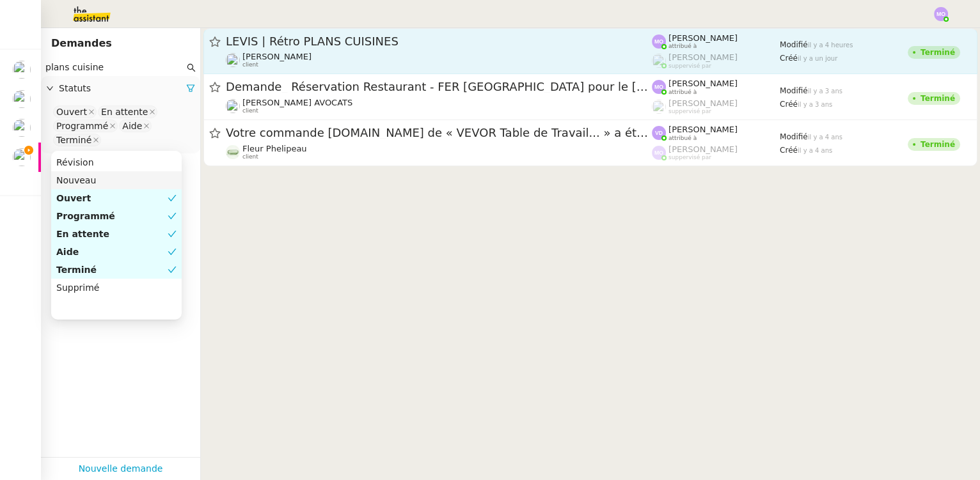
click at [319, 45] on span "LEVIS | Rétro PLANS CUISINES" at bounding box center [439, 42] width 426 height 12
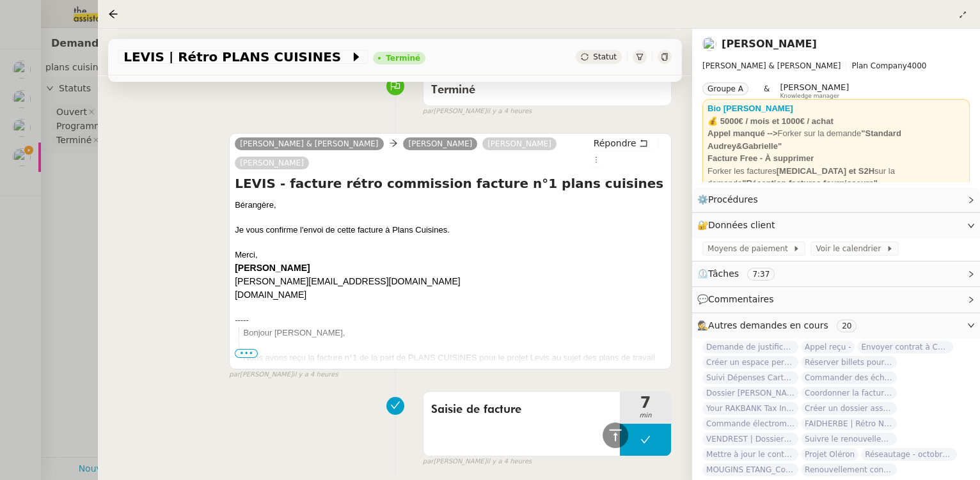
scroll to position [58, 0]
